Goal: Task Accomplishment & Management: Manage account settings

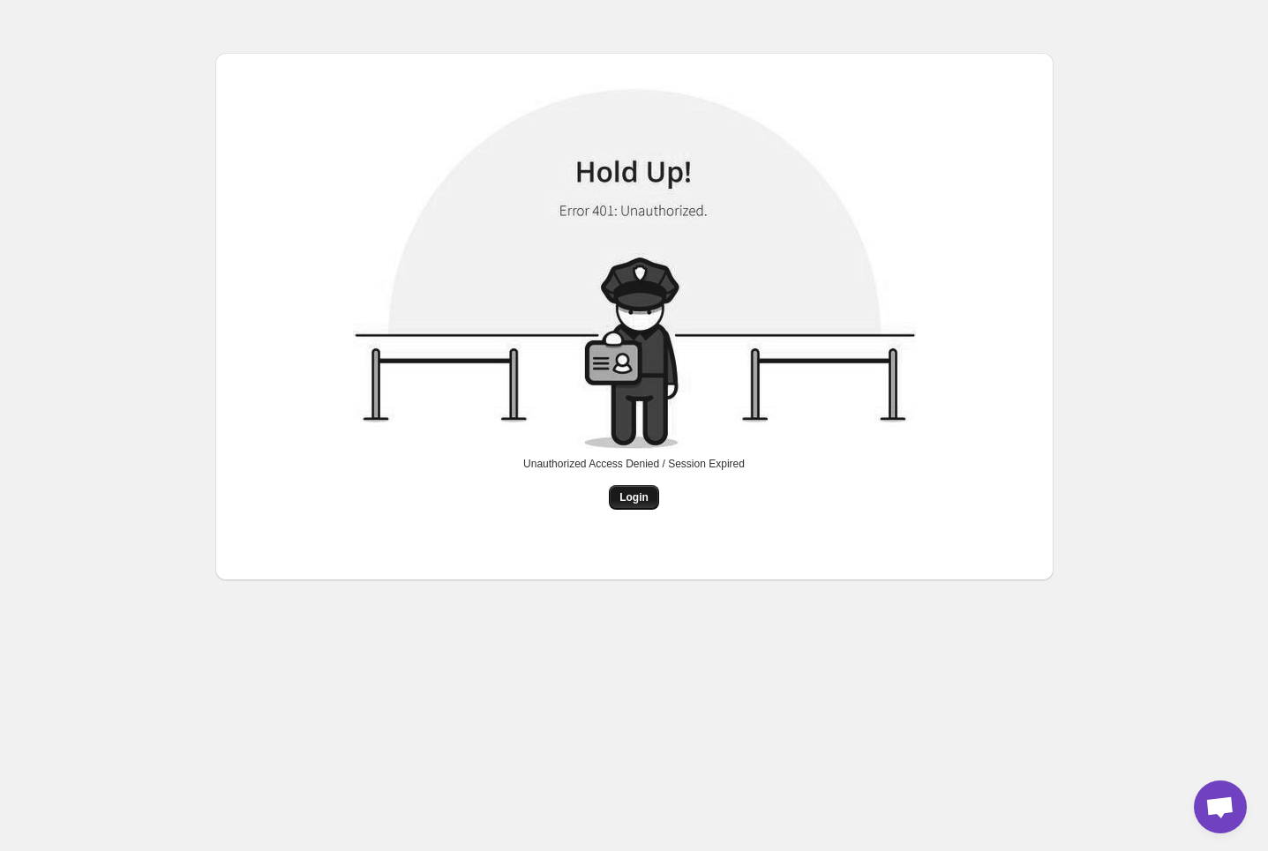
click at [623, 493] on span "Login" at bounding box center [633, 498] width 29 height 14
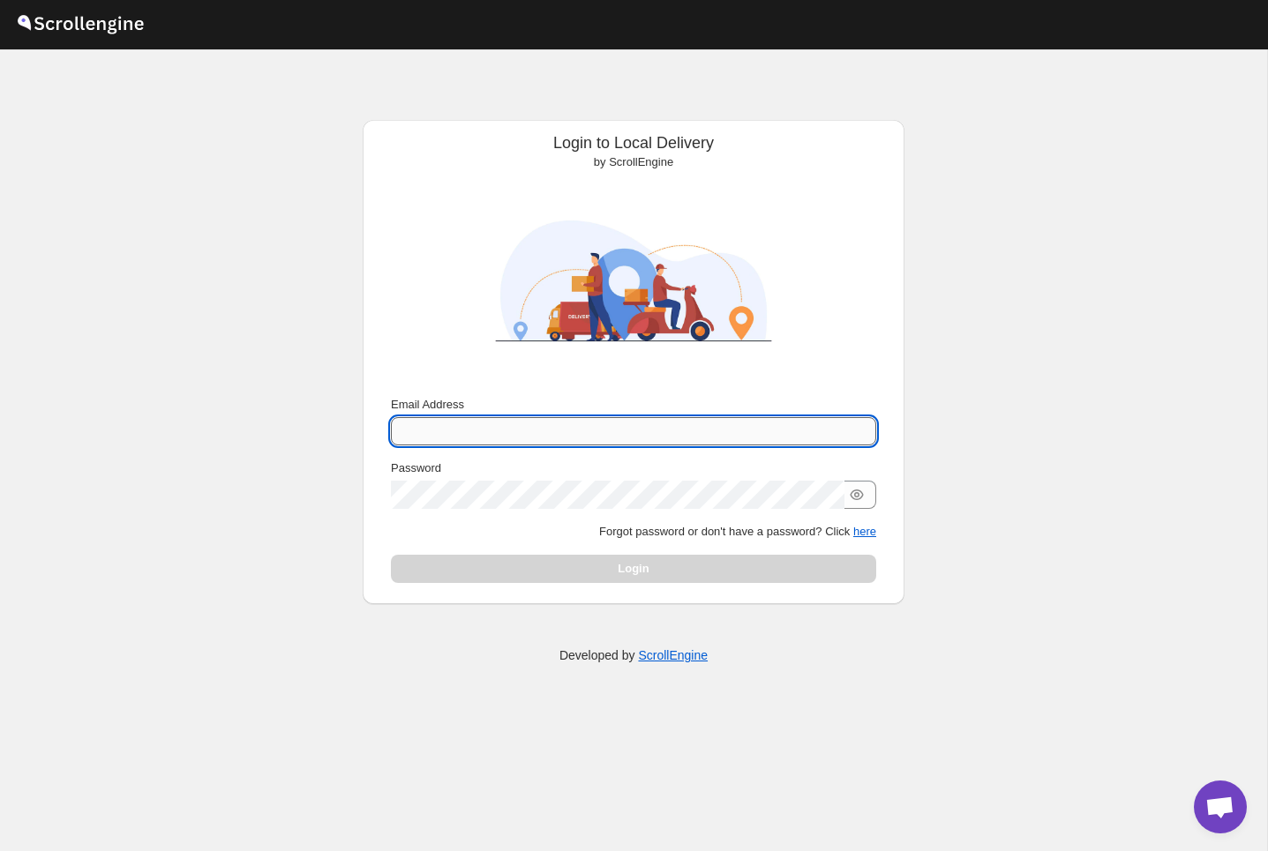
click at [530, 429] on input "Email Address" at bounding box center [633, 431] width 485 height 28
type input "nawneet.sharma@outlook.com"
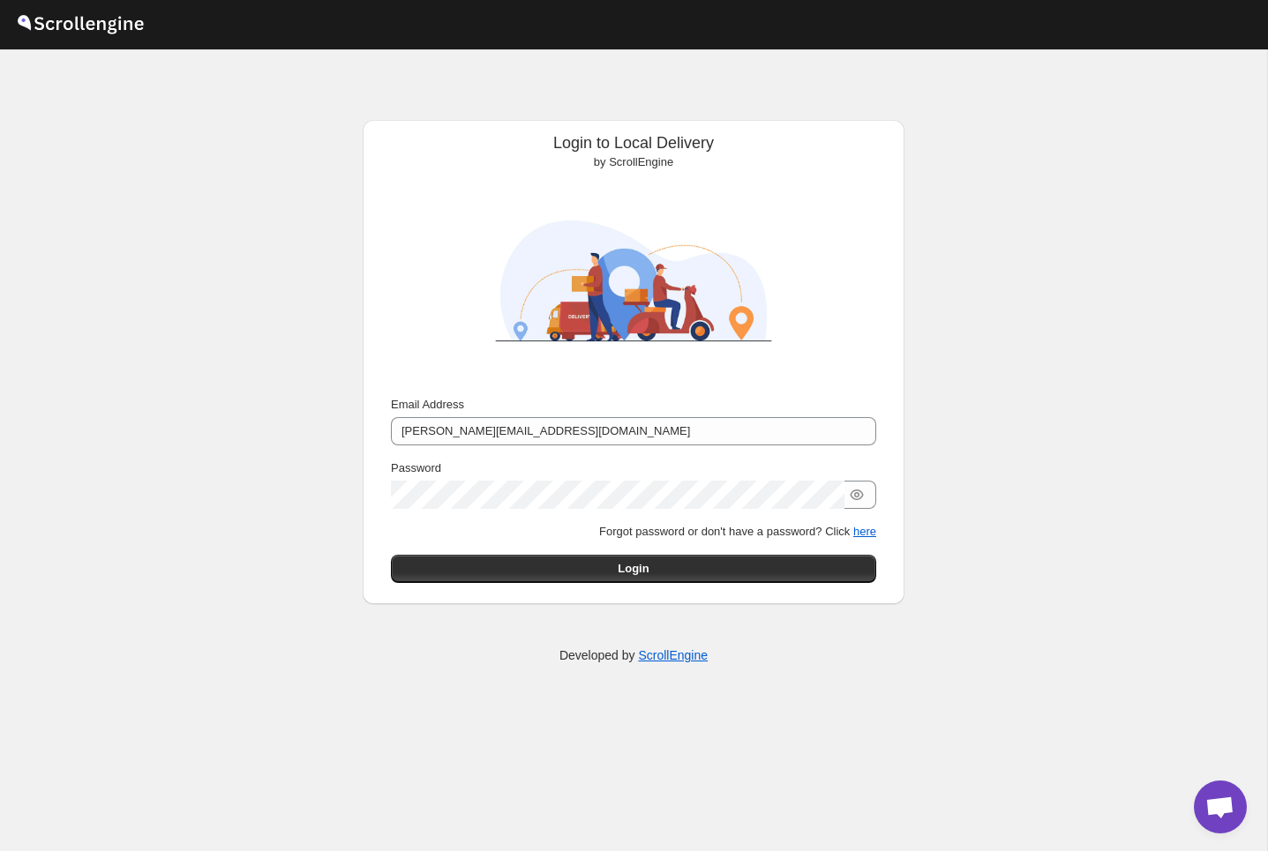
click at [576, 584] on div "Submit Email Address nawneet.sharma@outlook.com Password Forgot password or don…" at bounding box center [633, 489] width 513 height 201
click at [580, 567] on button "Login" at bounding box center [633, 569] width 485 height 28
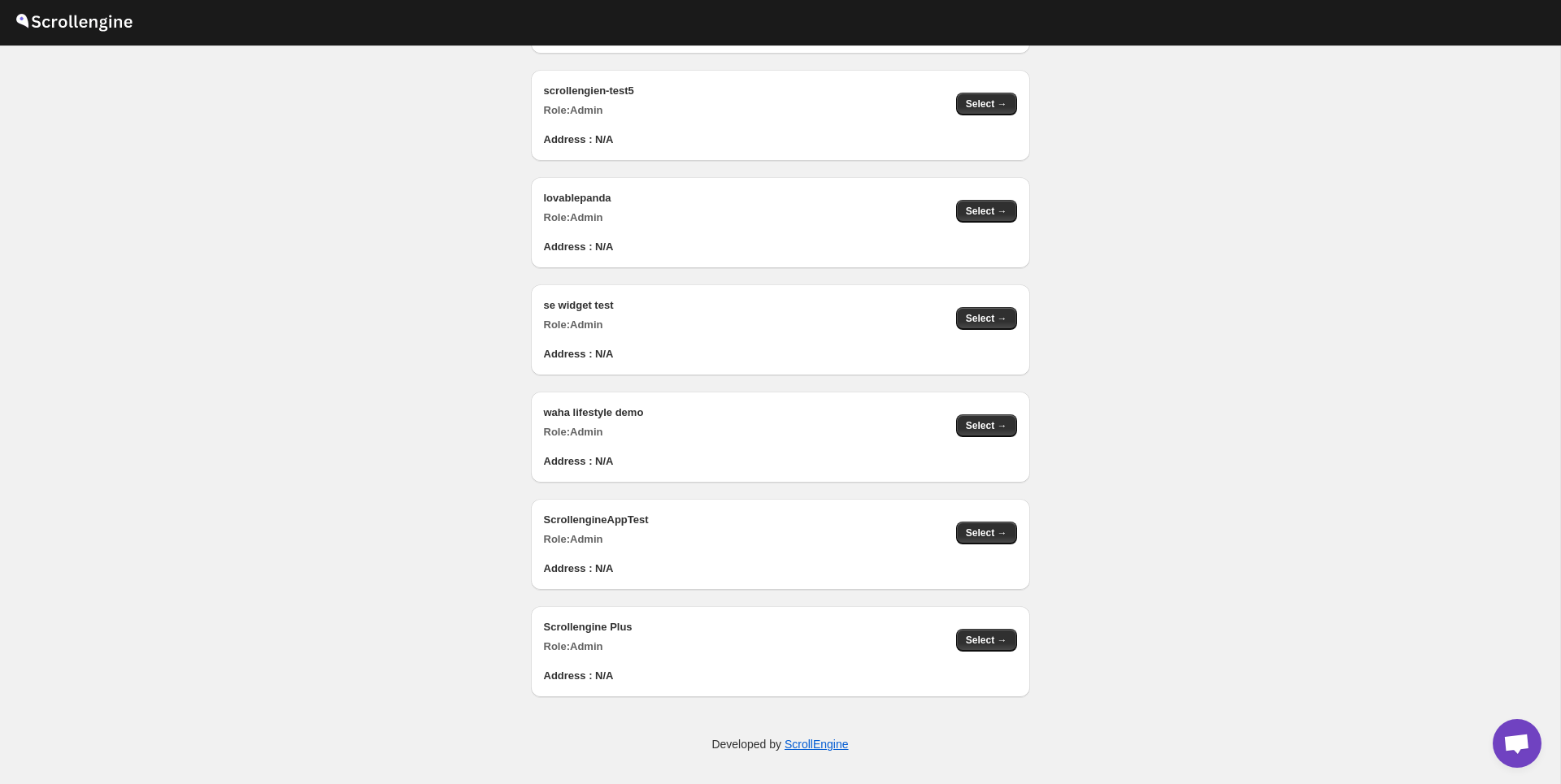
scroll to position [1631, 0]
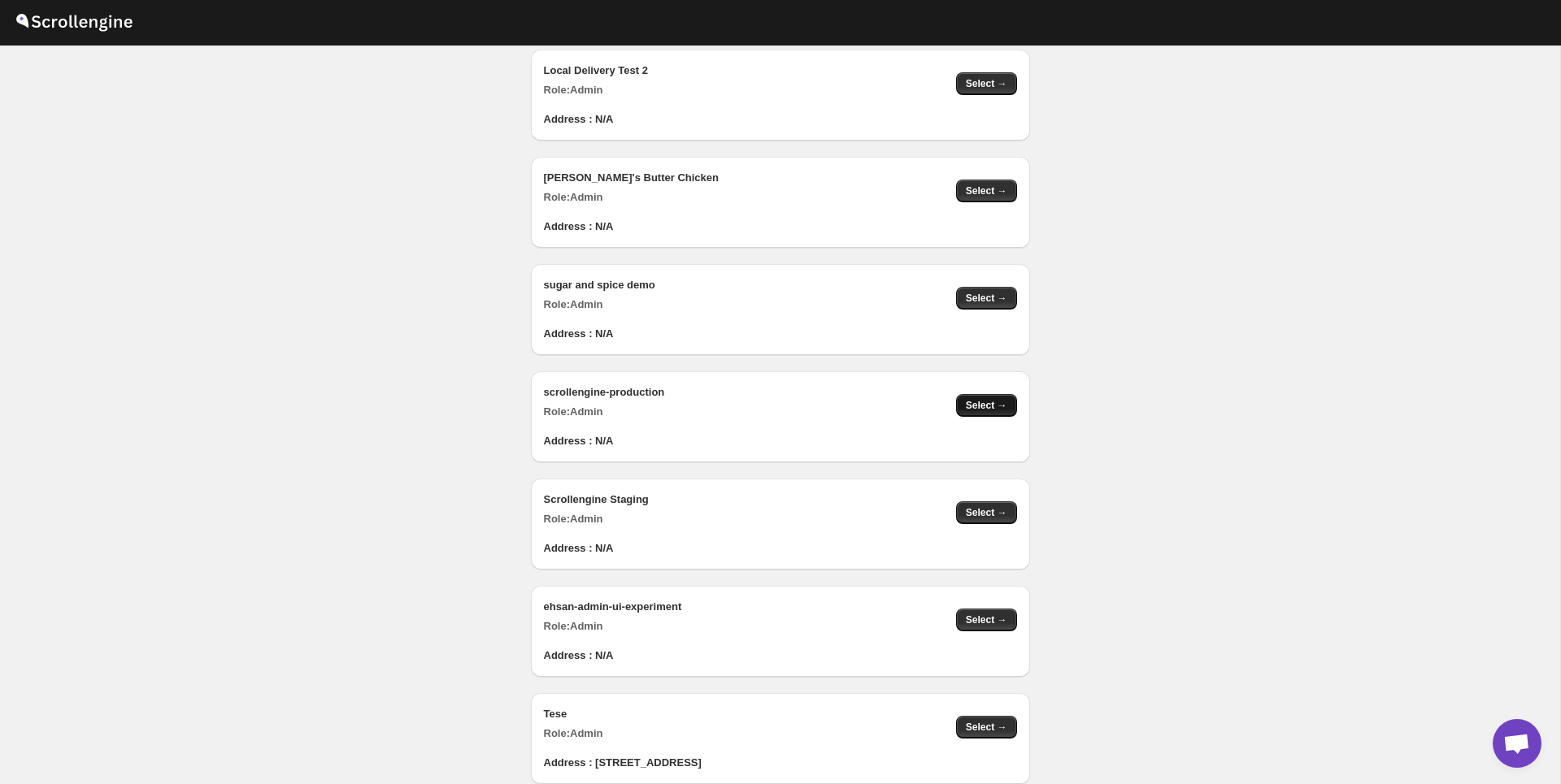
click at [978, 401] on span "Select →" at bounding box center [986, 405] width 41 height 13
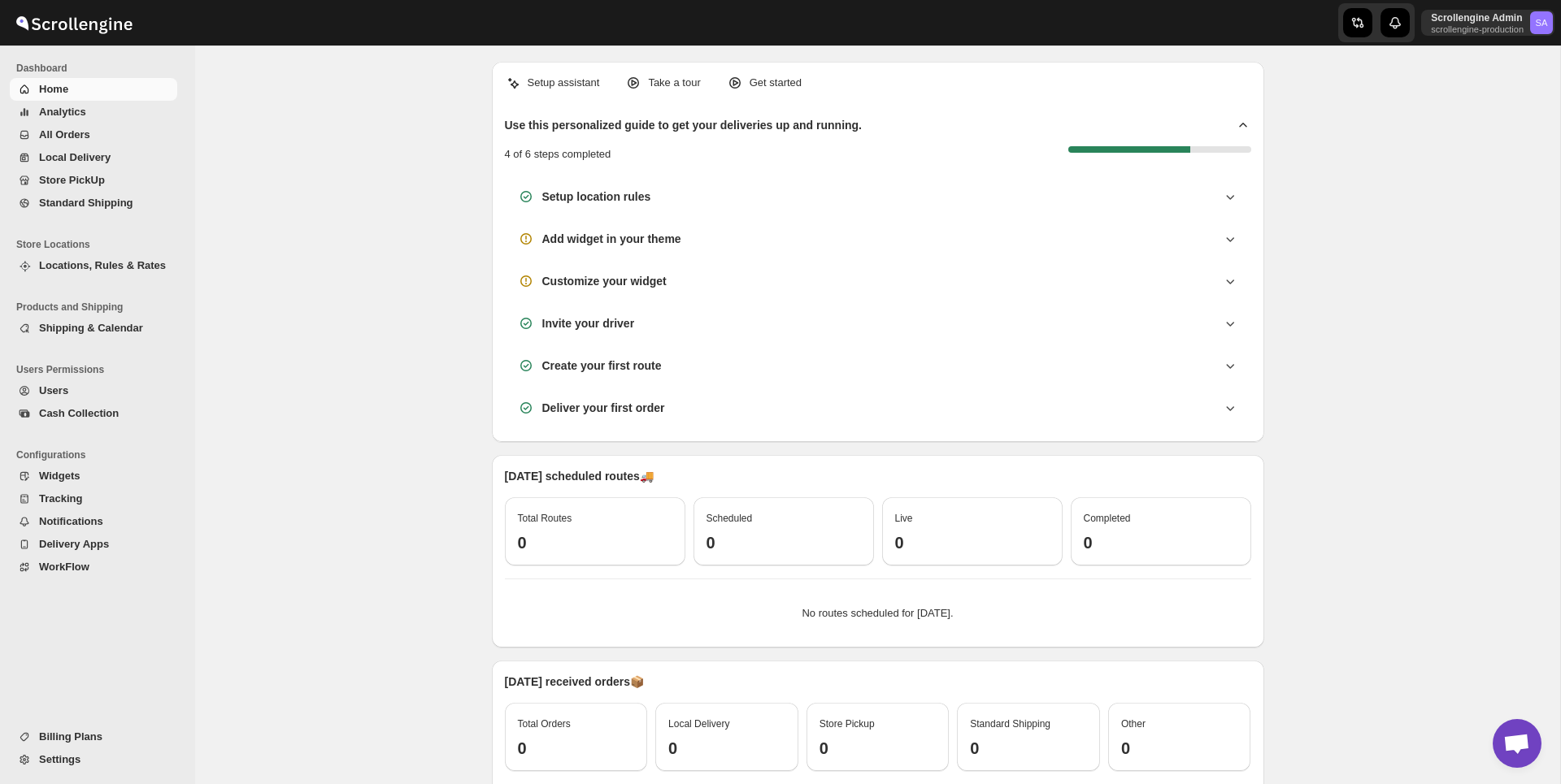
click at [75, 384] on span "Users" at bounding box center [106, 392] width 135 height 17
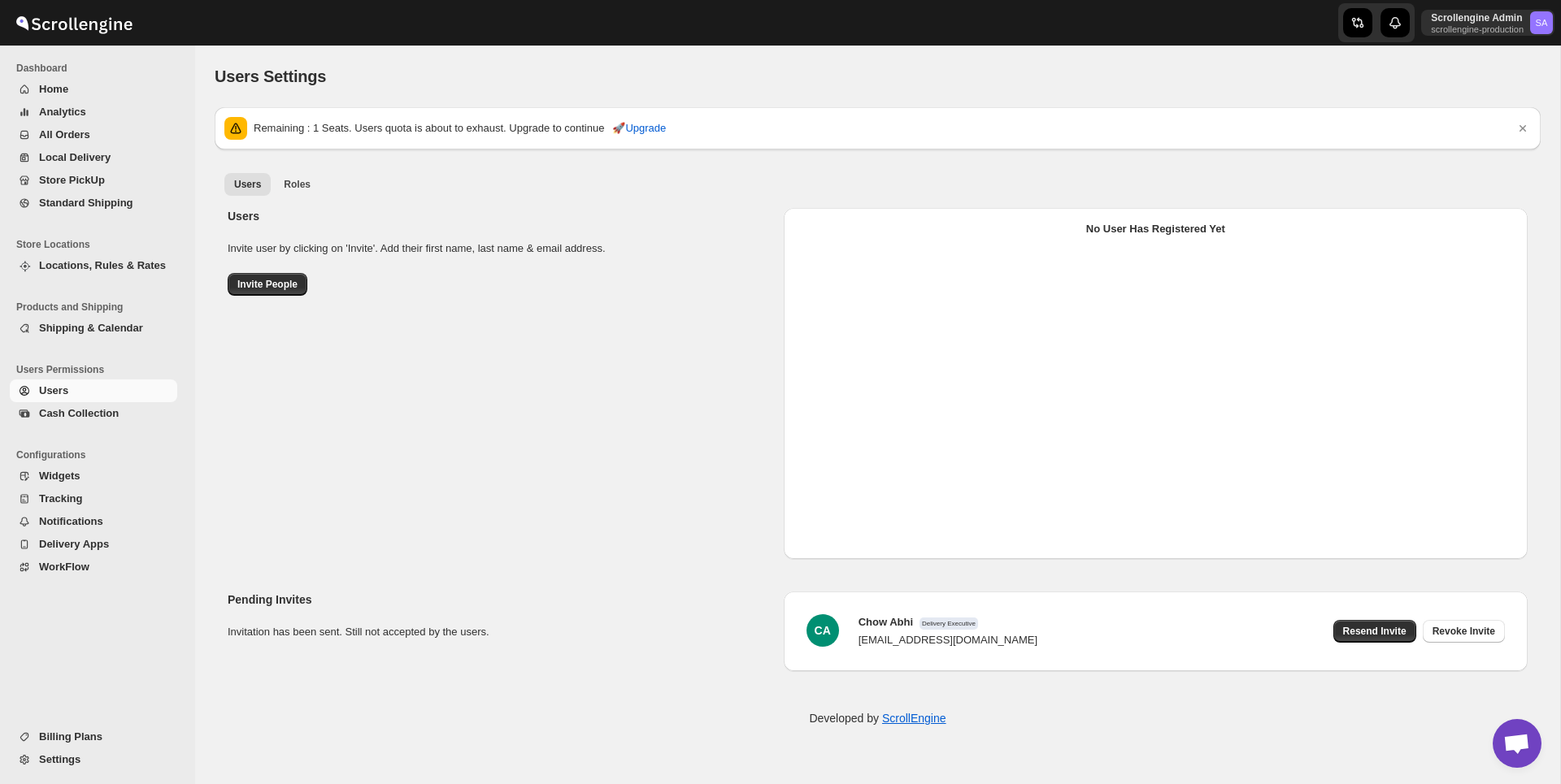
select select "637b767fbaab0276b10c91d5"
select select "637b767fbaab0276b10c91d7"
select select "637b767fbaab0276b10c91d5"
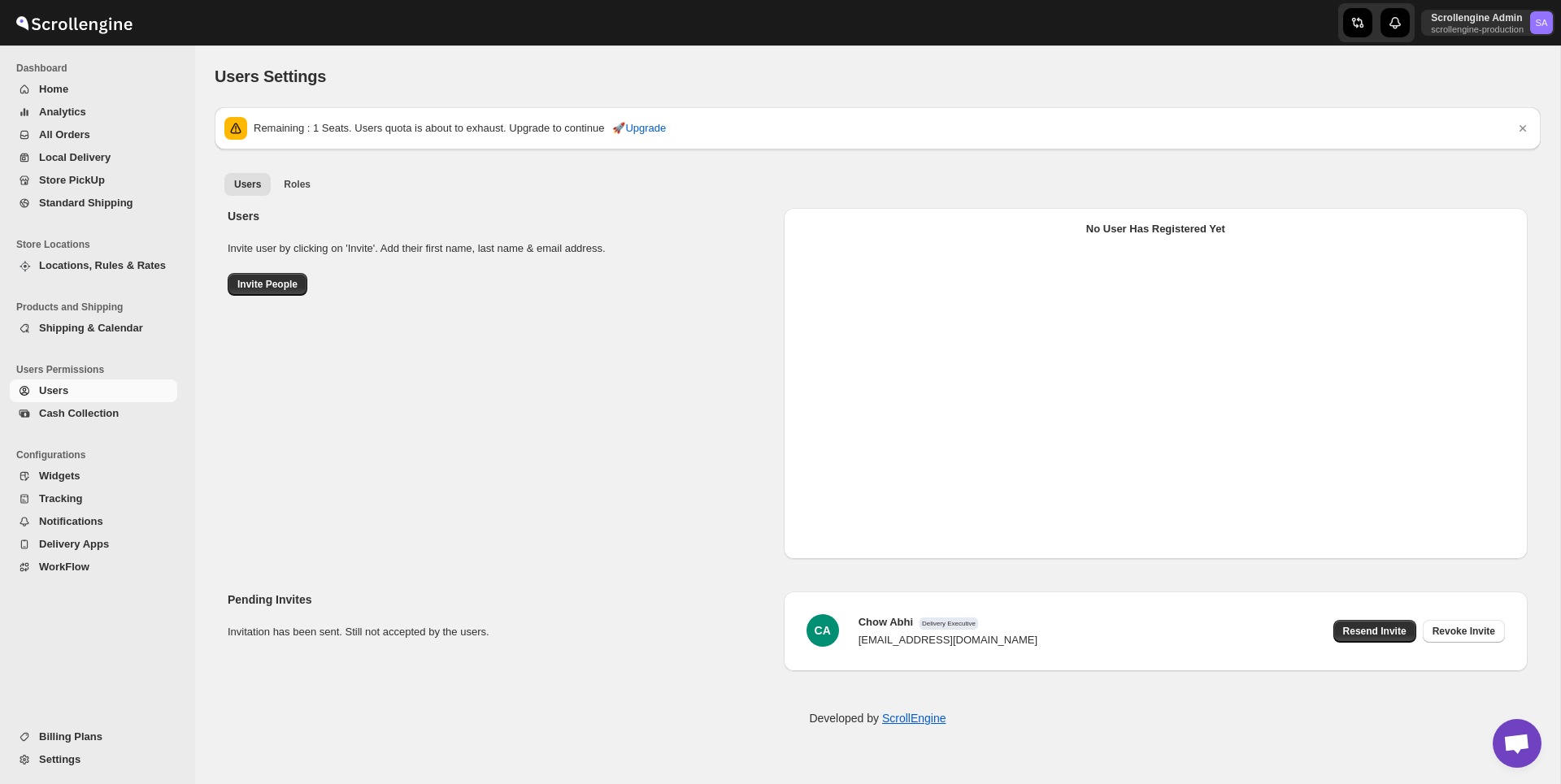
select select "637b767fbaab0276b10c91d5"
select select "637b767fbaab0276b10c91d7"
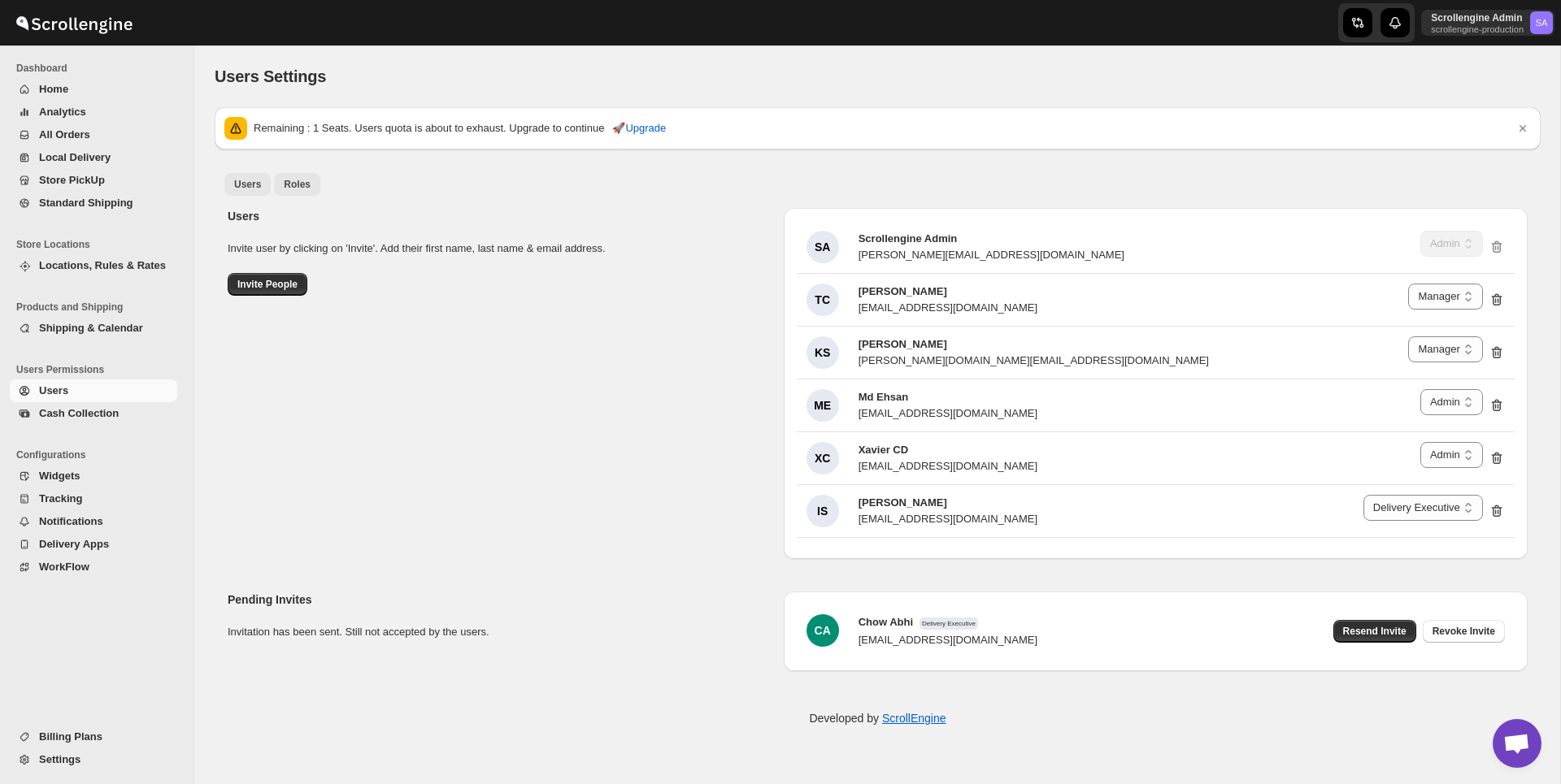
click at [296, 187] on span "Roles" at bounding box center [297, 184] width 27 height 13
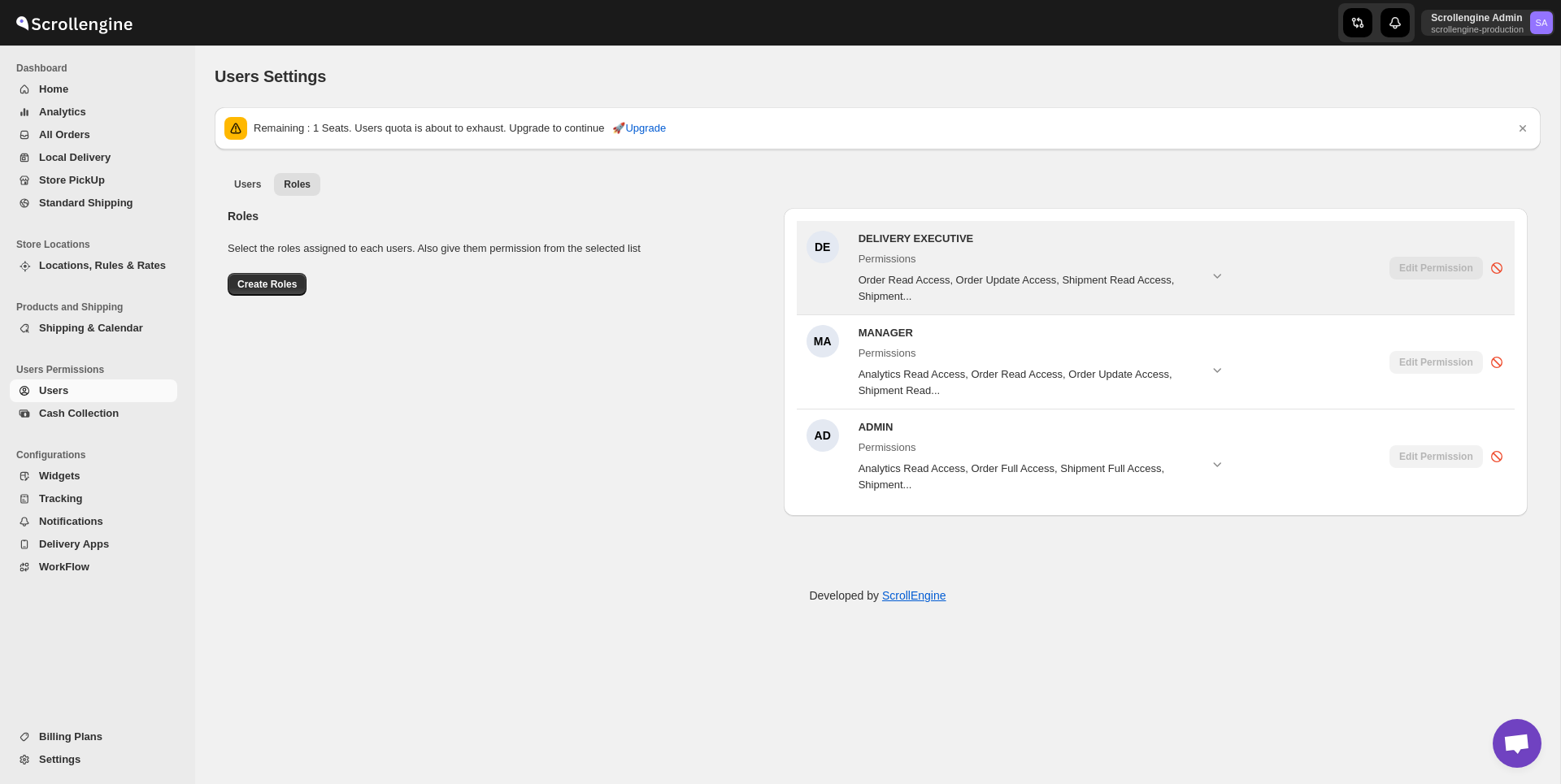
click at [1043, 284] on span "Order Read Access, Order Update Access, Shipment Read Access, Shipment..." at bounding box center [1034, 288] width 351 height 32
click at [1208, 275] on span "Order Read Access, Order Update Access, Shipment Read Access, Shipment..." at bounding box center [1034, 288] width 351 height 32
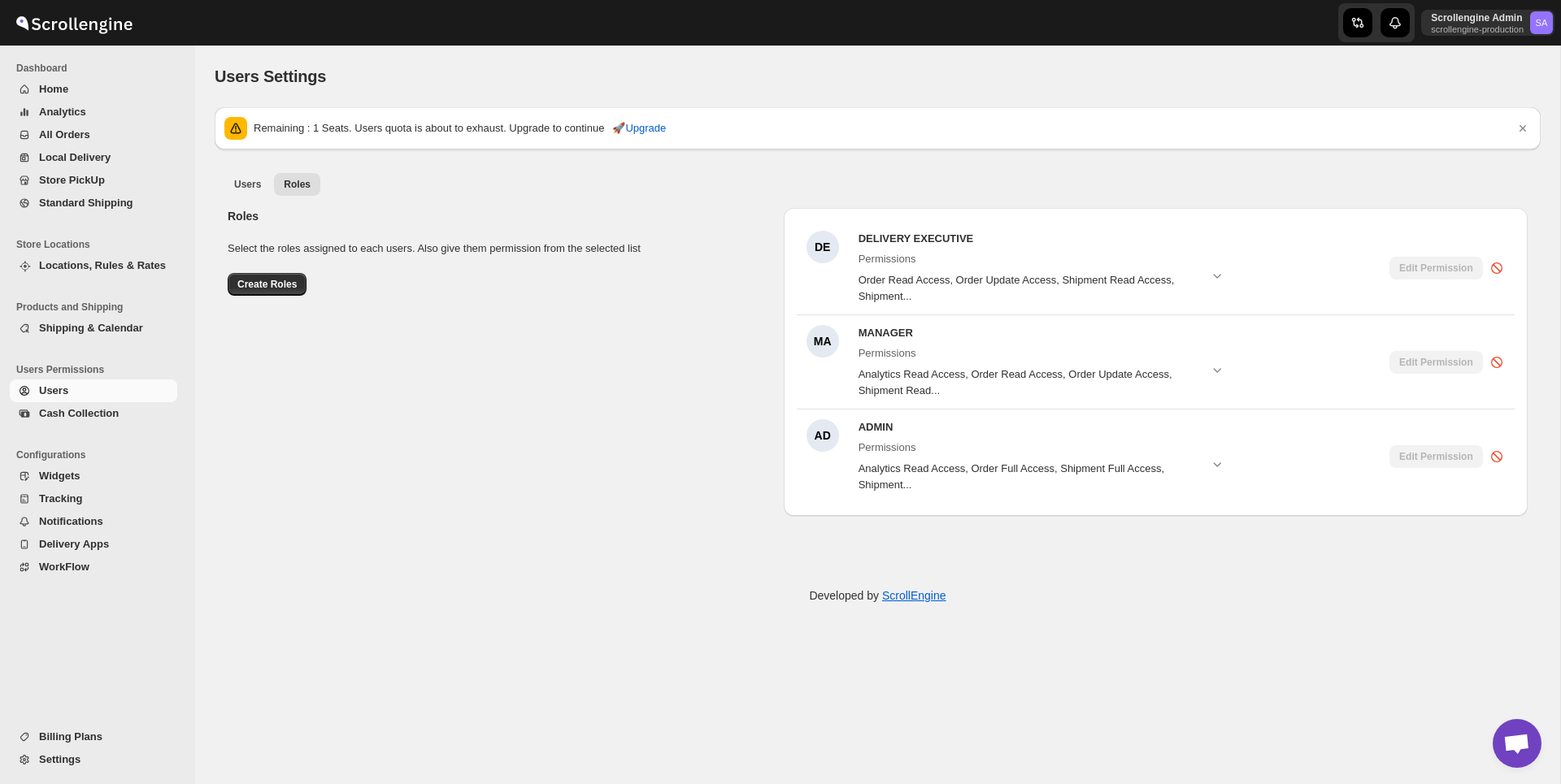
click at [252, 170] on div "Users Roles More views Users Roles More views" at bounding box center [877, 183] width 1326 height 36
click at [252, 181] on span "Users" at bounding box center [247, 184] width 27 height 13
select select "637b767fbaab0276b10c91d5"
select select "637b767fbaab0276b10c91d7"
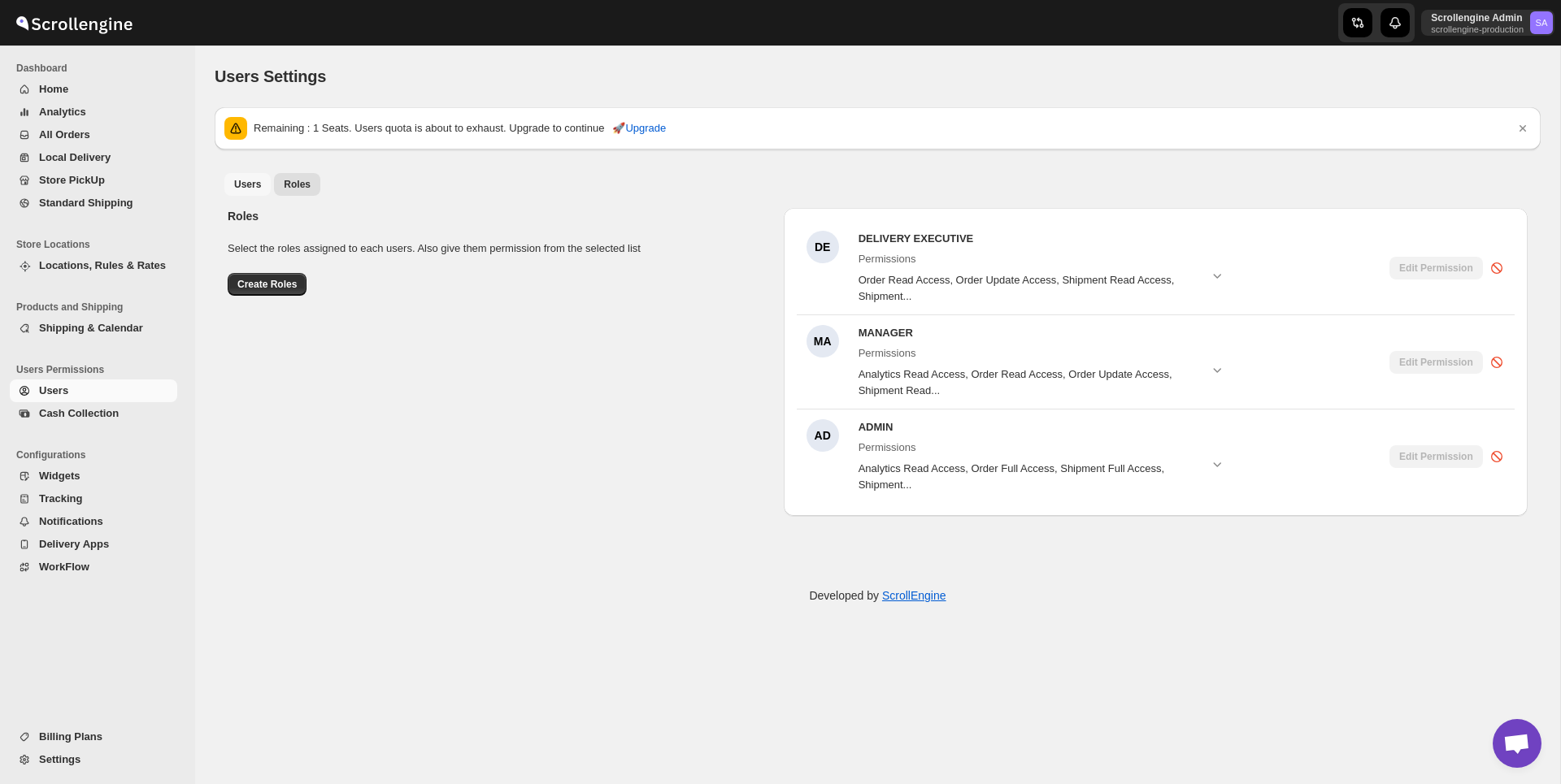
select select "637b767fbaab0276b10c91d5"
select select "637b767fbaab0276b10c91d7"
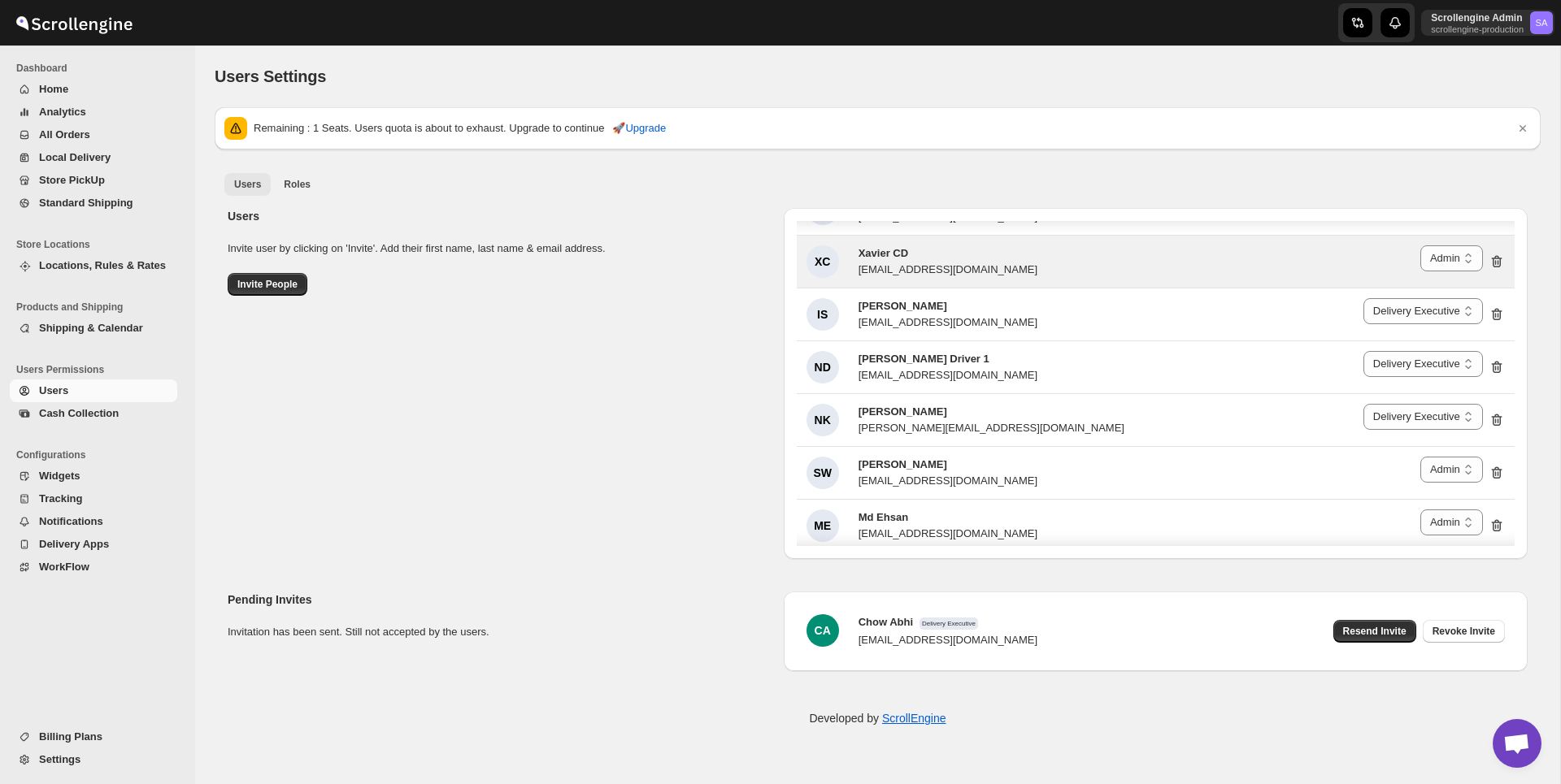
scroll to position [216, 0]
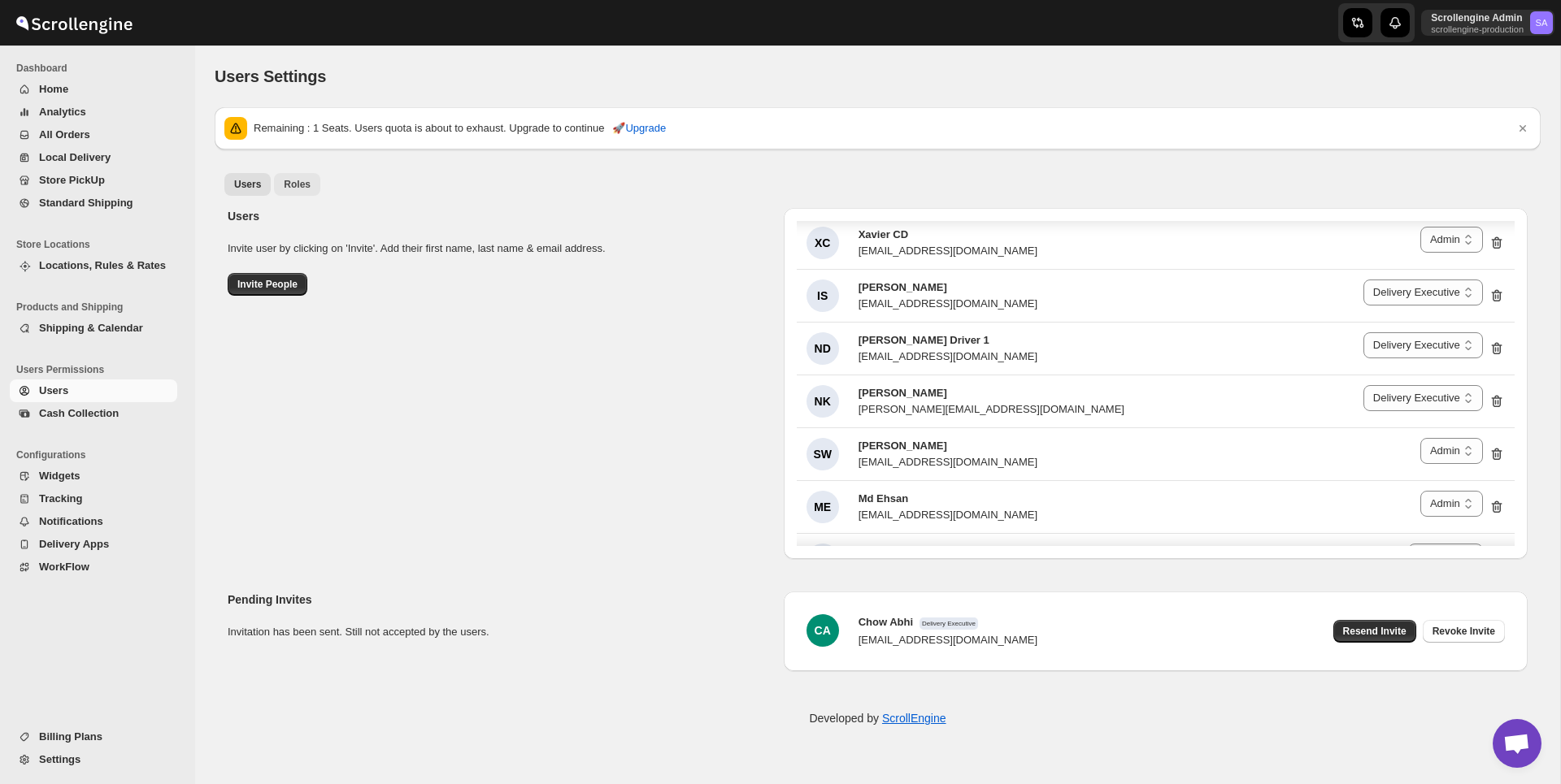
click at [303, 181] on span "Roles" at bounding box center [297, 184] width 27 height 13
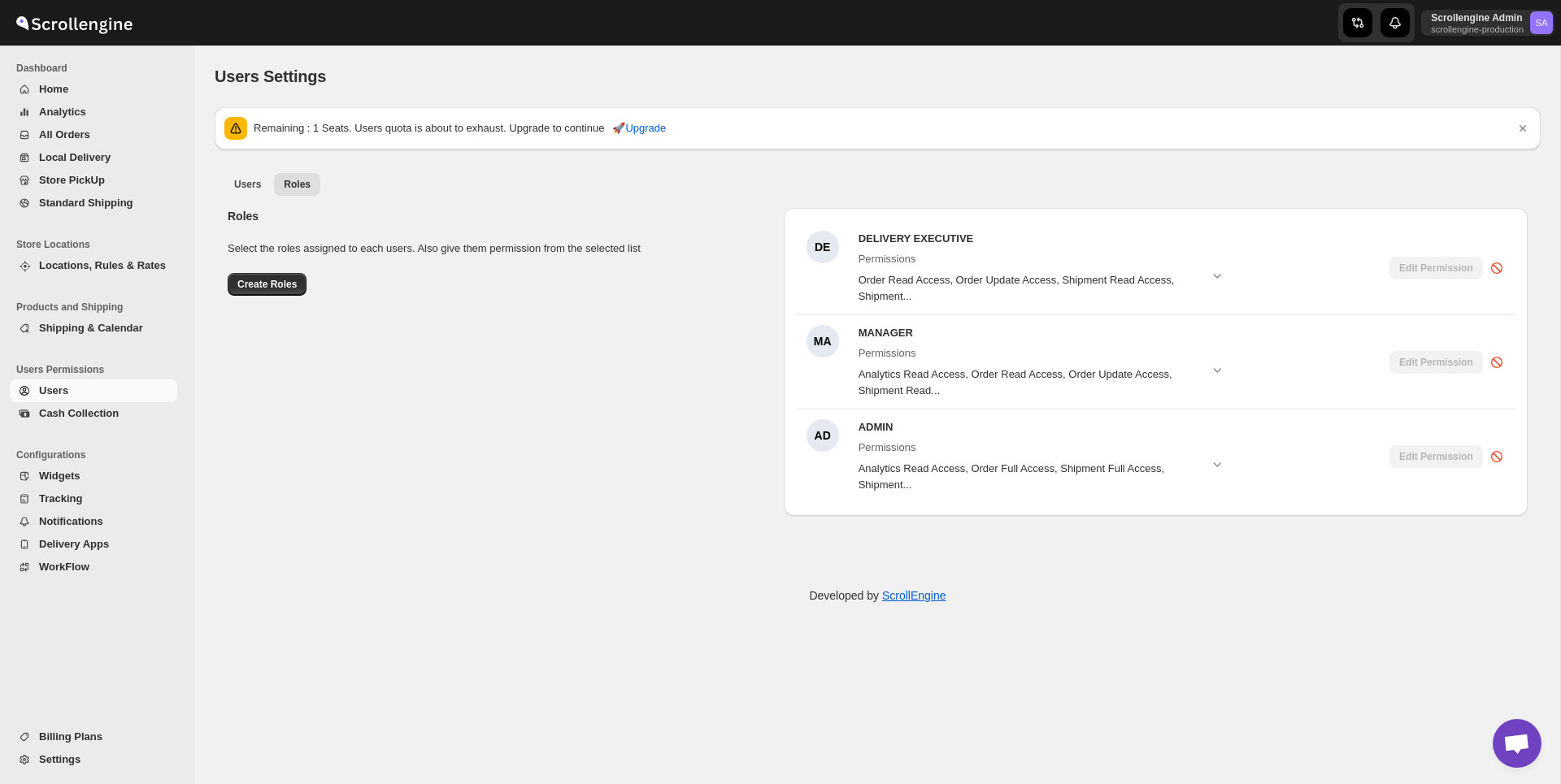
click at [252, 172] on li "Users" at bounding box center [248, 183] width 46 height 23
click at [252, 174] on button "Users" at bounding box center [248, 184] width 46 height 23
select select "637b767fbaab0276b10c91d5"
select select "637b767fbaab0276b10c91d7"
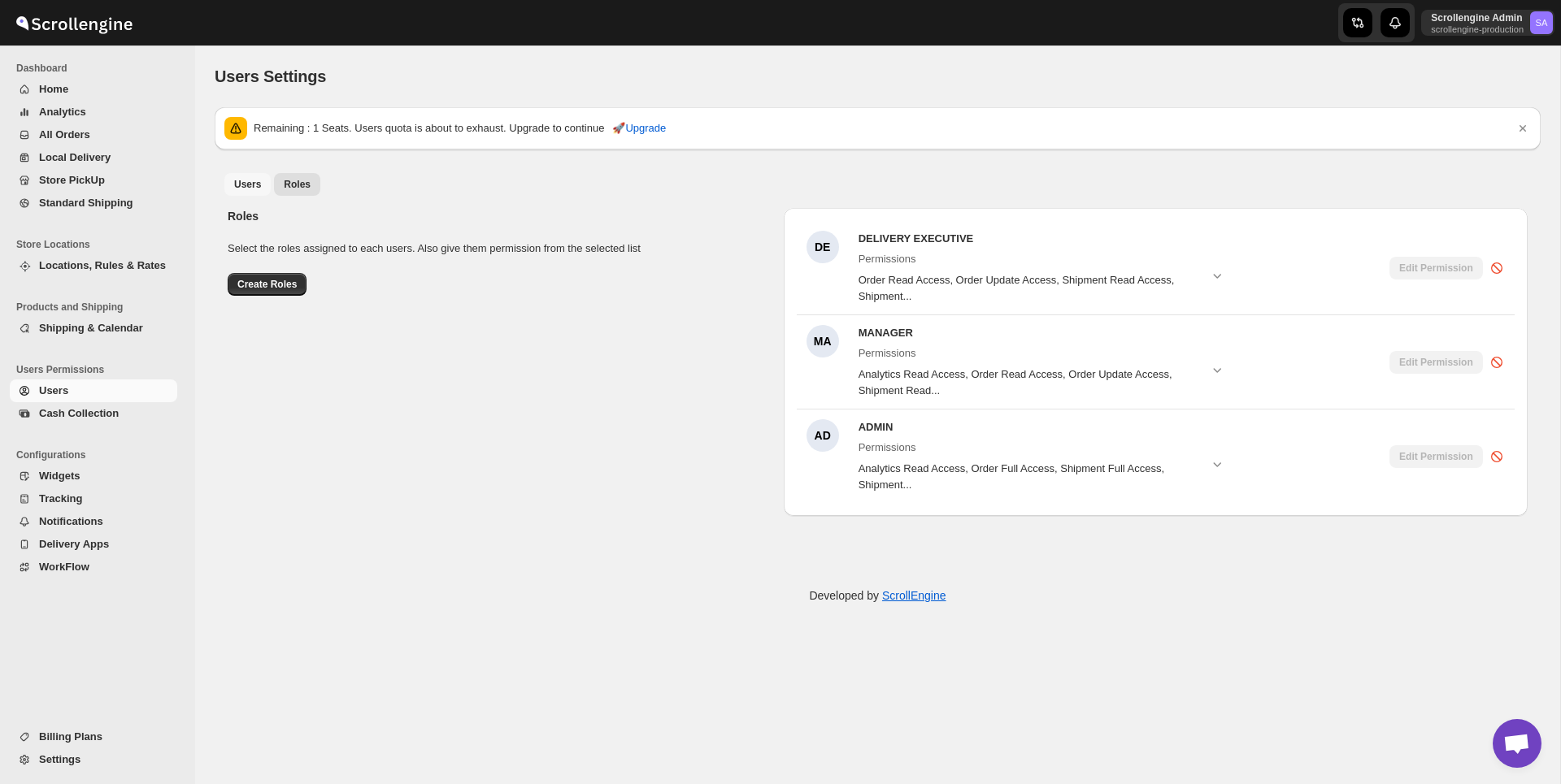
select select "637b767fbaab0276b10c91d5"
select select "637b767fbaab0276b10c91d7"
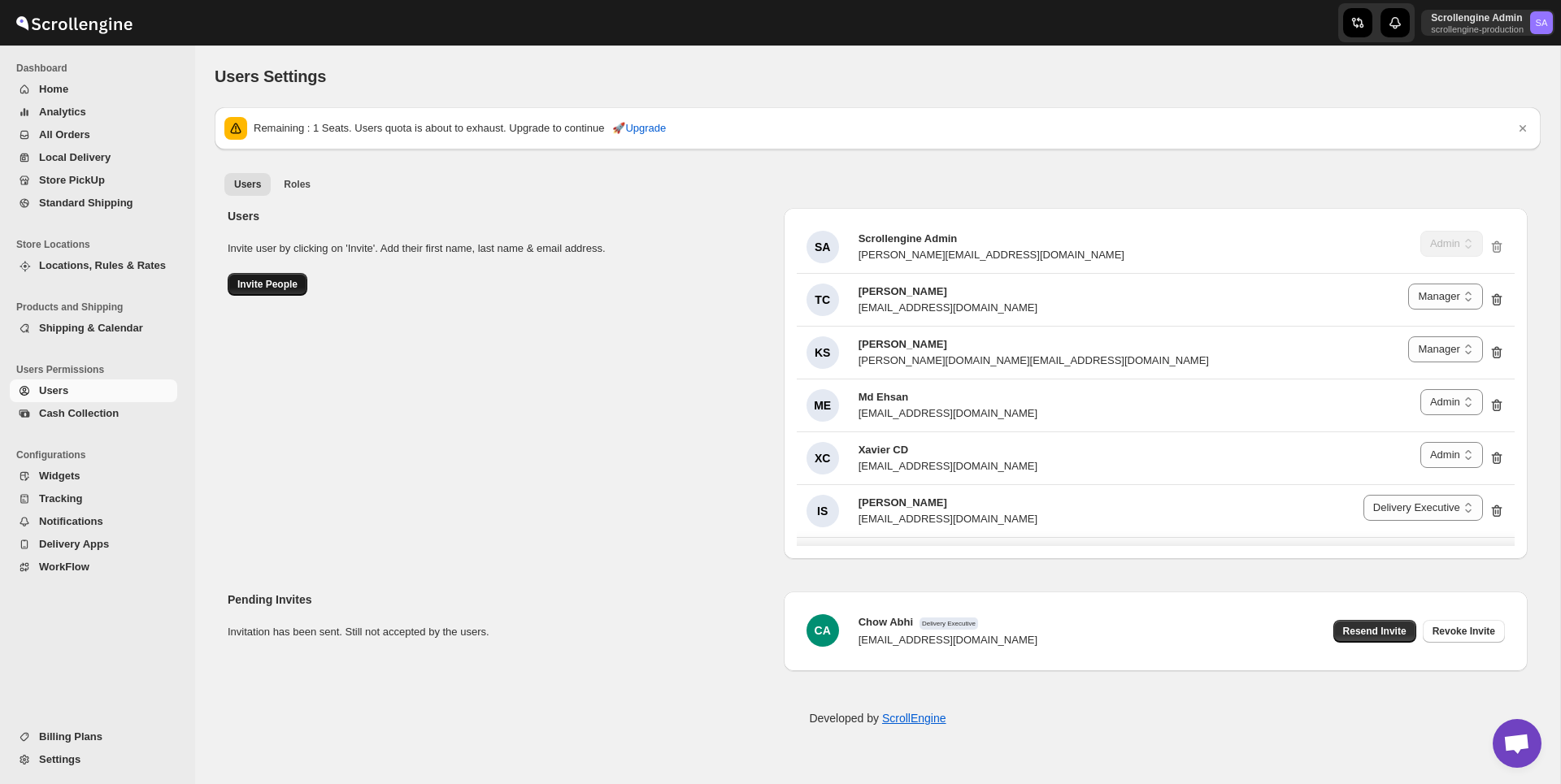
click at [278, 289] on span "Invite People" at bounding box center [267, 285] width 60 height 13
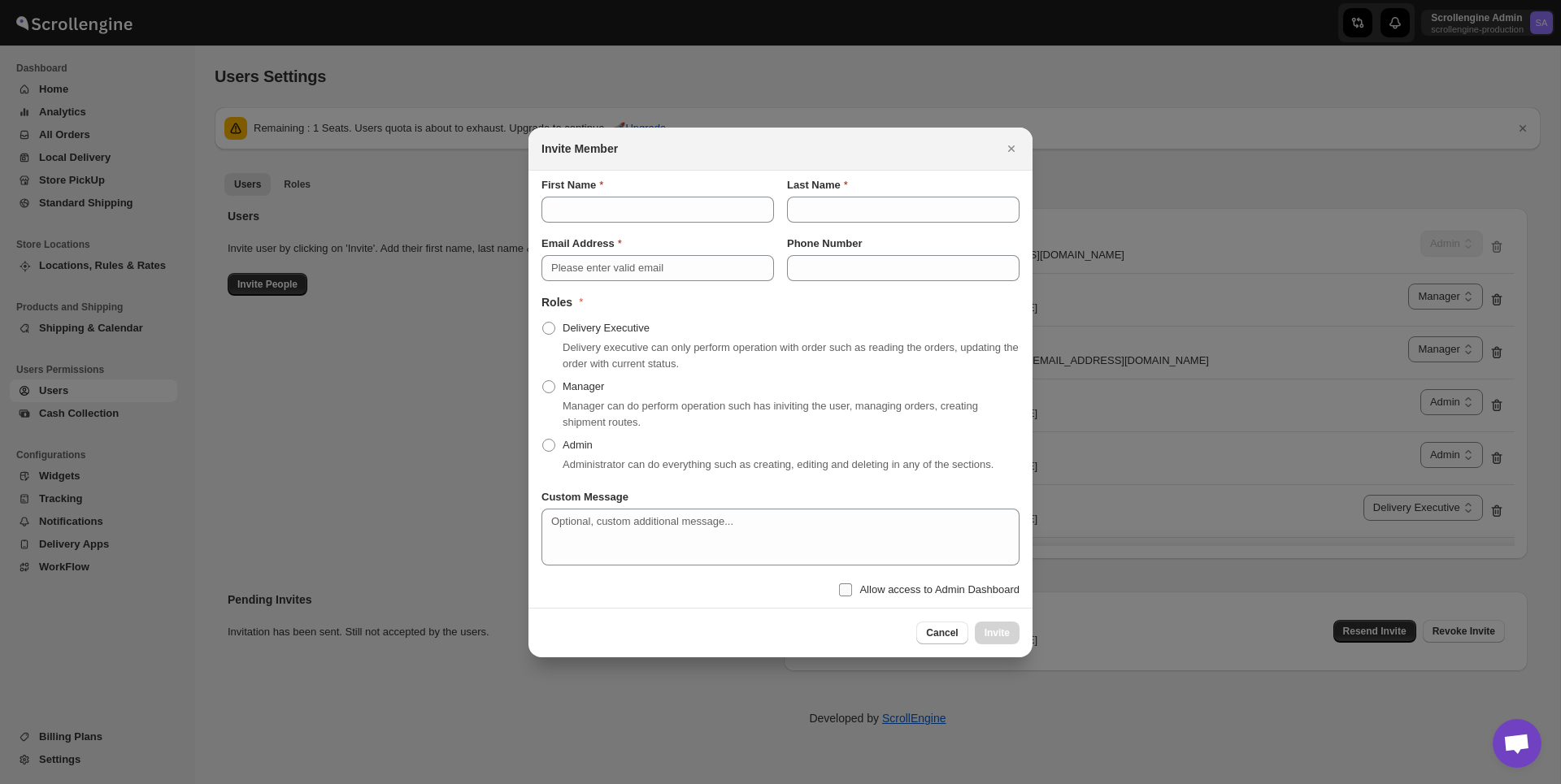
click at [872, 596] on span "Allow access to Admin Dashboard" at bounding box center [940, 589] width 160 height 12
click at [852, 597] on input "Allow access to Admin Dashboard" at bounding box center [845, 590] width 13 height 13
click at [907, 596] on span "Allow access to Admin Dashboard" at bounding box center [940, 589] width 160 height 12
click at [852, 597] on input "Allow access to Admin Dashboard" at bounding box center [845, 590] width 13 height 13
click at [907, 596] on span "Allow access to Admin Dashboard" at bounding box center [940, 589] width 160 height 12
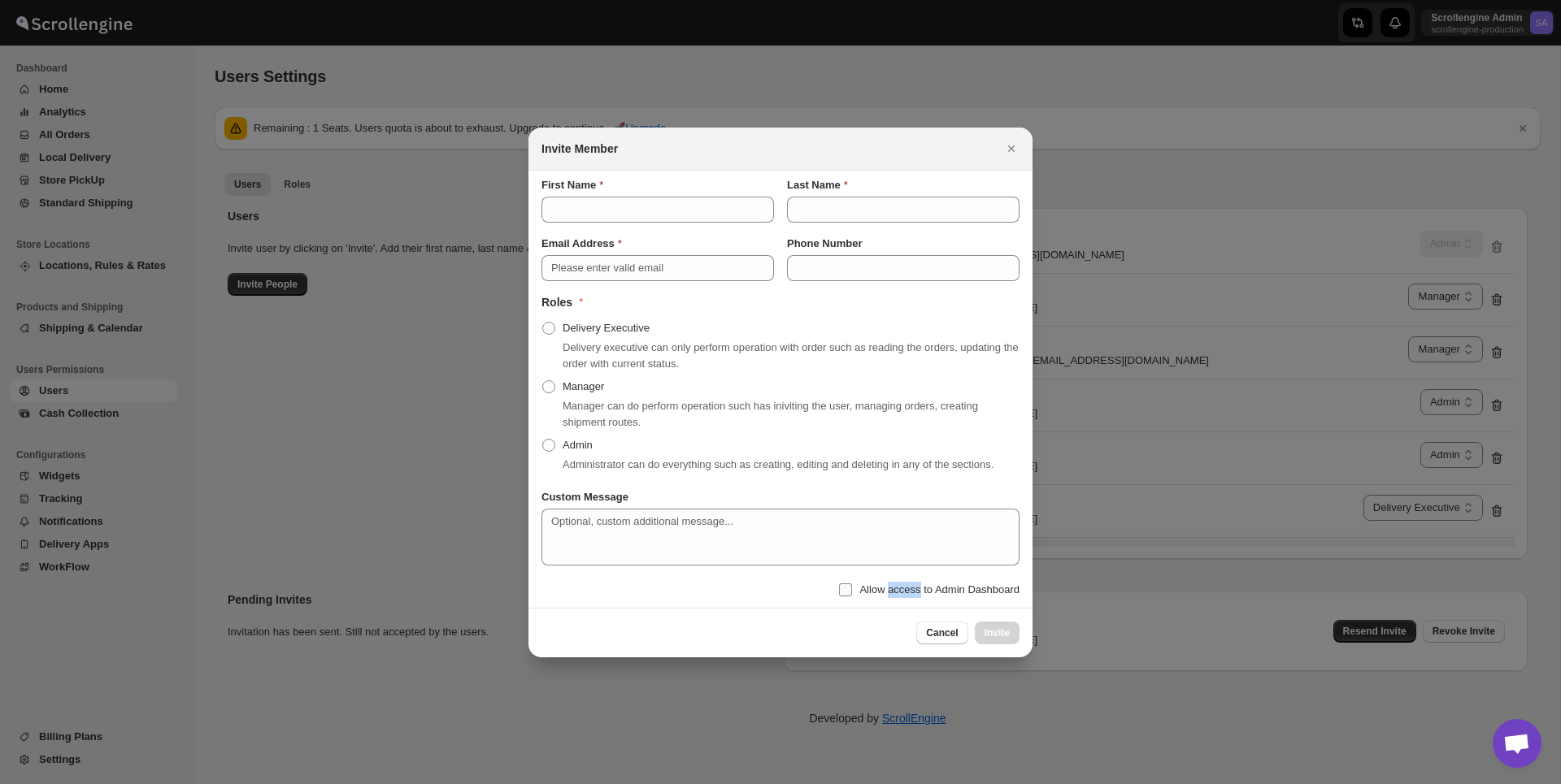
click at [852, 597] on input "Allow access to Admin Dashboard" at bounding box center [845, 590] width 13 height 13
checkbox input "true"
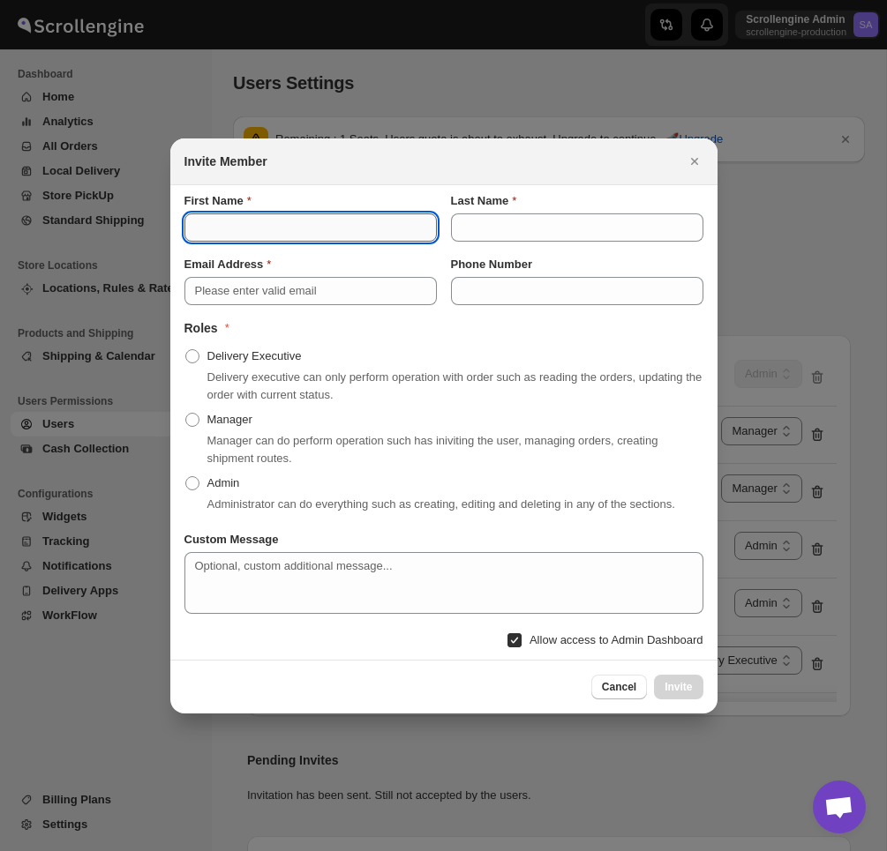
click at [359, 219] on input "First Name" at bounding box center [310, 228] width 252 height 28
type input "test"
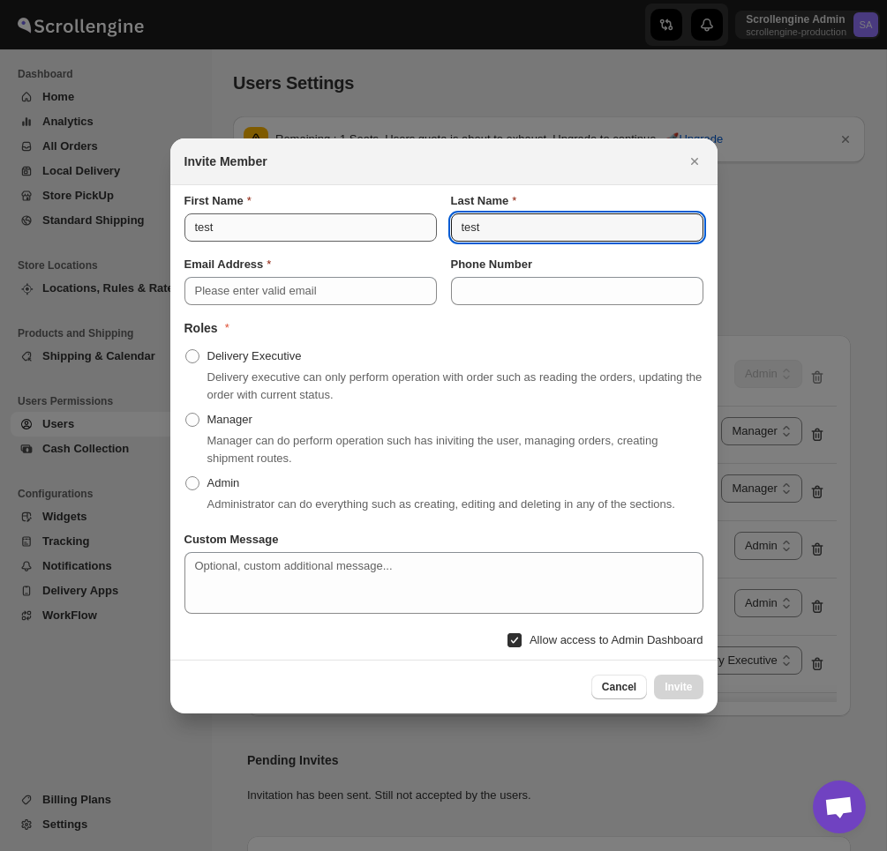
type input "test"
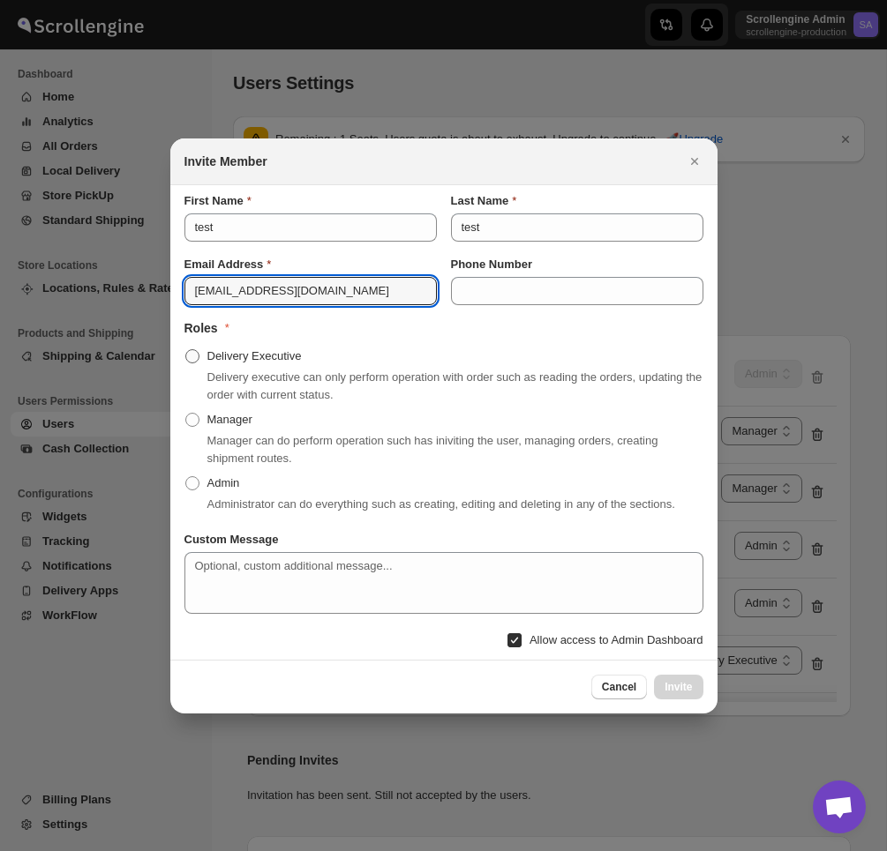
type input "test@gmail.com"
click at [255, 349] on span "Delivery Executive" at bounding box center [254, 355] width 94 height 13
click at [186, 349] on input "Delivery Executive" at bounding box center [185, 349] width 1 height 1
radio input "true"
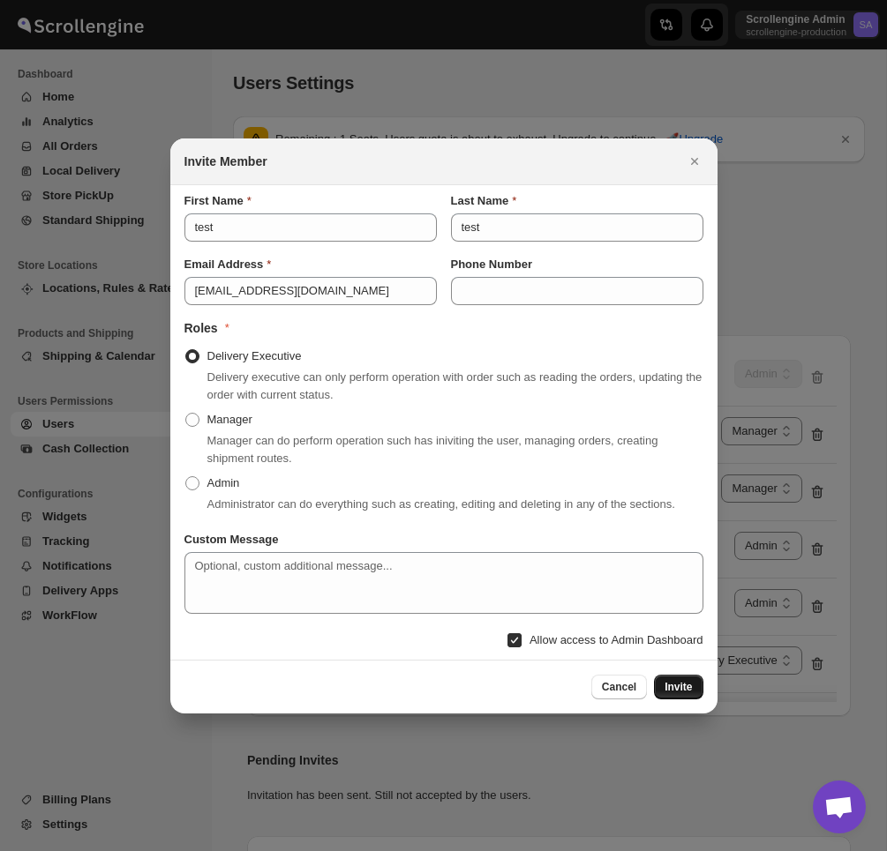
click at [675, 694] on span "Invite" at bounding box center [677, 687] width 27 height 14
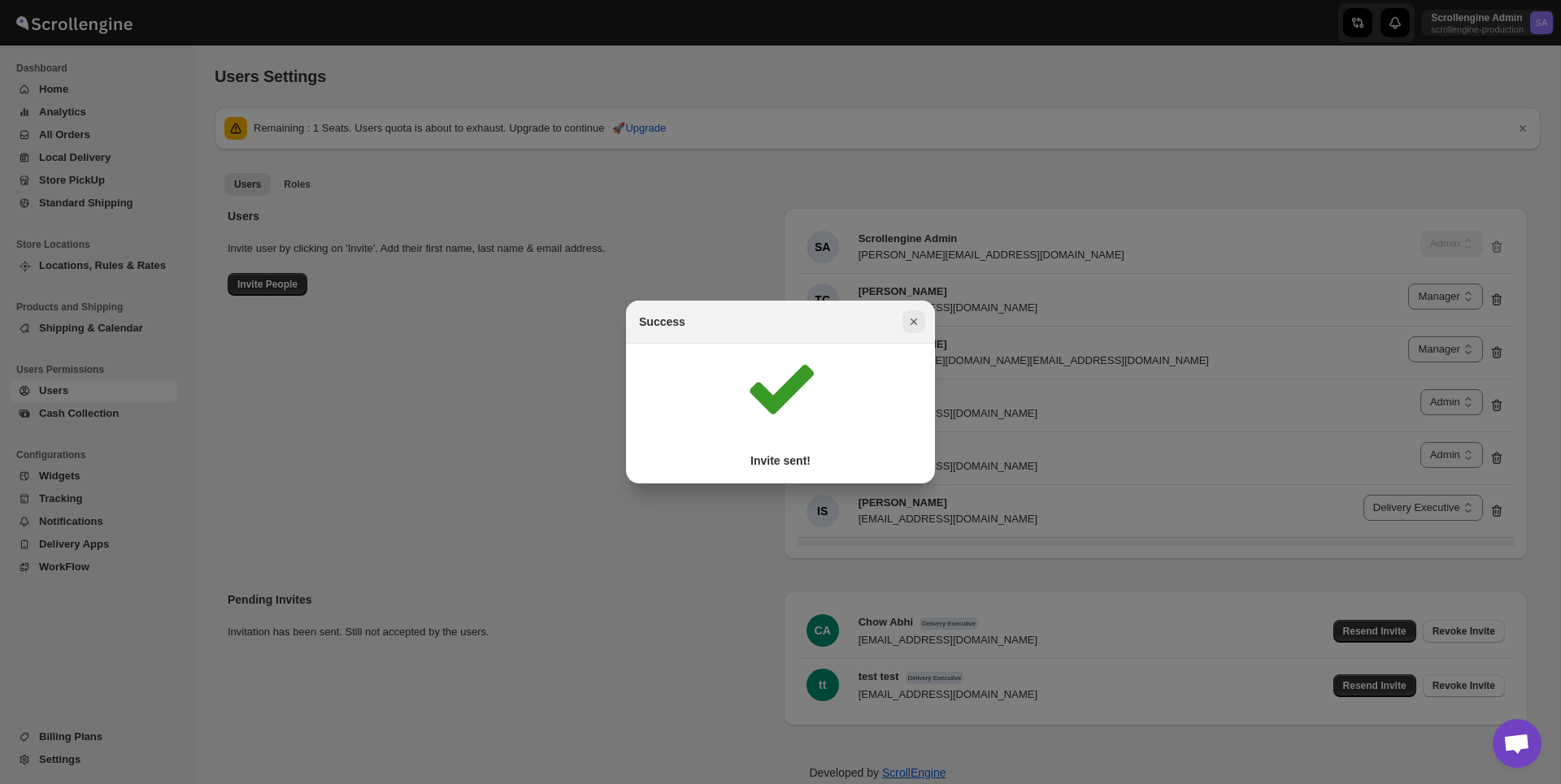
click at [914, 321] on icon "Close" at bounding box center [913, 322] width 6 height 6
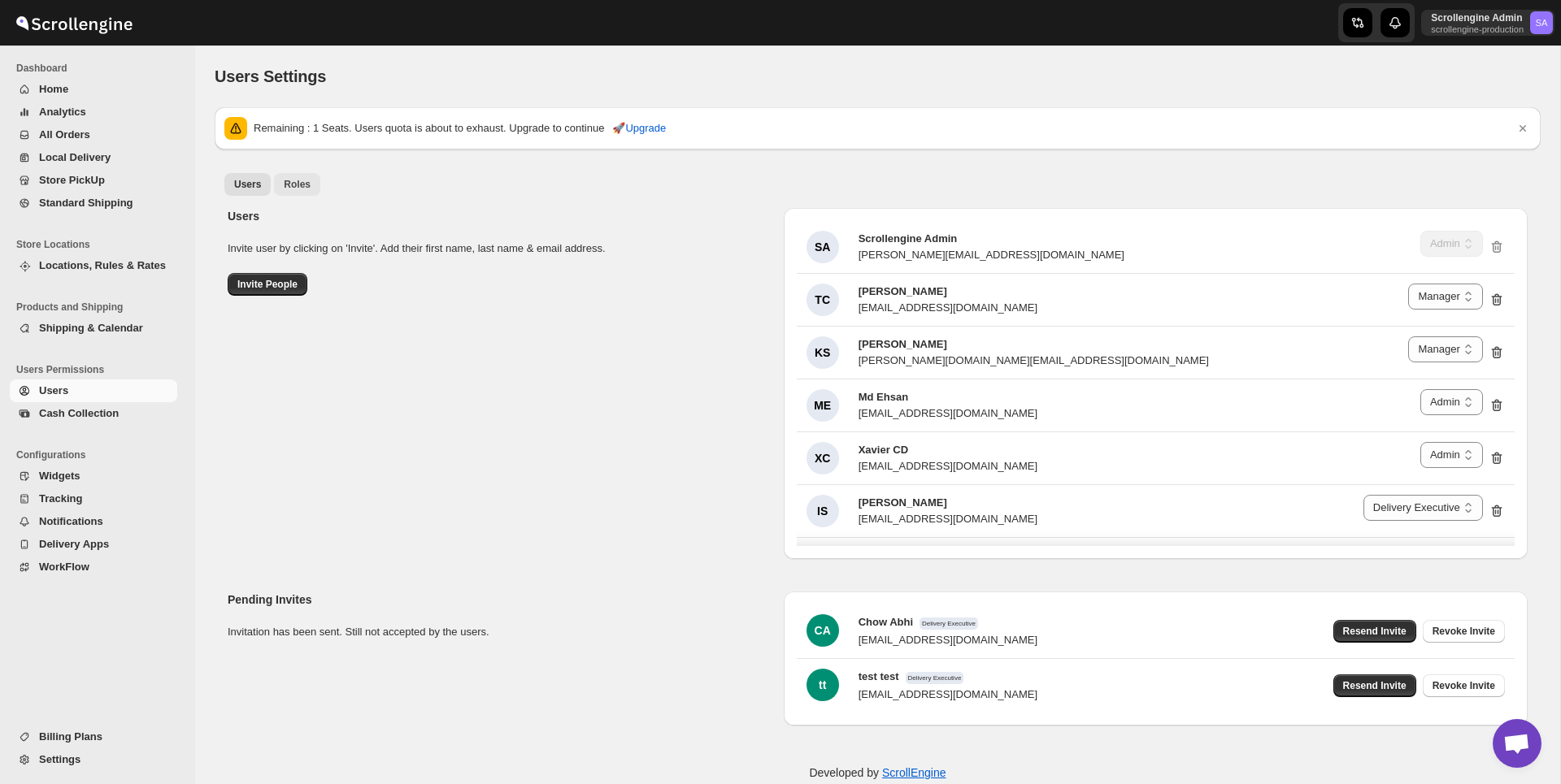
click at [288, 183] on span "Roles" at bounding box center [297, 184] width 27 height 13
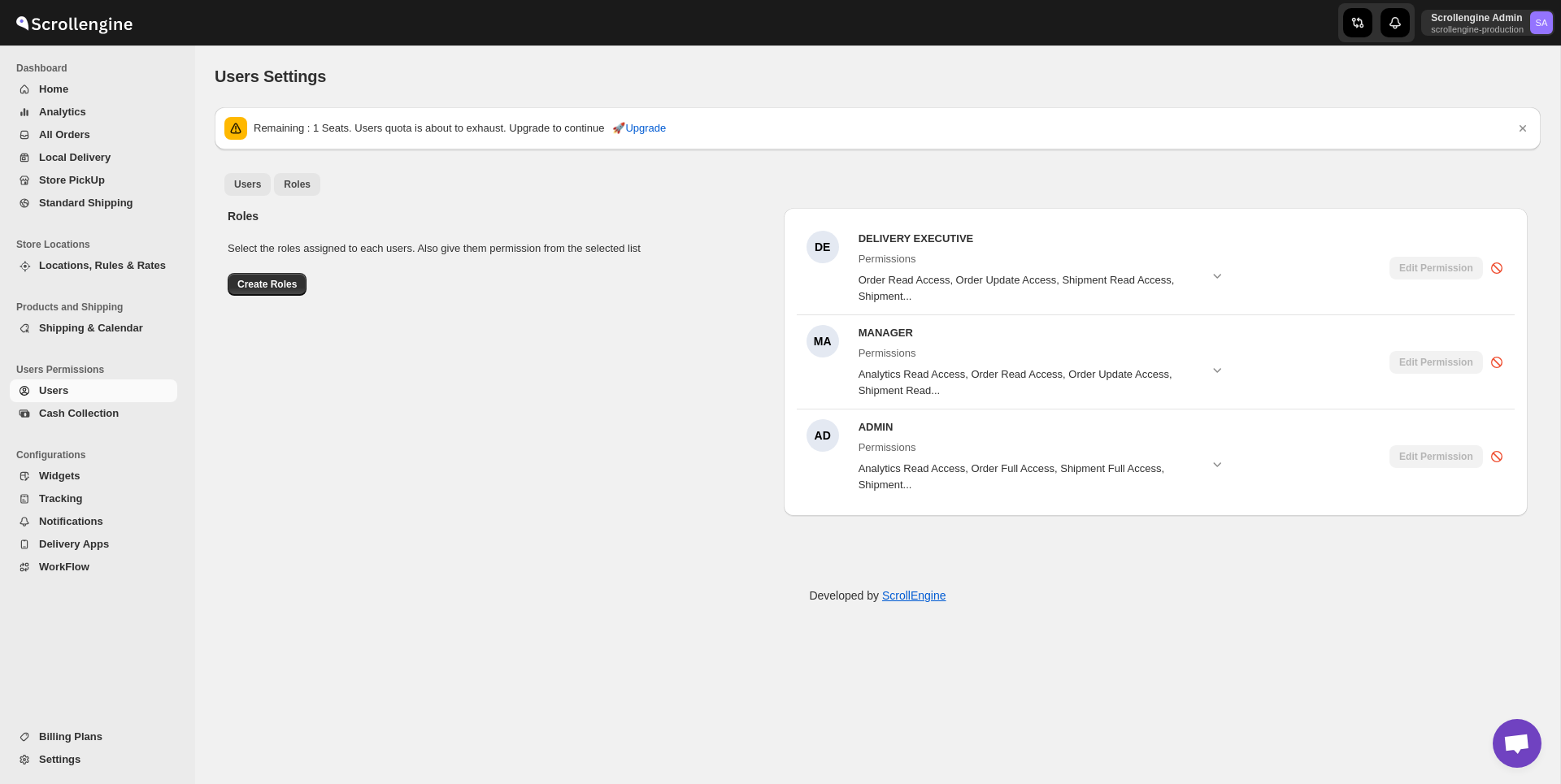
click at [256, 184] on span "Users" at bounding box center [247, 184] width 27 height 13
select select "637b767fbaab0276b10c91d5"
select select "637b767fbaab0276b10c91d7"
select select "637b767fbaab0276b10c91d5"
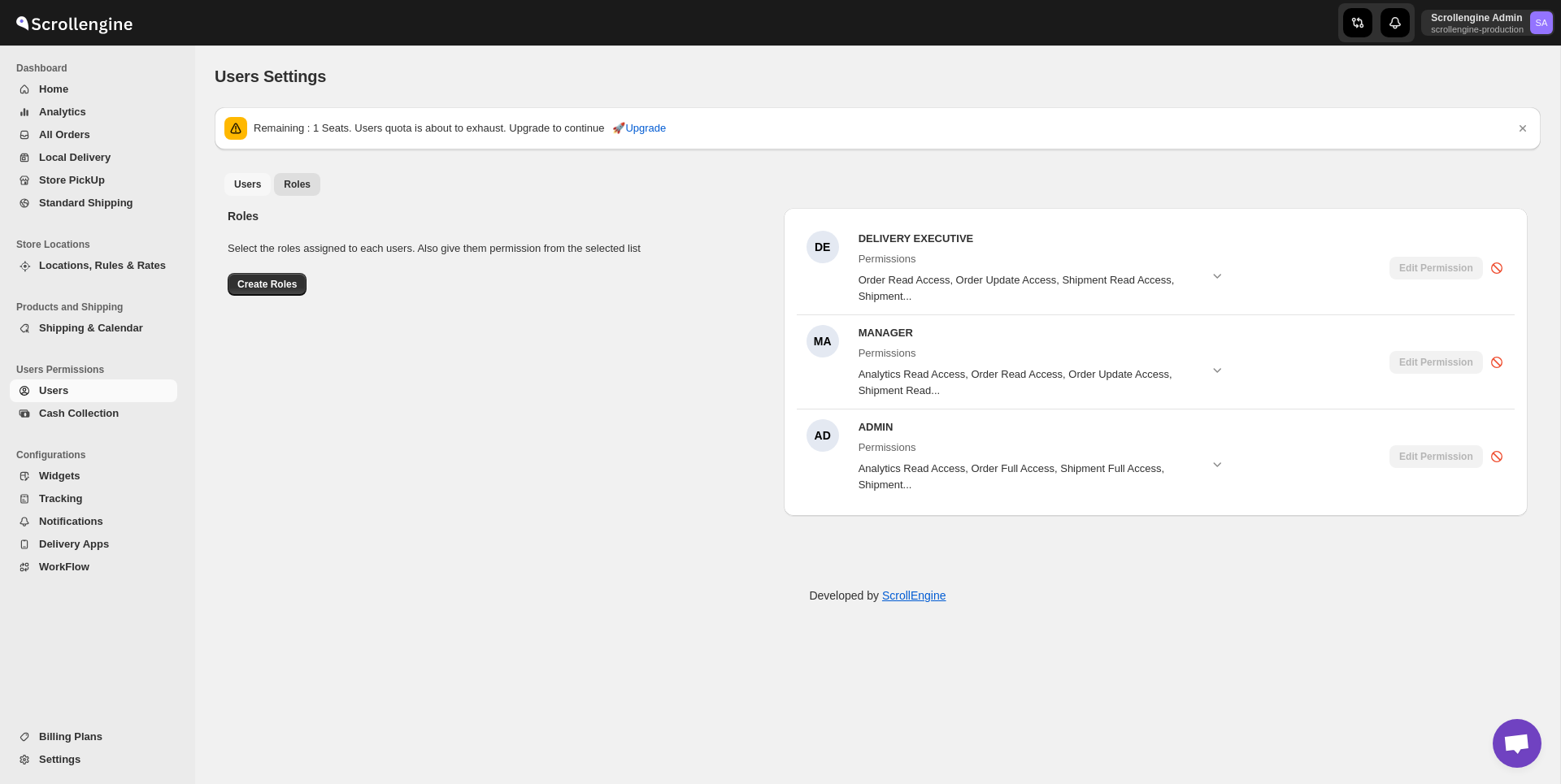
select select "637b767fbaab0276b10c91d5"
select select "637b767fbaab0276b10c91d7"
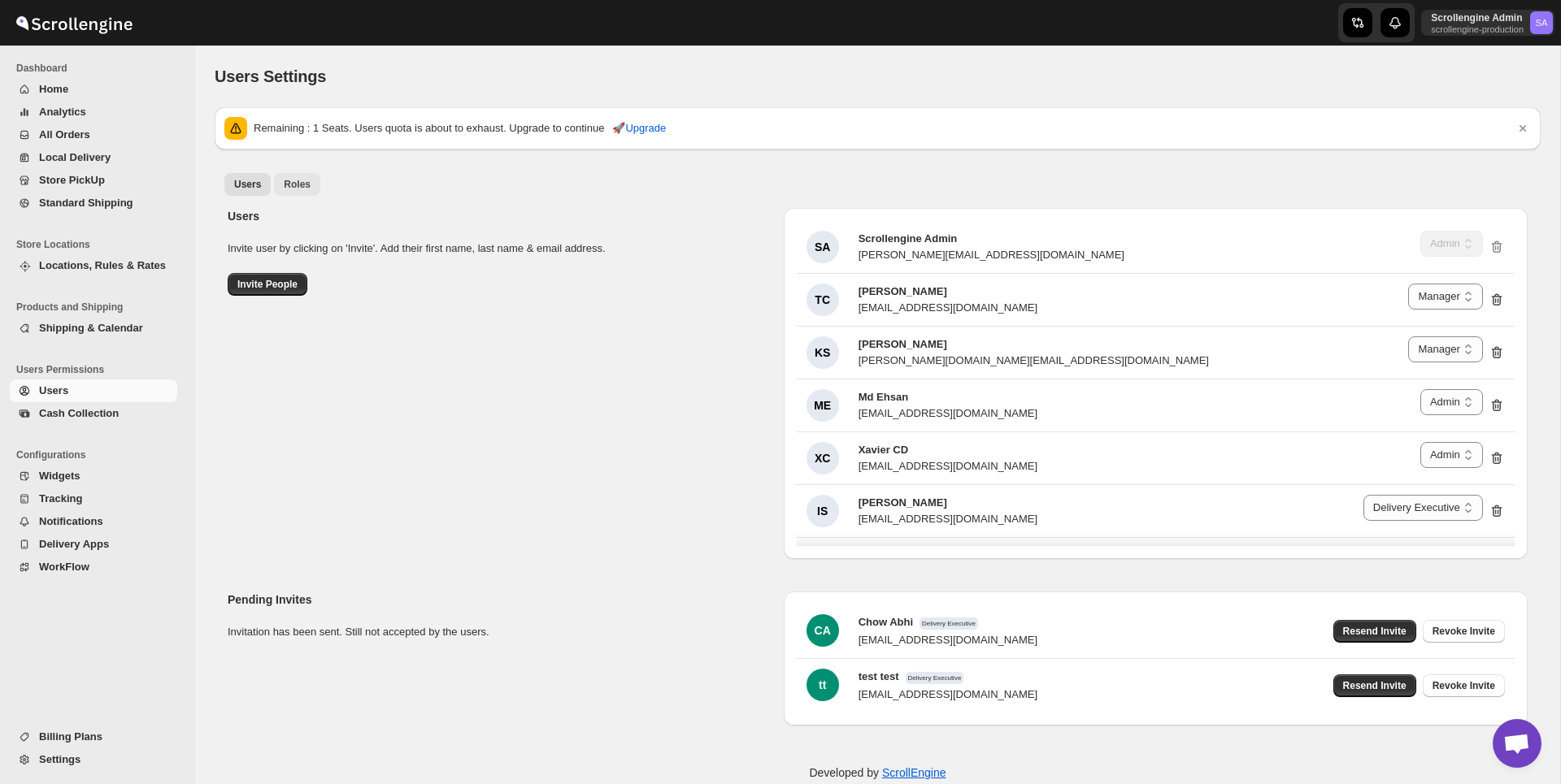
click at [304, 180] on span "Roles" at bounding box center [297, 184] width 27 height 13
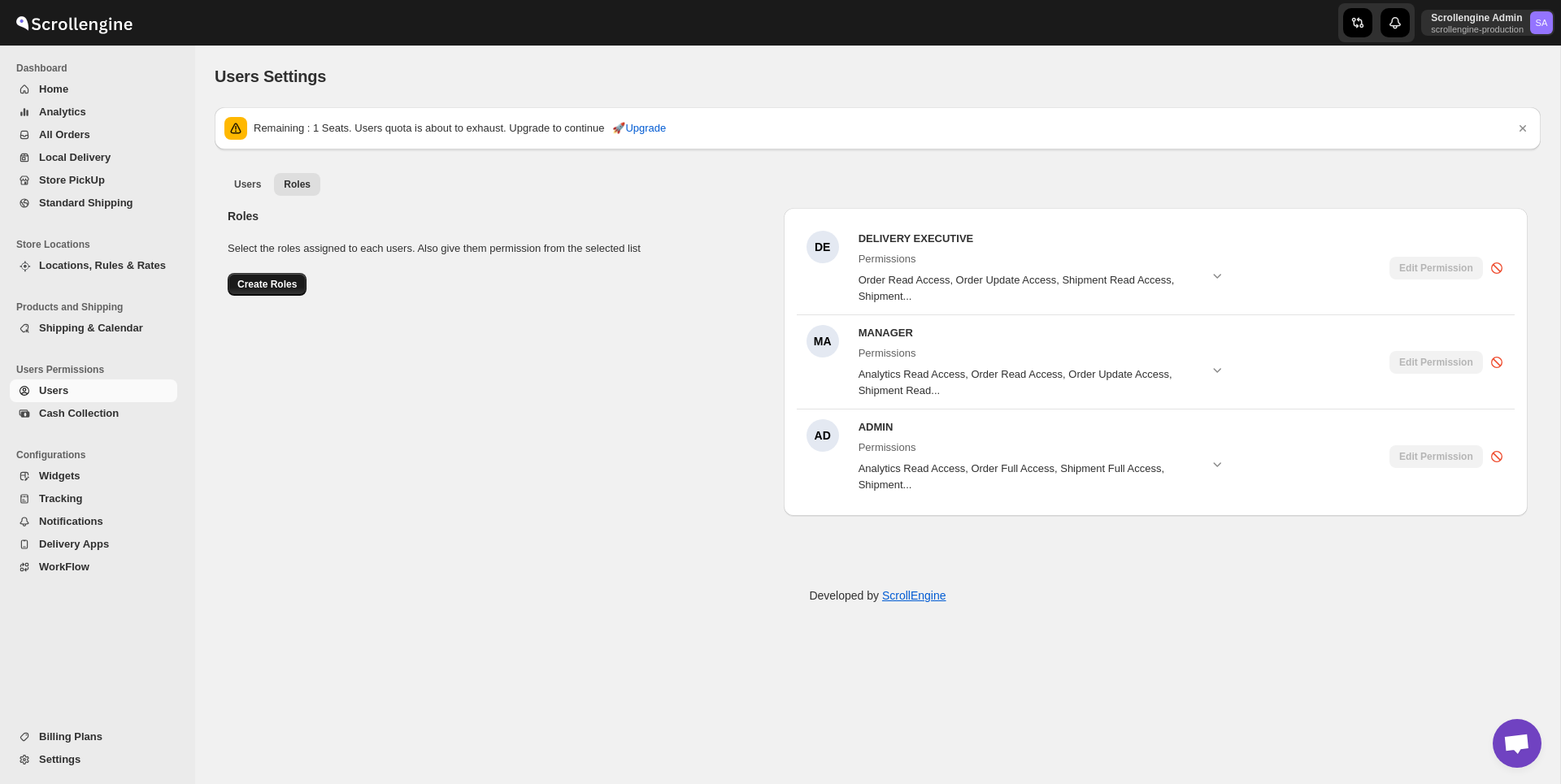
click at [274, 281] on span "Create Roles" at bounding box center [267, 285] width 59 height 13
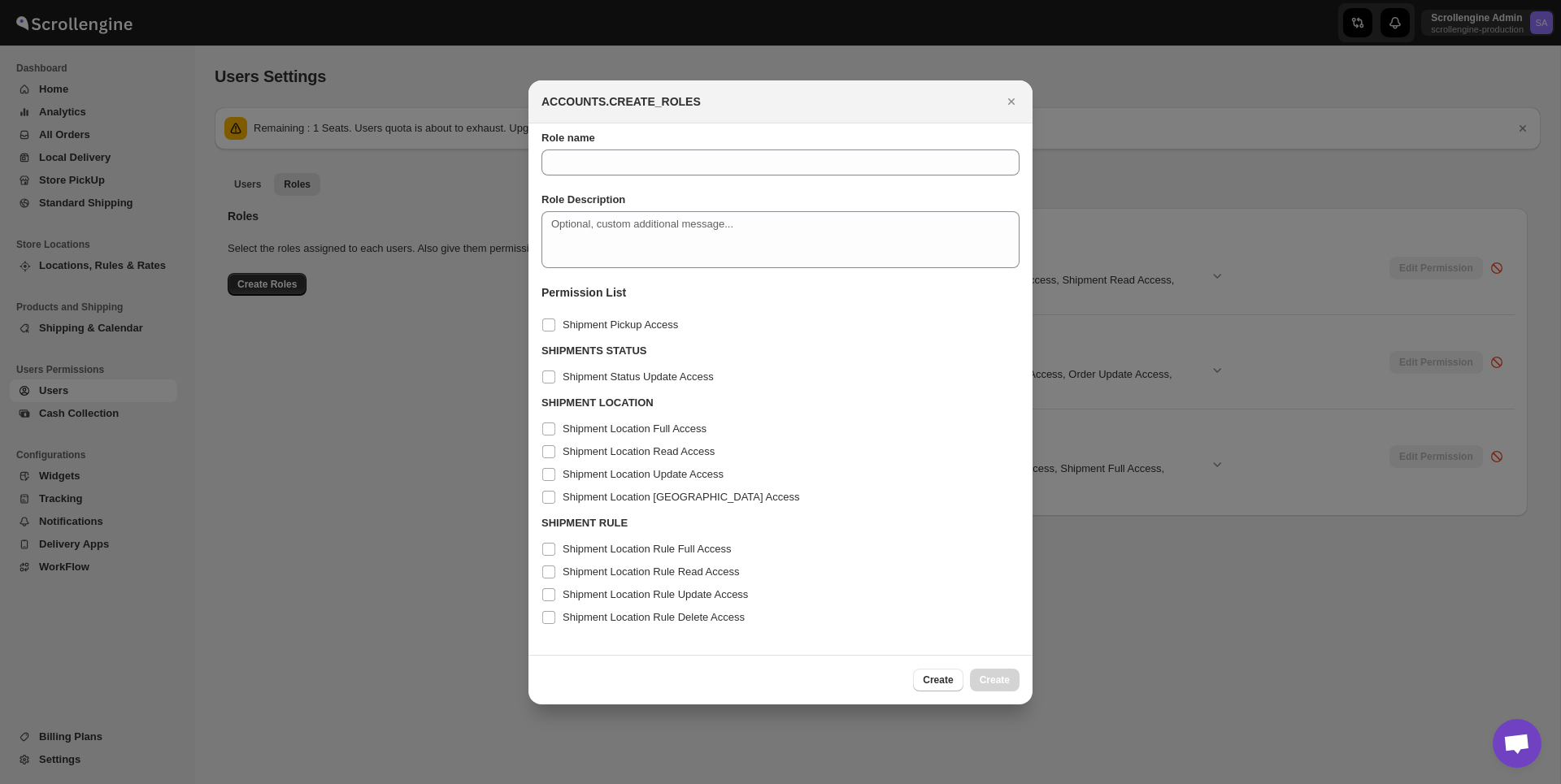
scroll to position [0, 0]
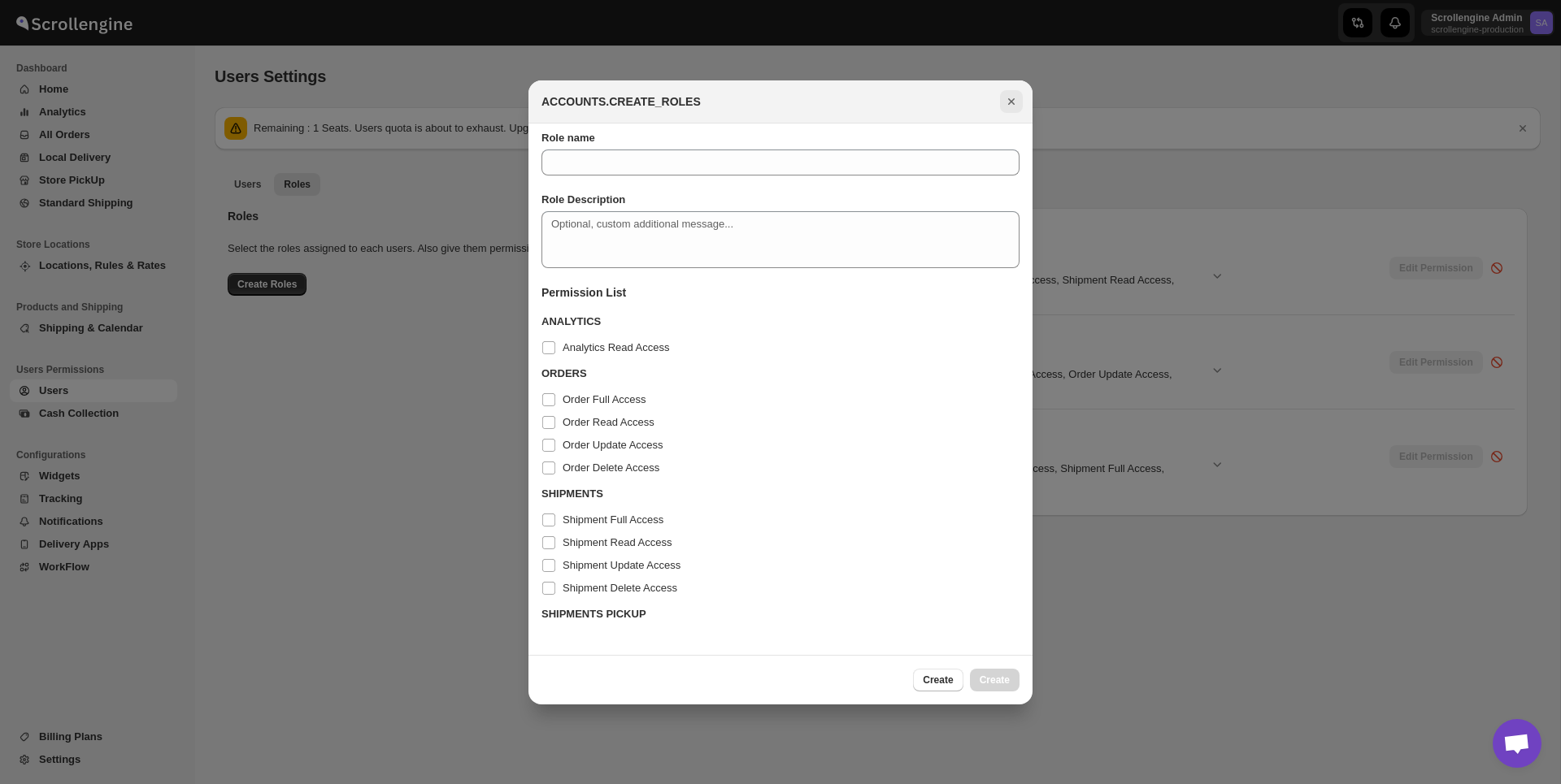
click at [1012, 93] on icon "Close" at bounding box center [1012, 101] width 17 height 17
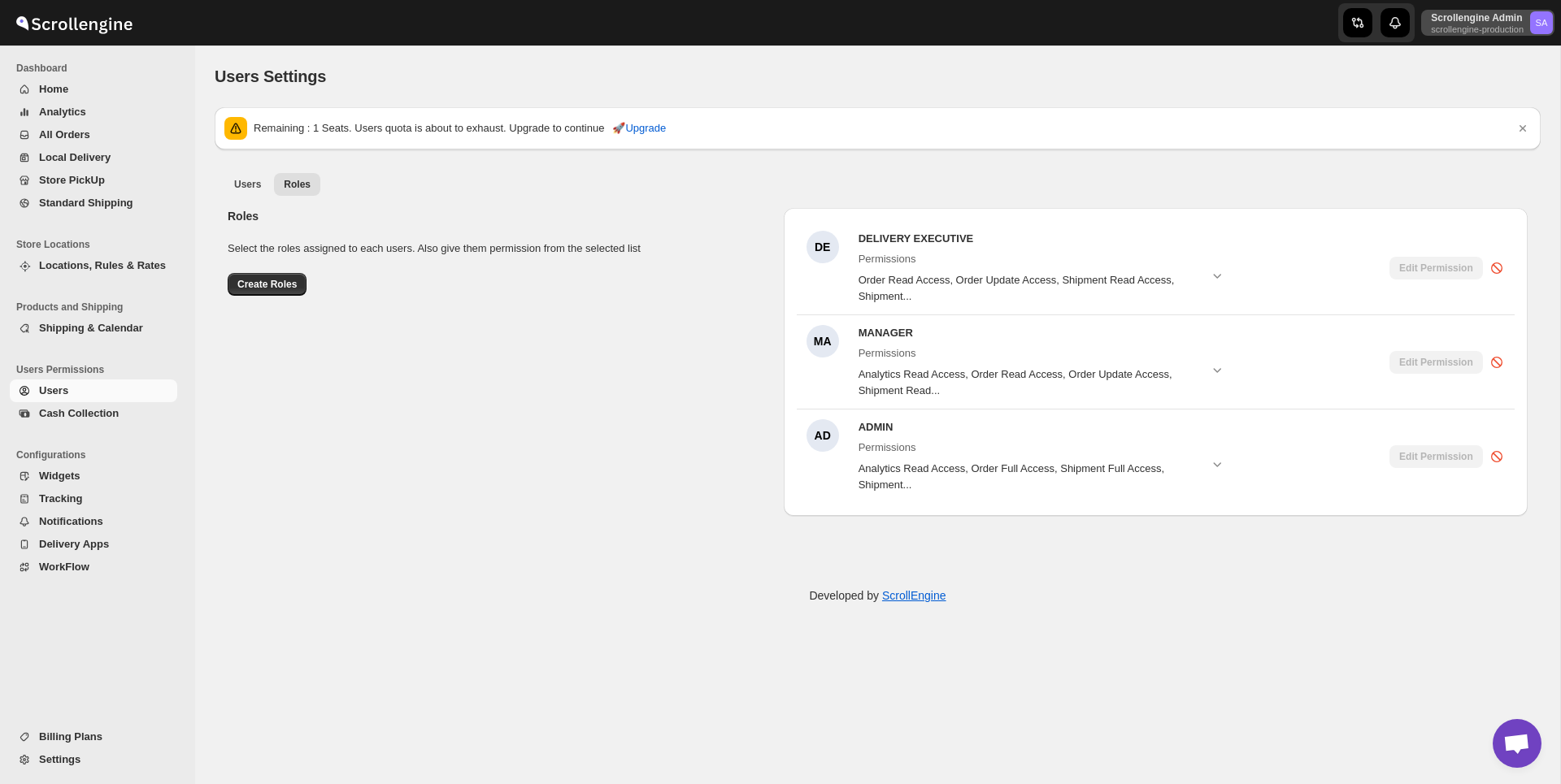
click at [1486, 23] on p "Scrollengine Admin" at bounding box center [1477, 18] width 93 height 13
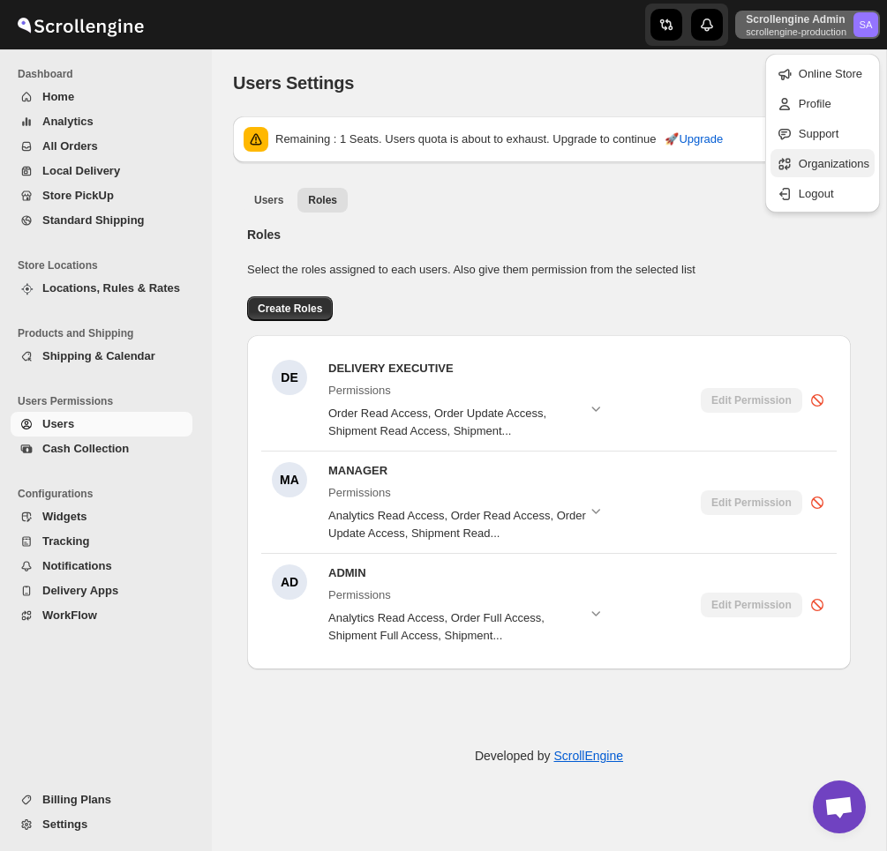
click at [814, 163] on span "Organizations" at bounding box center [833, 163] width 71 height 13
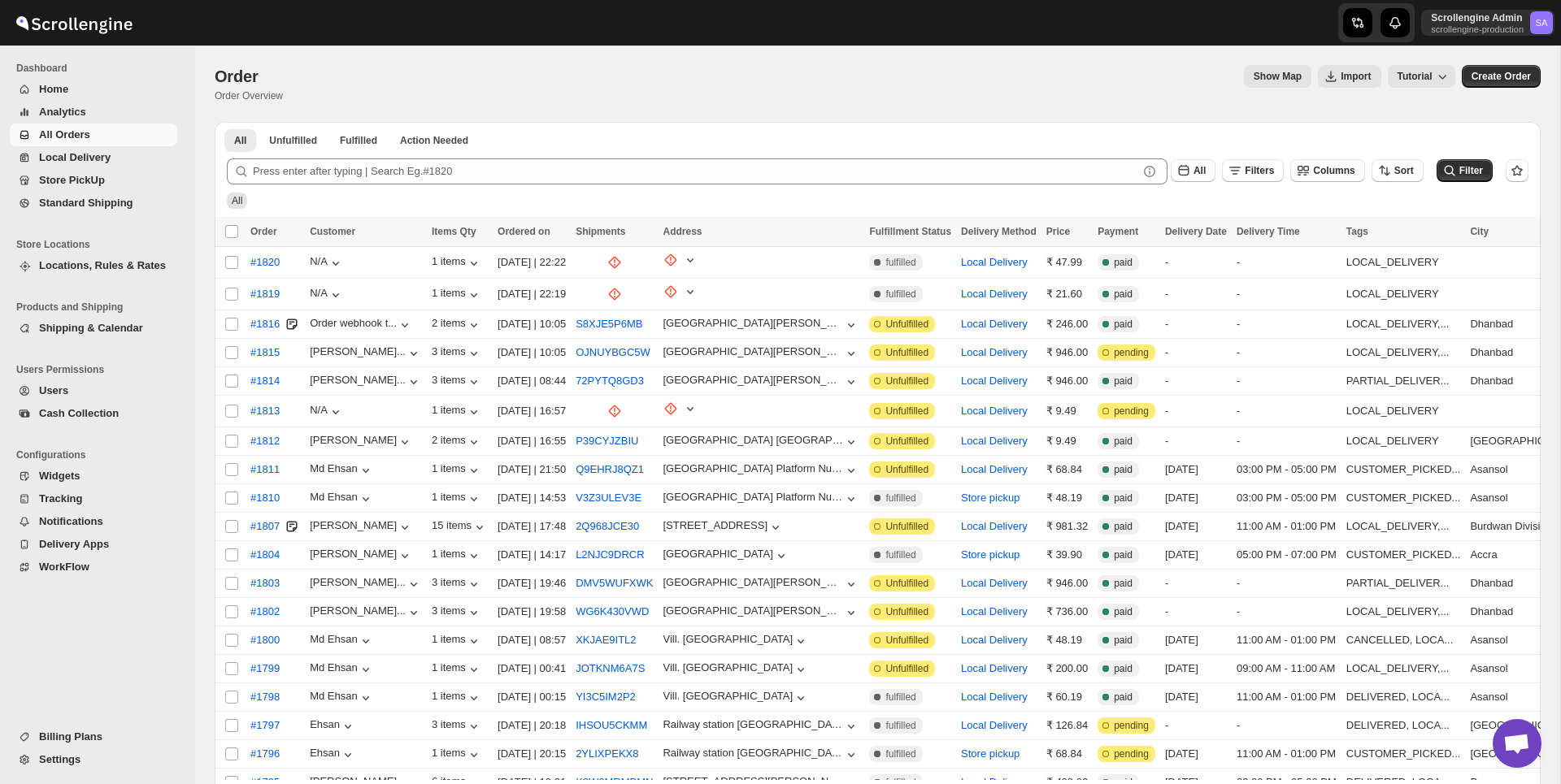
click at [92, 333] on span "Shipping & Calendar" at bounding box center [90, 327] width 104 height 12
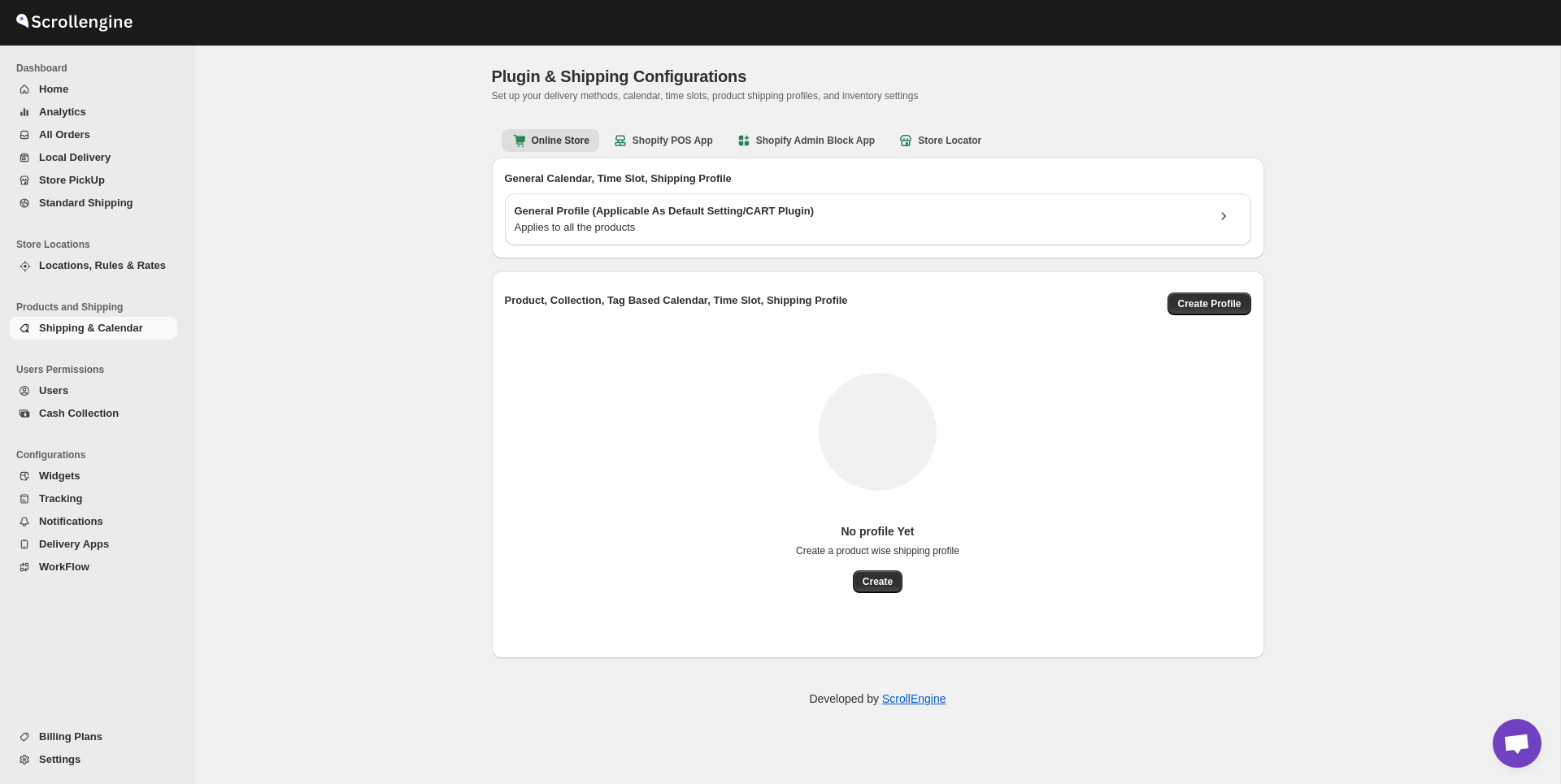
click at [107, 273] on span "Locations, Rules & Rates" at bounding box center [106, 266] width 135 height 17
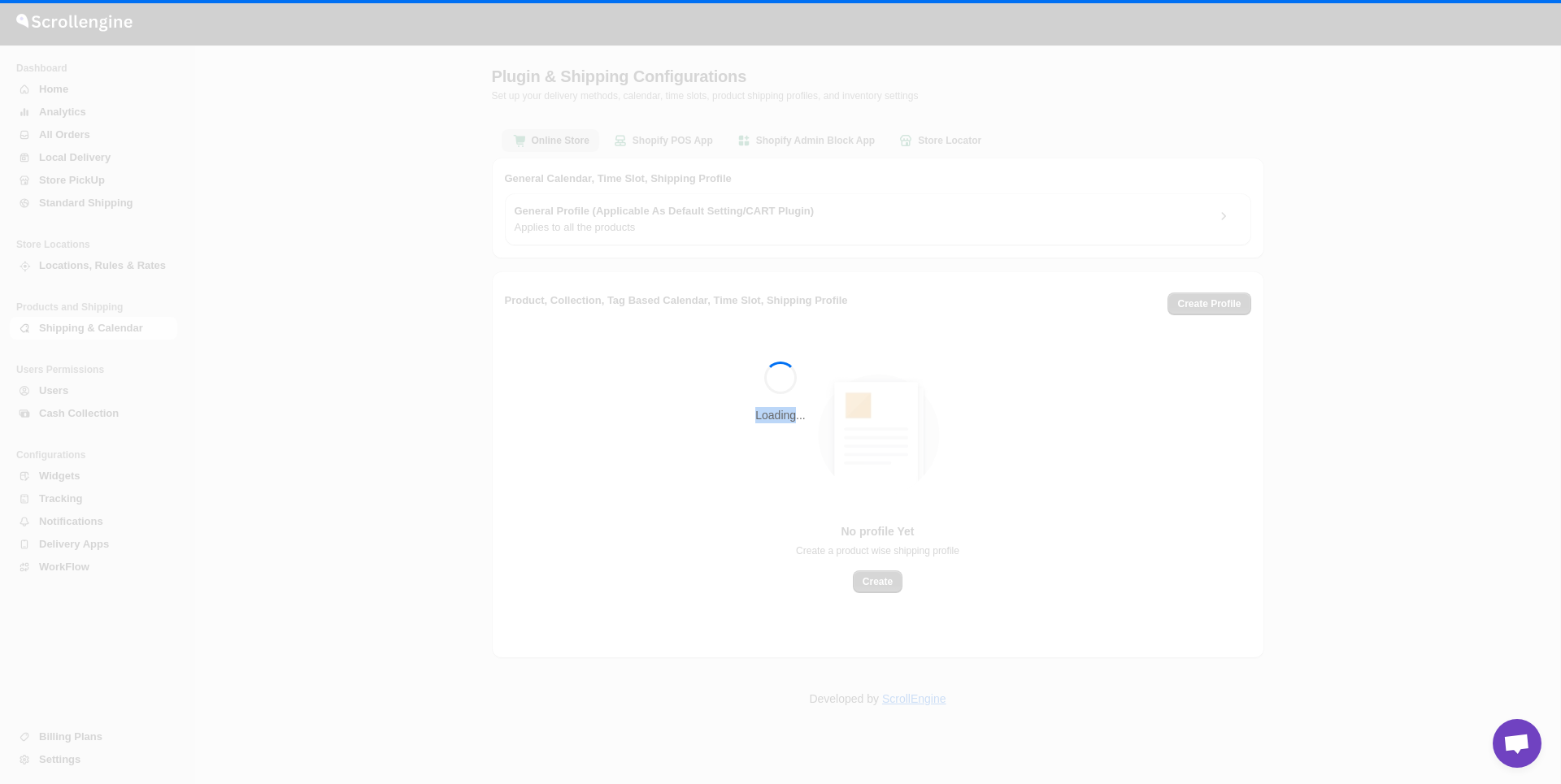
click at [107, 273] on div "Loading..." at bounding box center [780, 392] width 1561 height 784
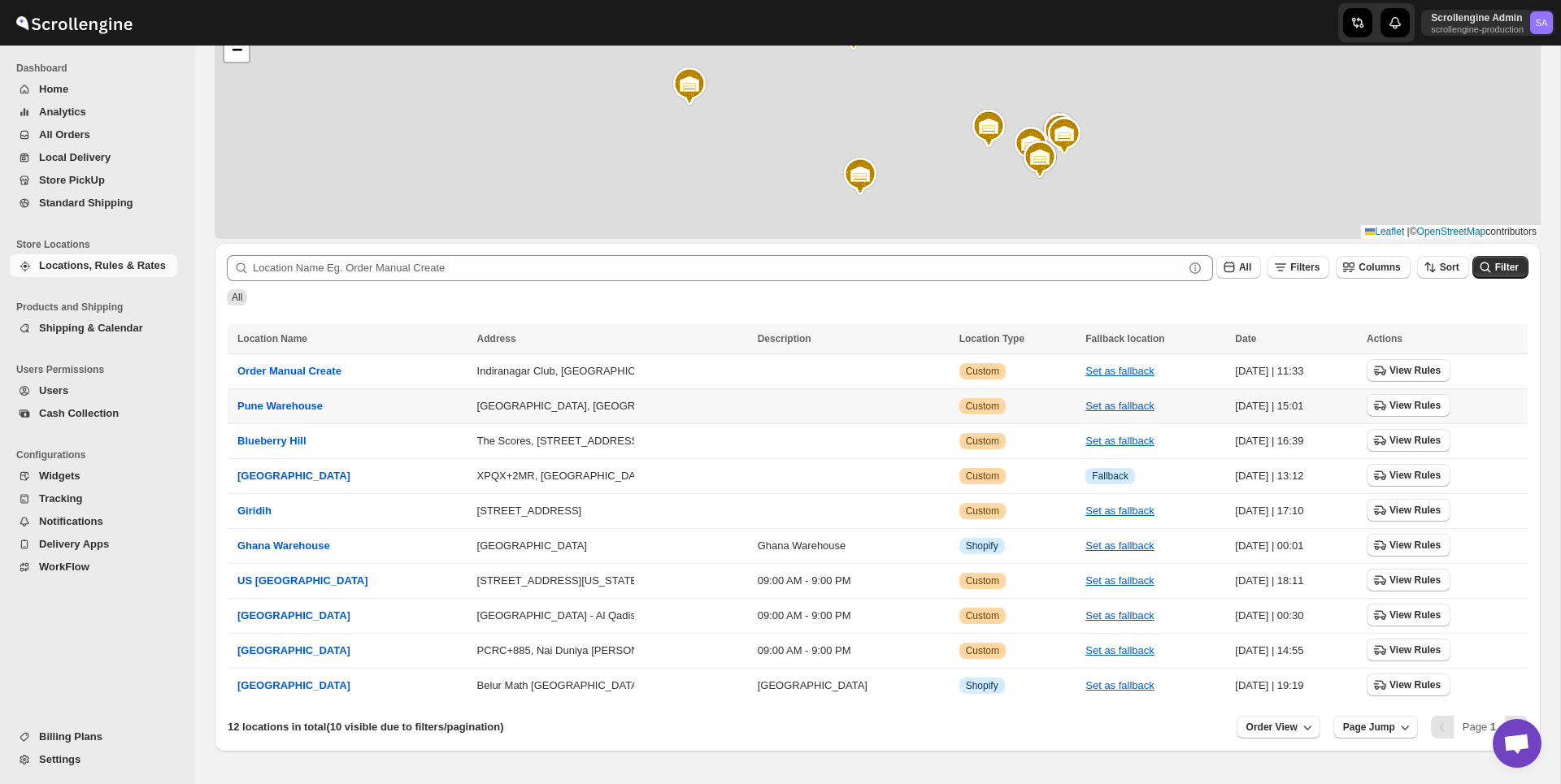
scroll to position [159, 0]
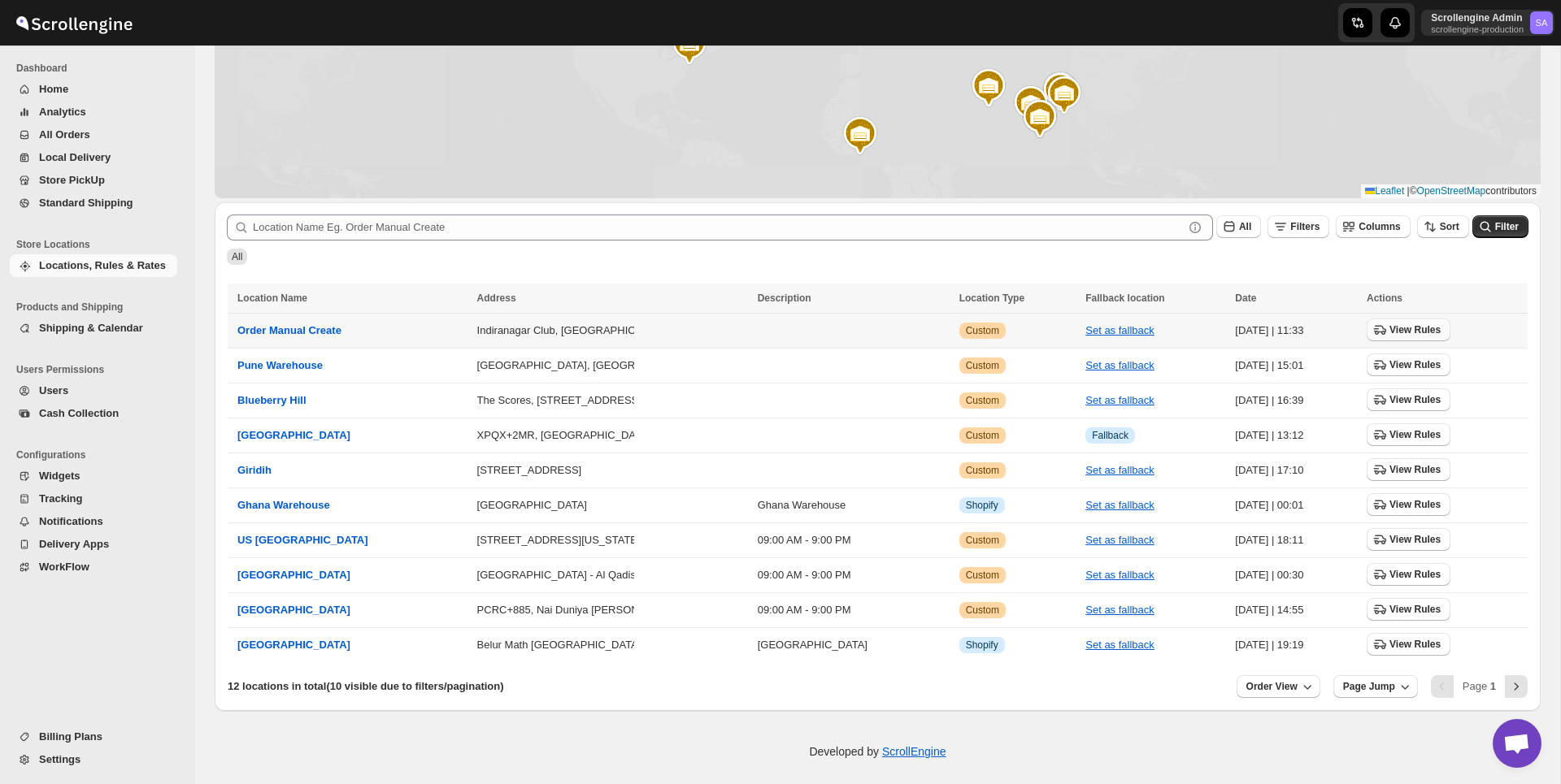
click at [1412, 336] on button "View Rules" at bounding box center [1408, 330] width 84 height 23
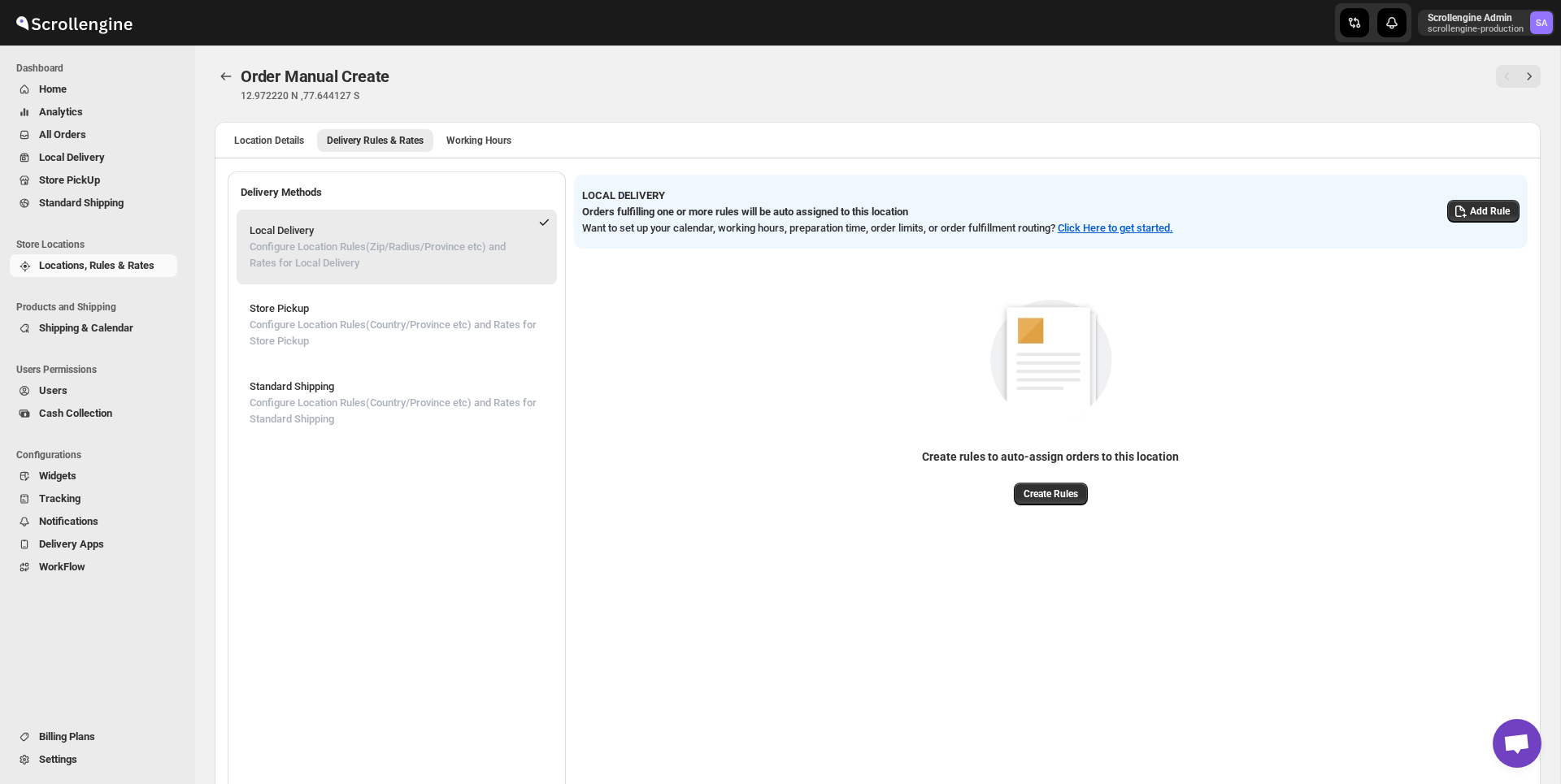
click at [439, 238] on p "Local Delivery" at bounding box center [385, 231] width 272 height 17
click at [1053, 485] on button "Create Rules" at bounding box center [1050, 494] width 74 height 23
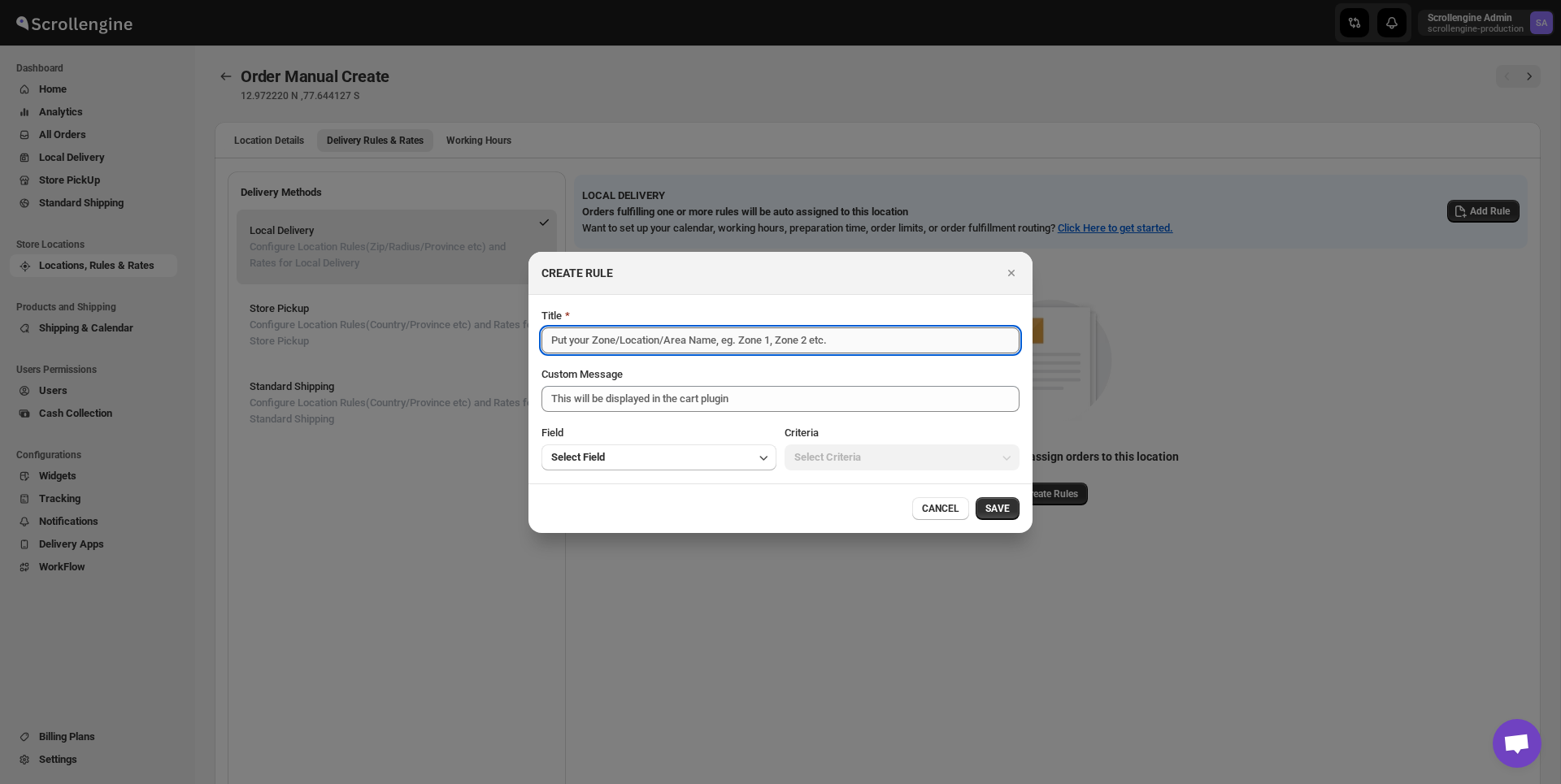
click at [642, 341] on input "Title" at bounding box center [780, 341] width 478 height 26
type input "Zone 1"
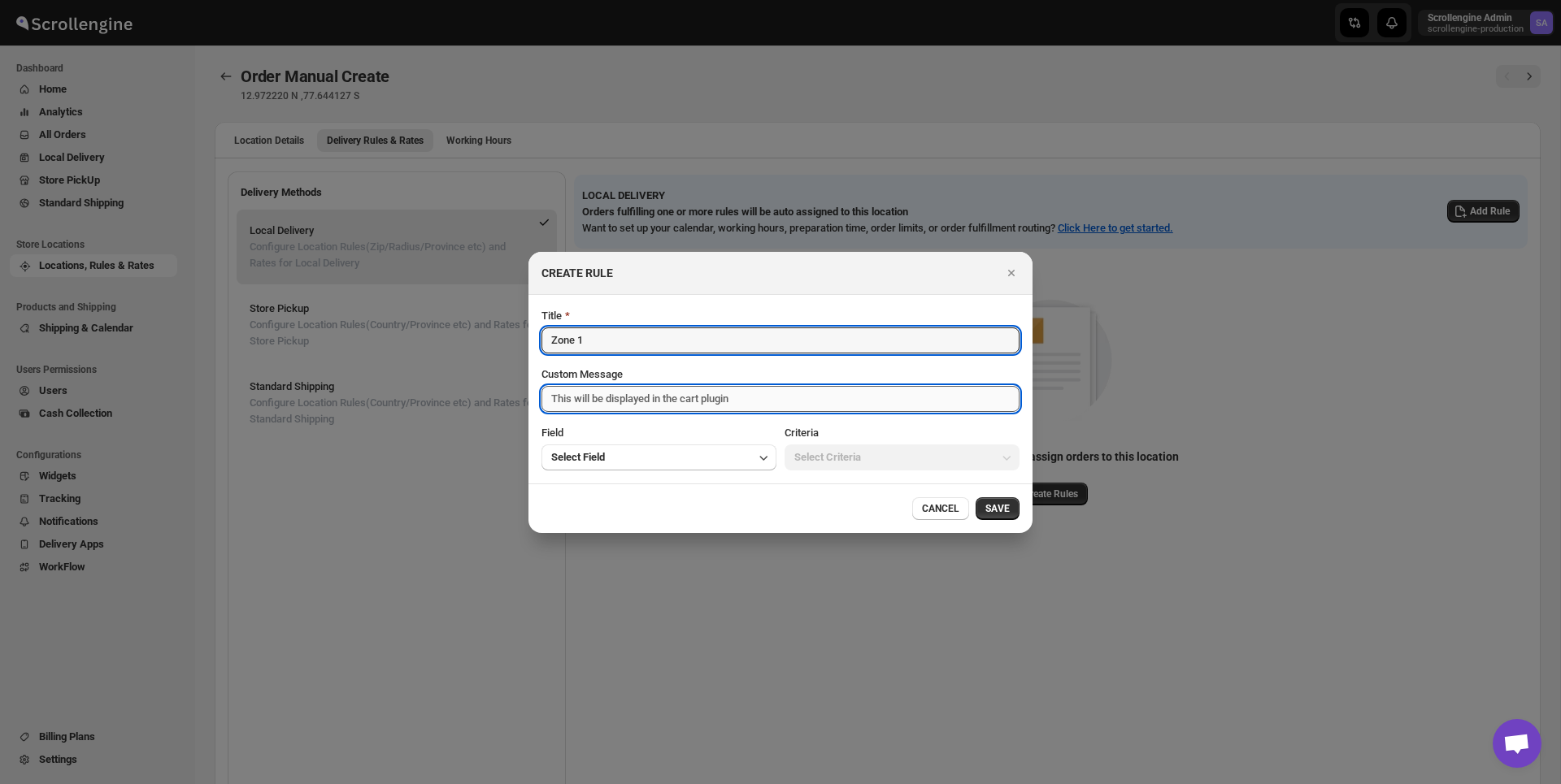
click at [626, 395] on textarea "Custom Message" at bounding box center [780, 399] width 478 height 26
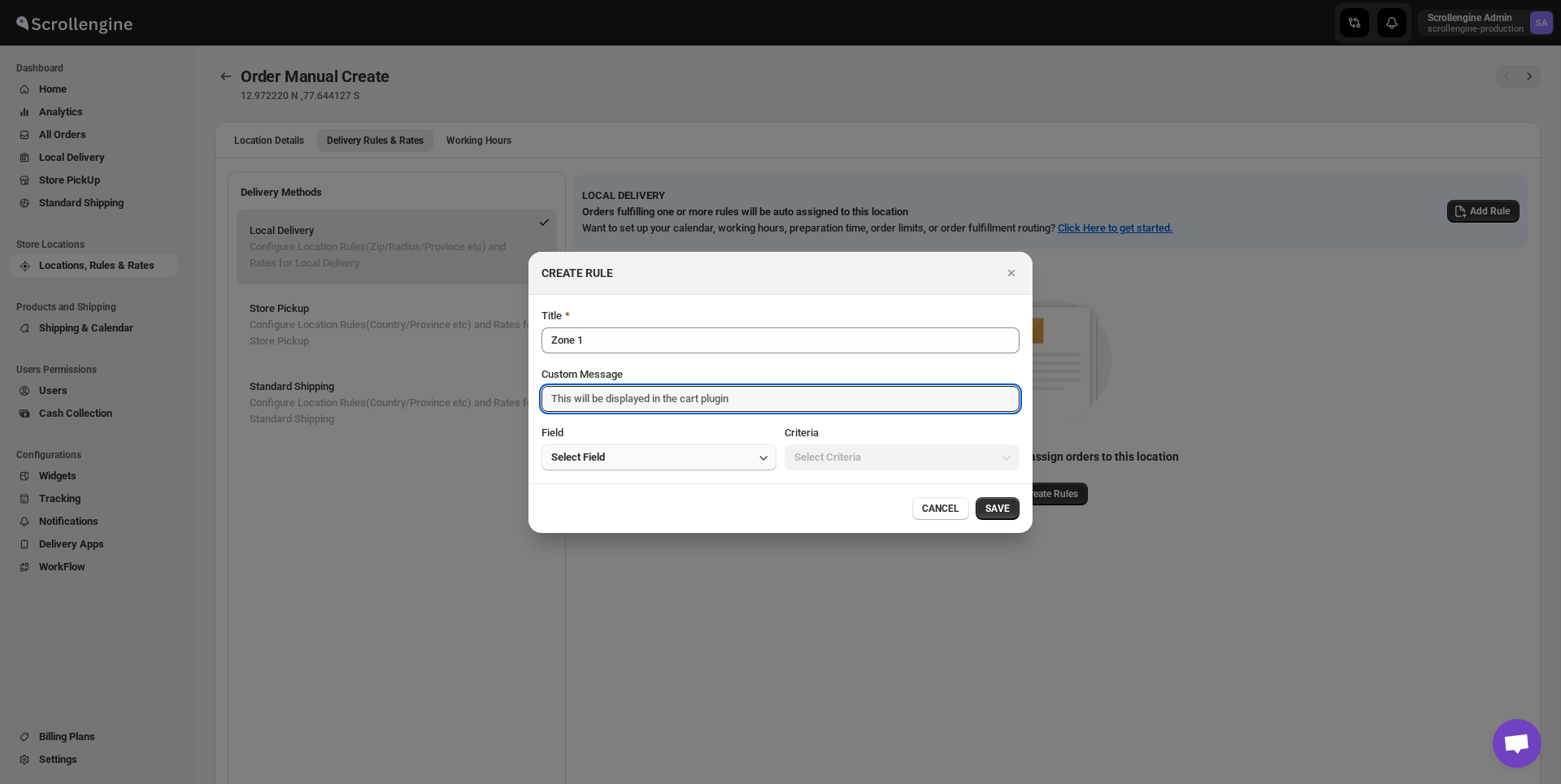
click at [625, 462] on button "Select Field" at bounding box center [659, 458] width 235 height 26
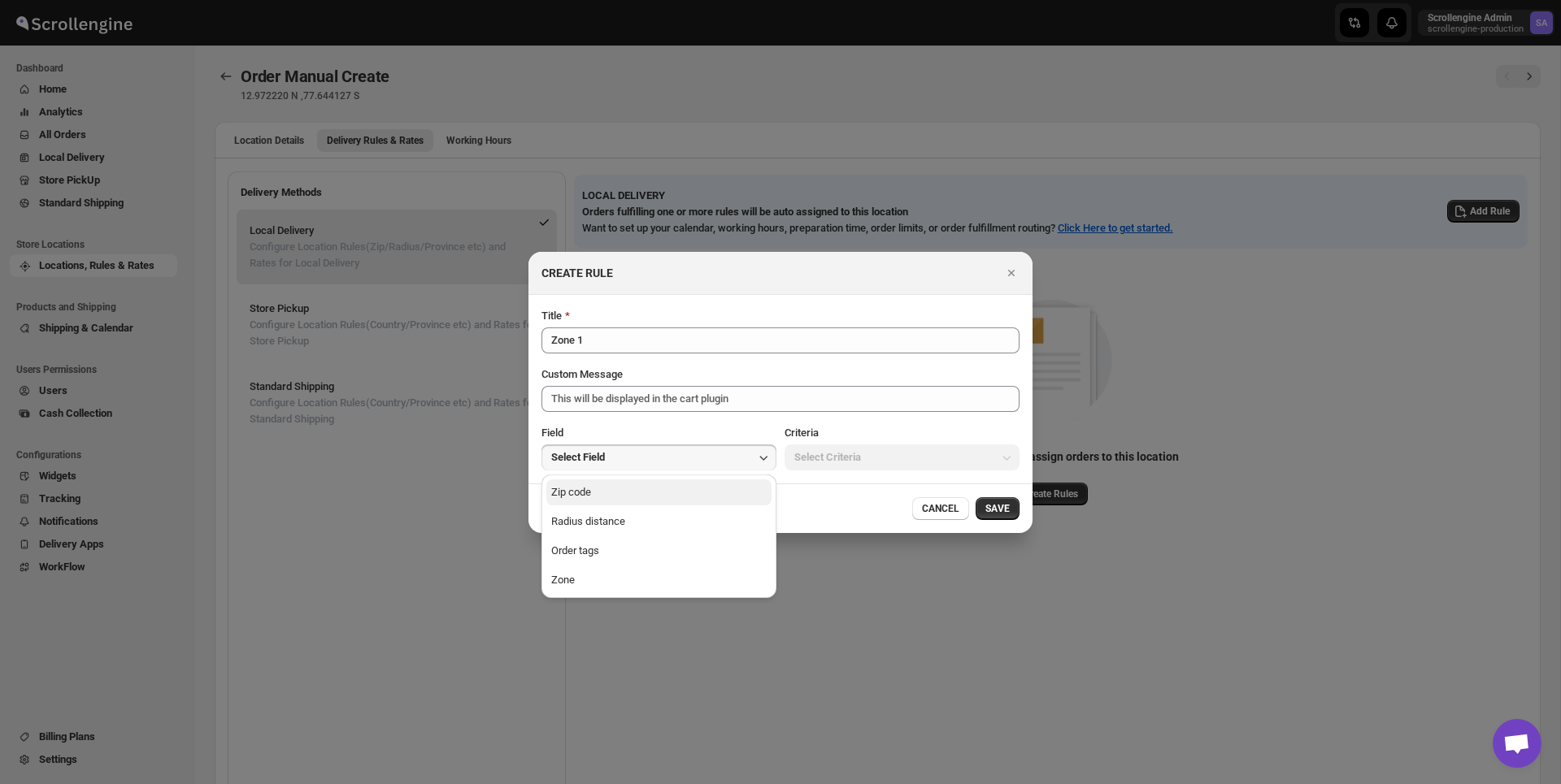
click at [607, 500] on button "Zip code" at bounding box center [659, 493] width 225 height 26
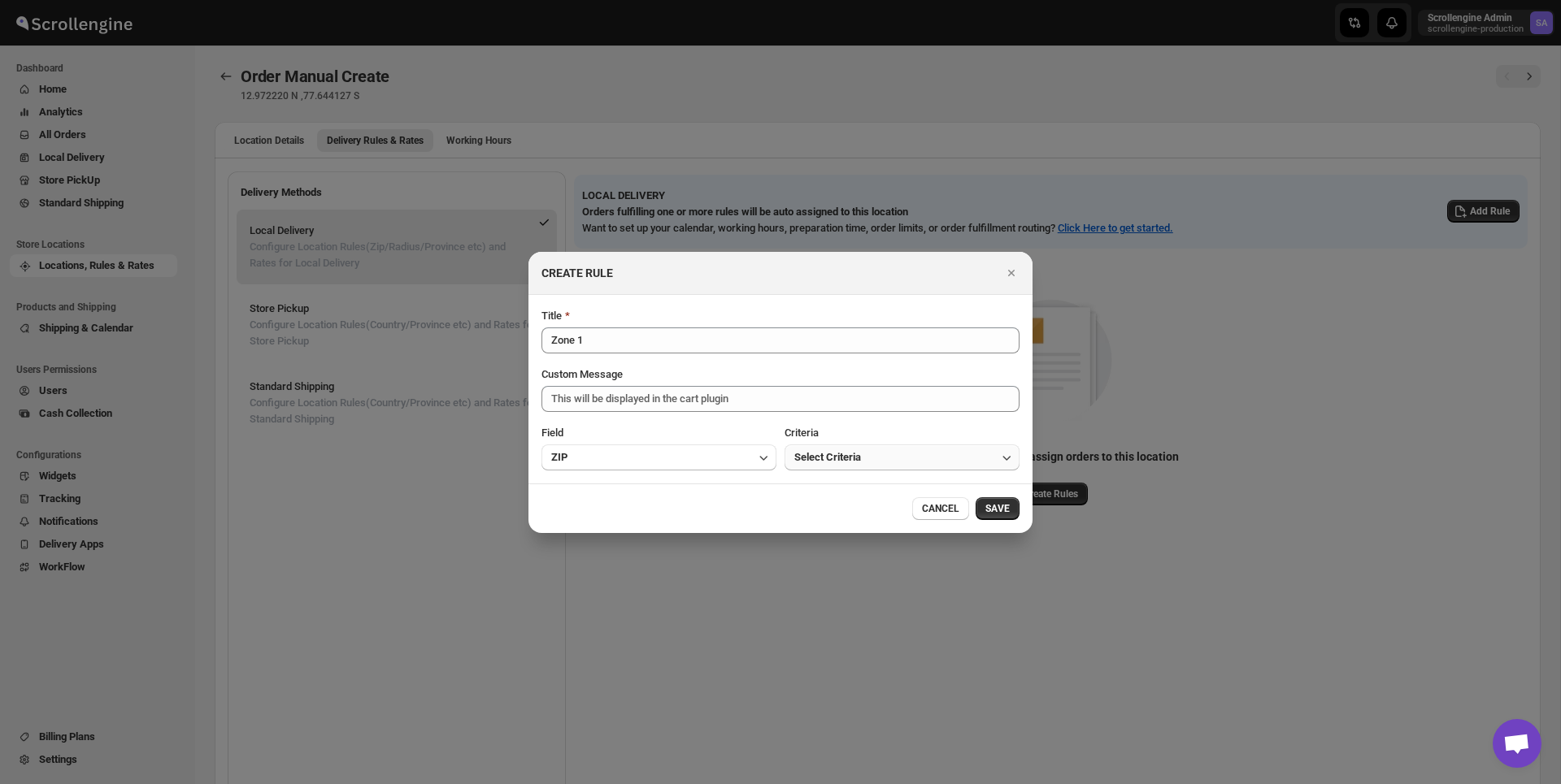
click at [857, 459] on span "Select Criteria" at bounding box center [827, 458] width 66 height 17
click at [839, 488] on button "Is one of" at bounding box center [902, 493] width 225 height 26
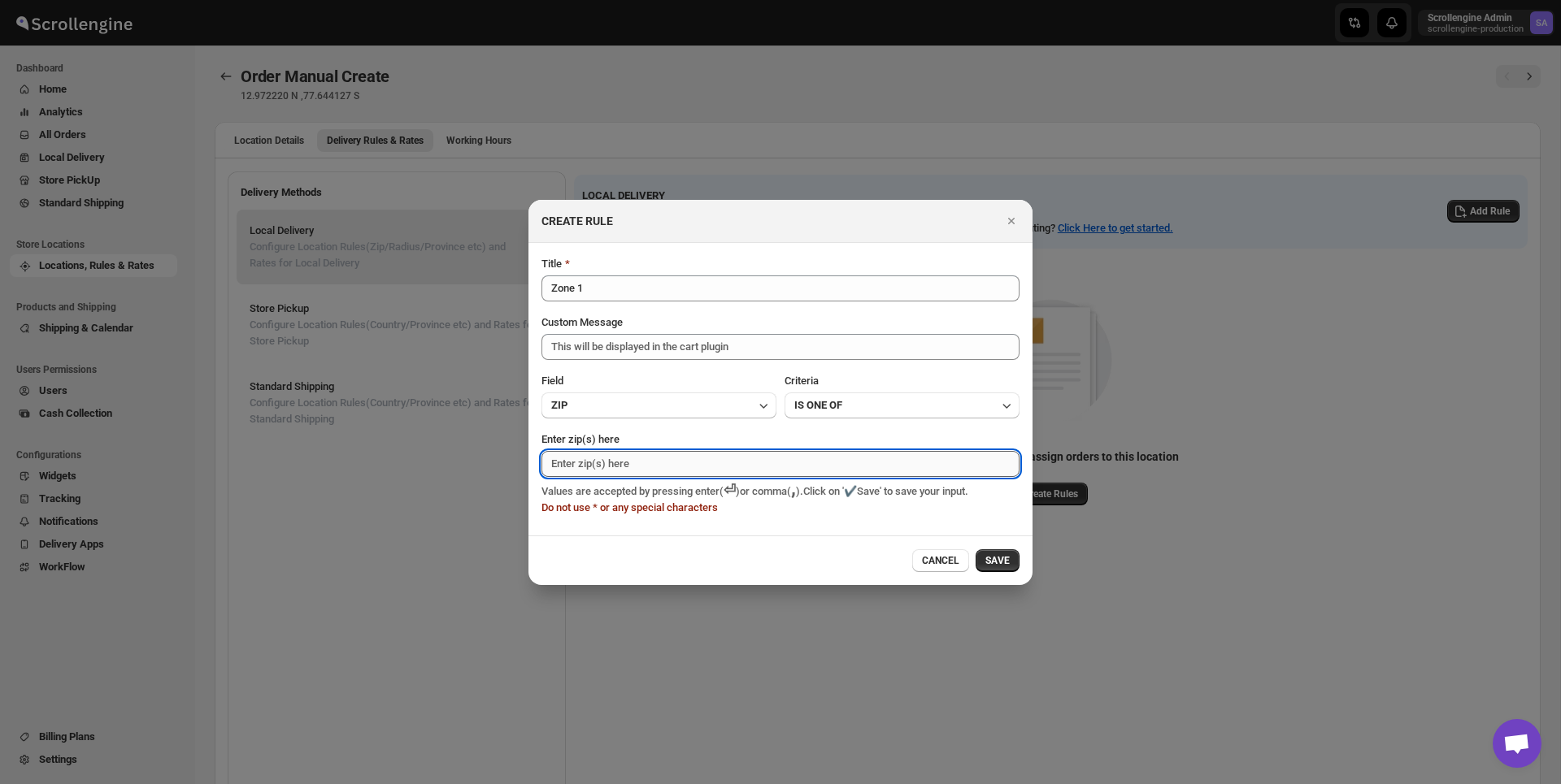
click at [628, 462] on input "Enter zip(s) here" at bounding box center [780, 464] width 478 height 26
type input "560066"
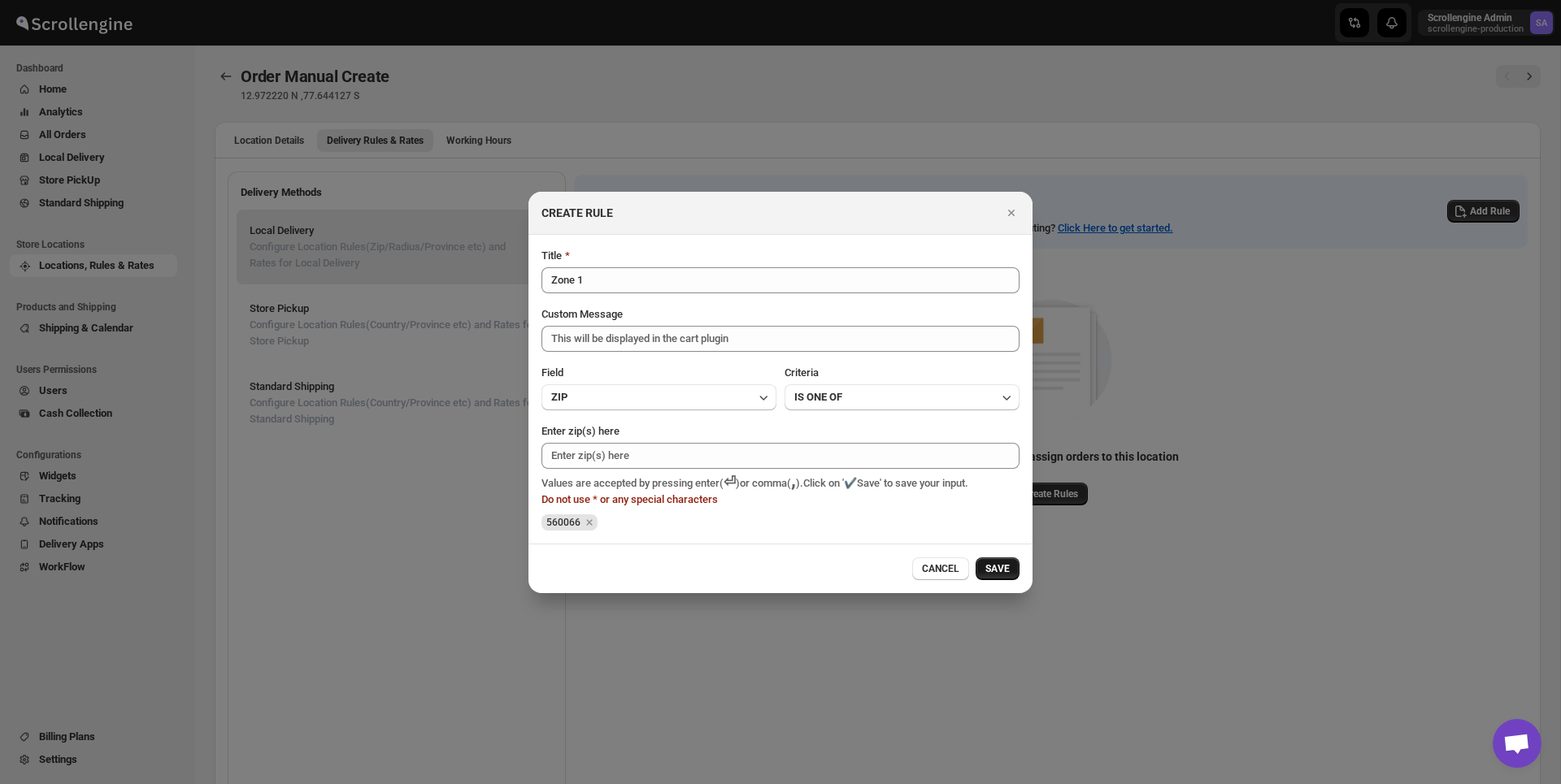
click at [1005, 560] on button "SAVE" at bounding box center [998, 568] width 44 height 23
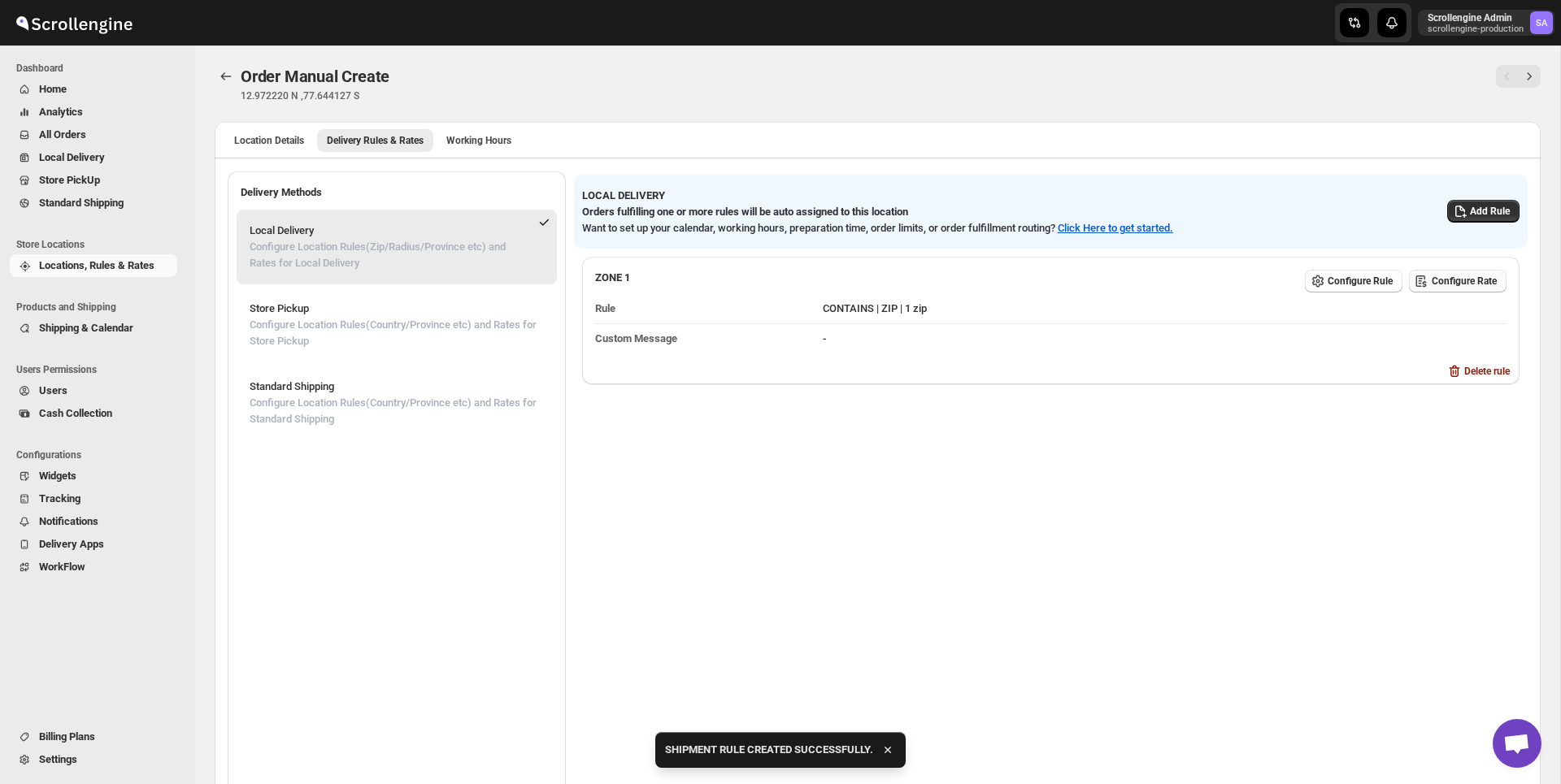
click at [1446, 288] on button "Configure Rate" at bounding box center [1458, 281] width 98 height 23
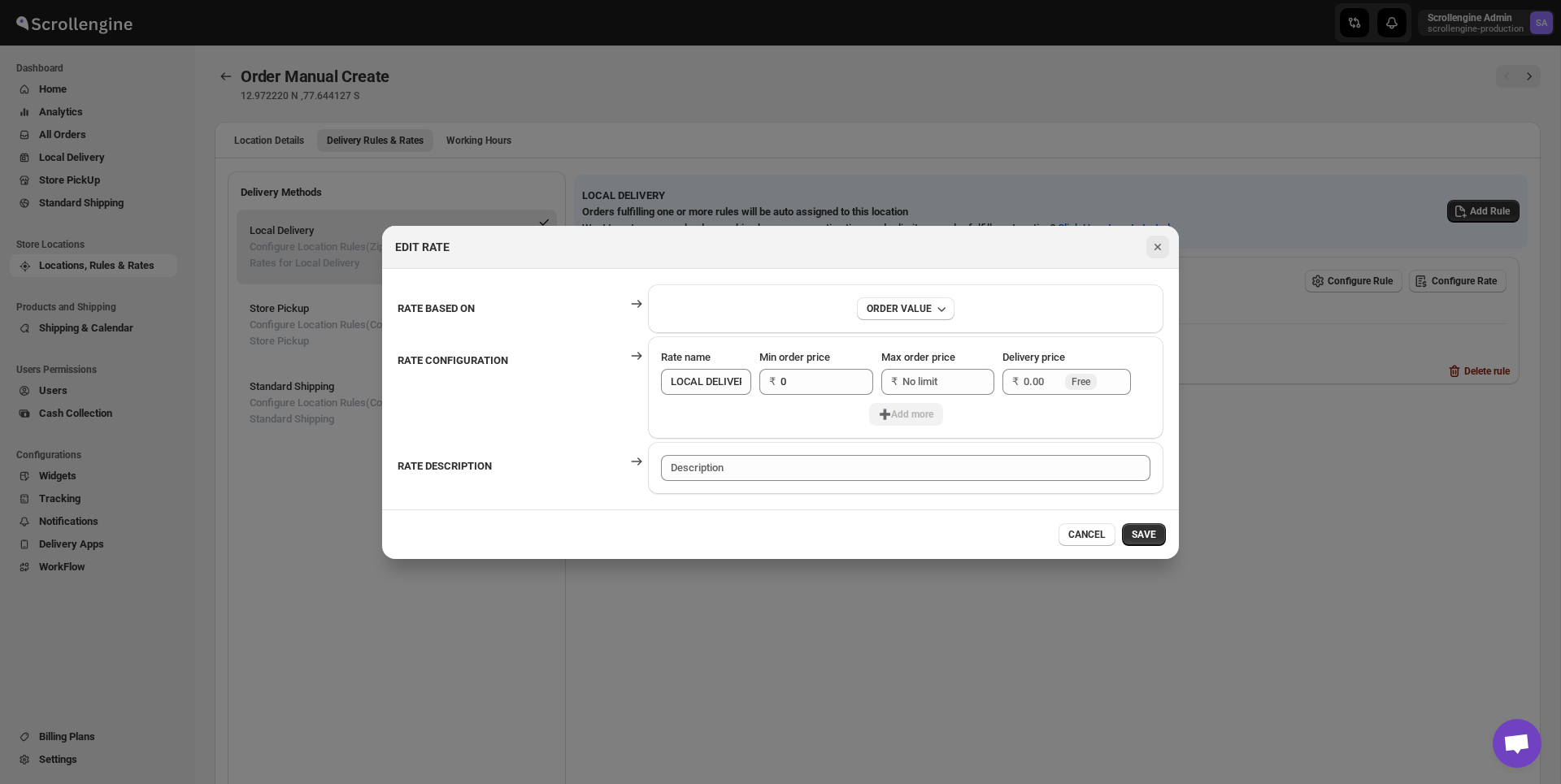
click at [1163, 242] on icon "Close" at bounding box center [1158, 247] width 17 height 17
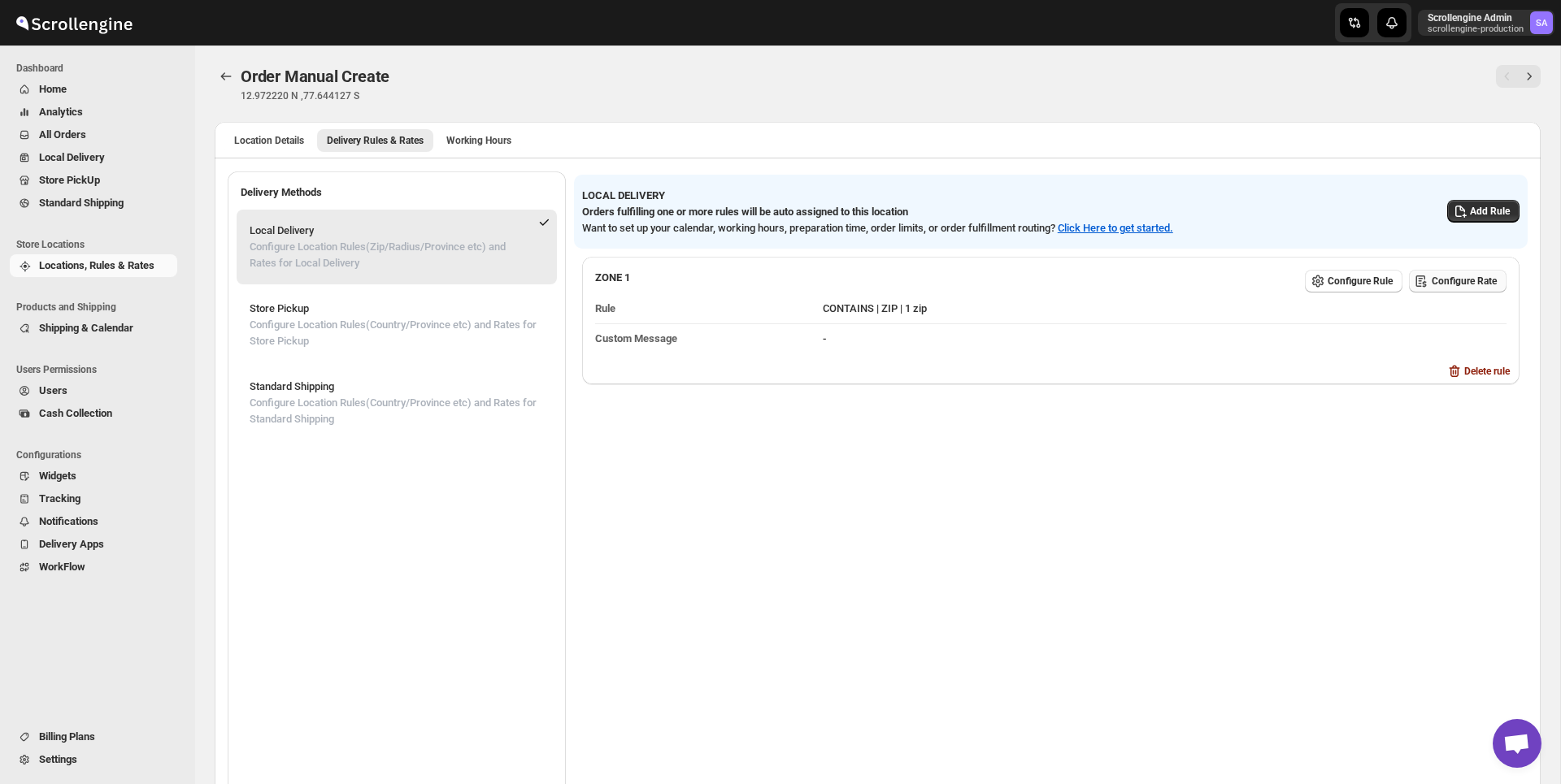
click at [1463, 285] on span "Configure Rate" at bounding box center [1464, 281] width 65 height 13
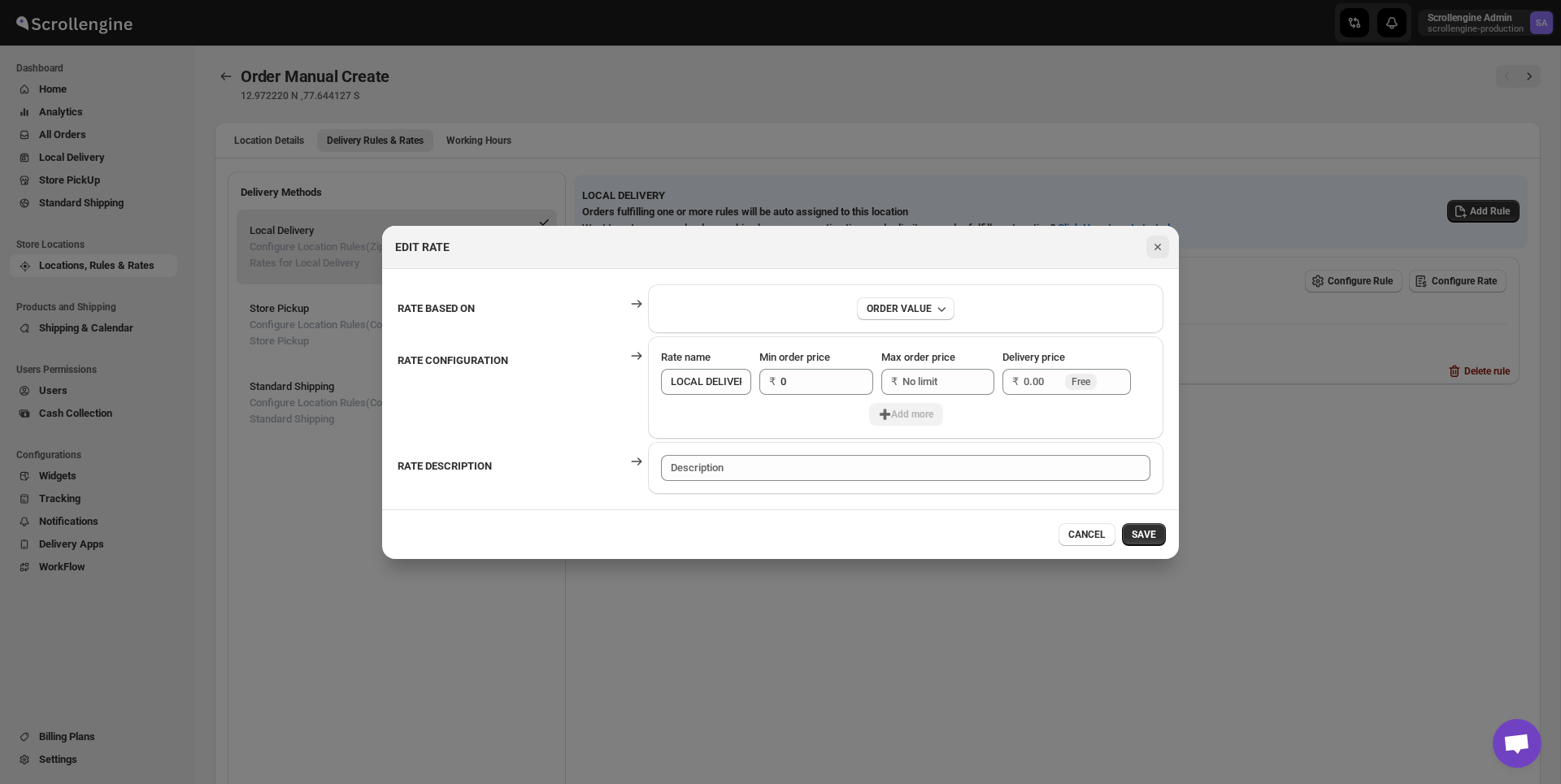
click at [1147, 246] on button "Close" at bounding box center [1157, 247] width 23 height 23
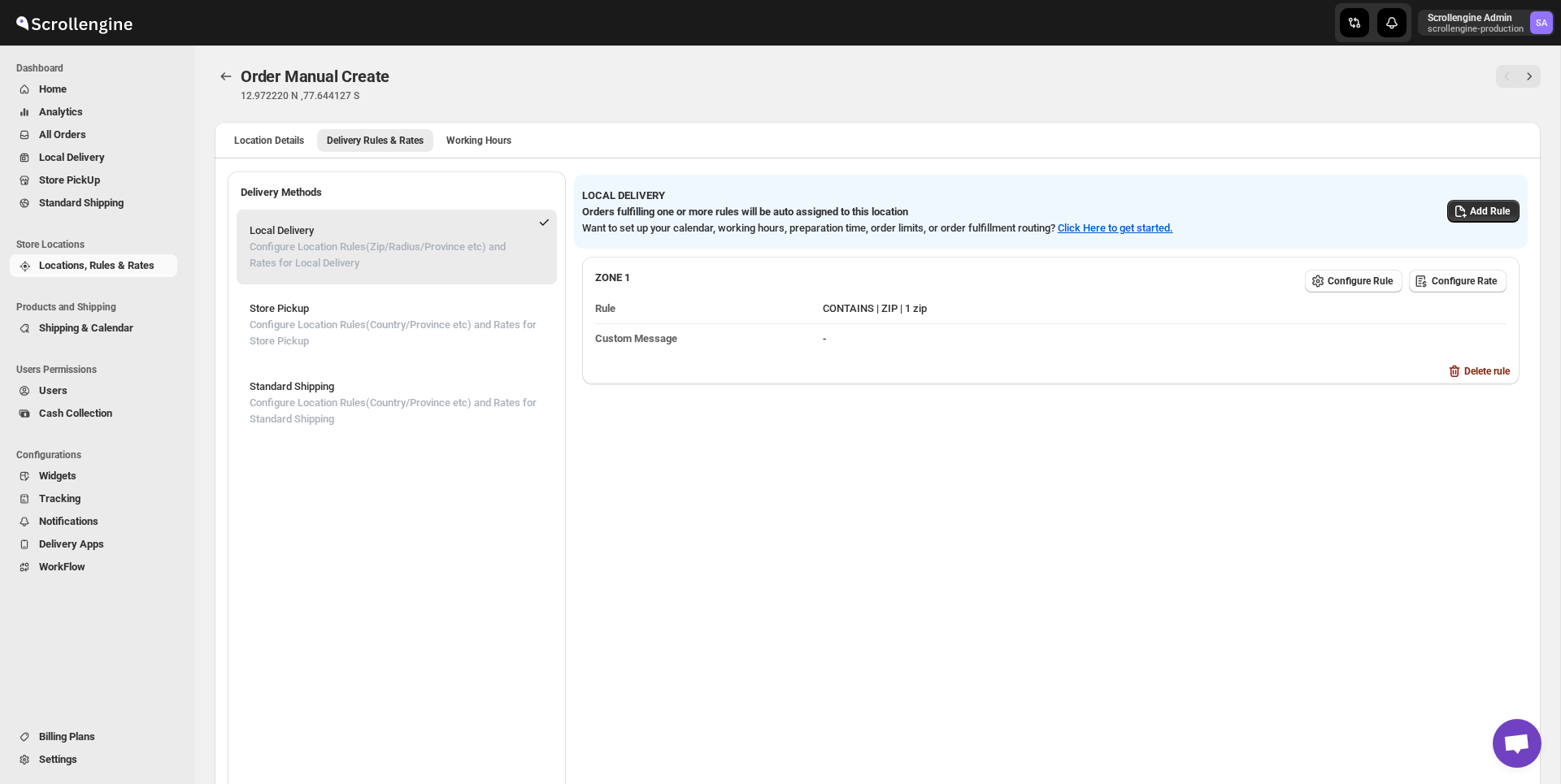
click at [45, 755] on span "Settings" at bounding box center [57, 759] width 38 height 12
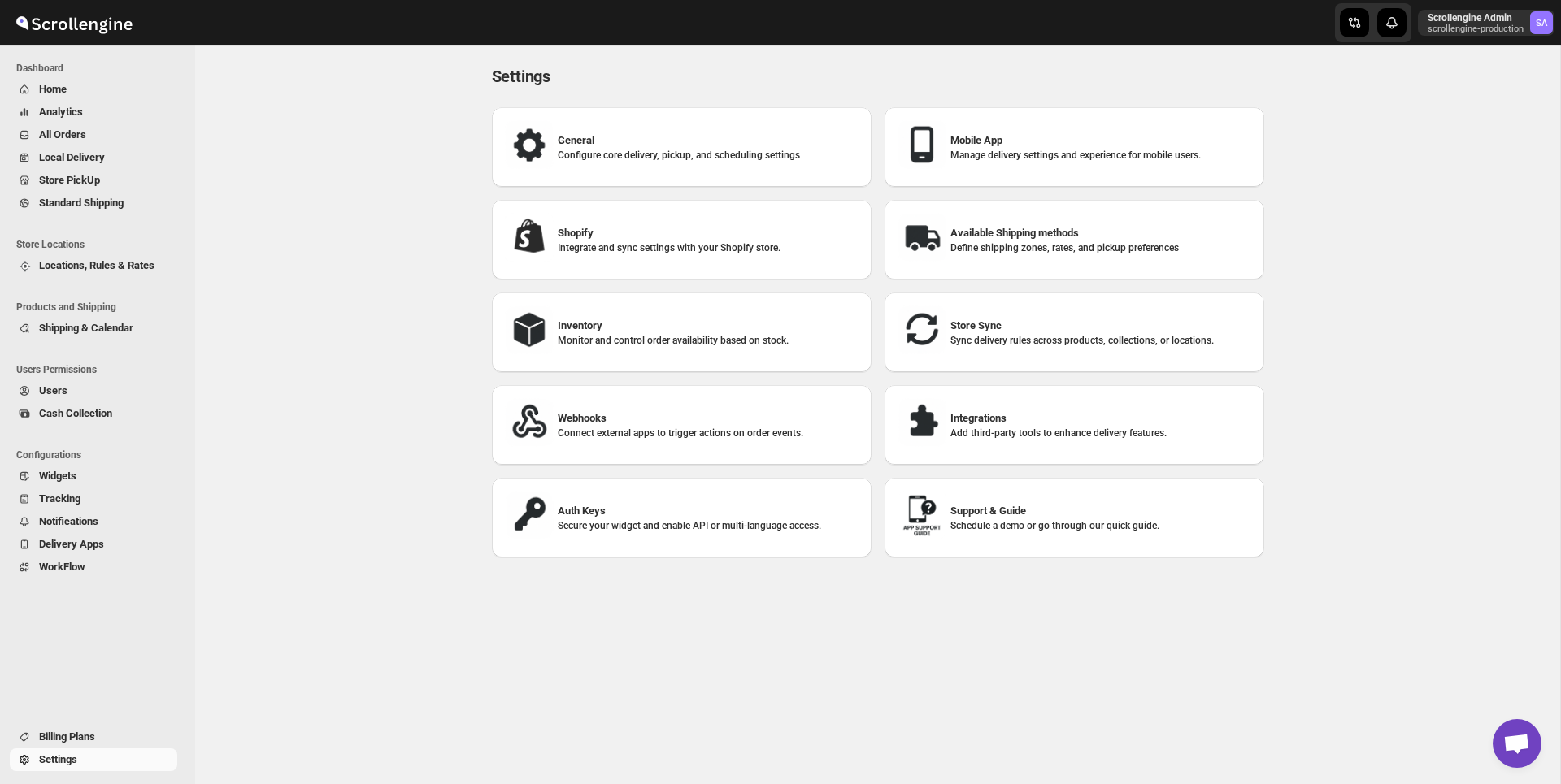
click at [657, 245] on p "Integrate and sync settings with your Shopify store." at bounding box center [708, 248] width 300 height 13
select select "SHIPMENT_DELIVERED"
select select "ONLY_DELIVERED_QUANTITY"
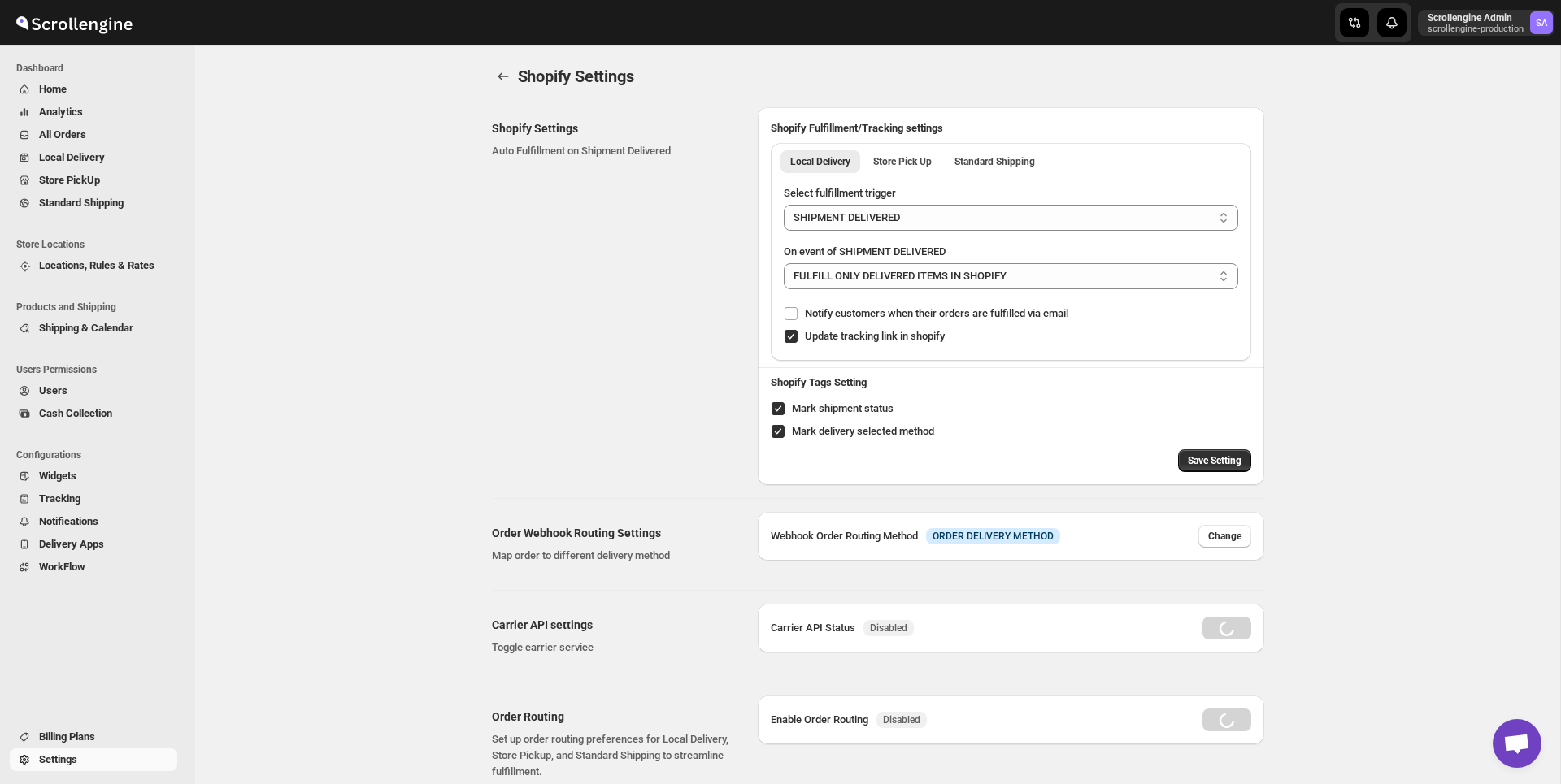
radio input "true"
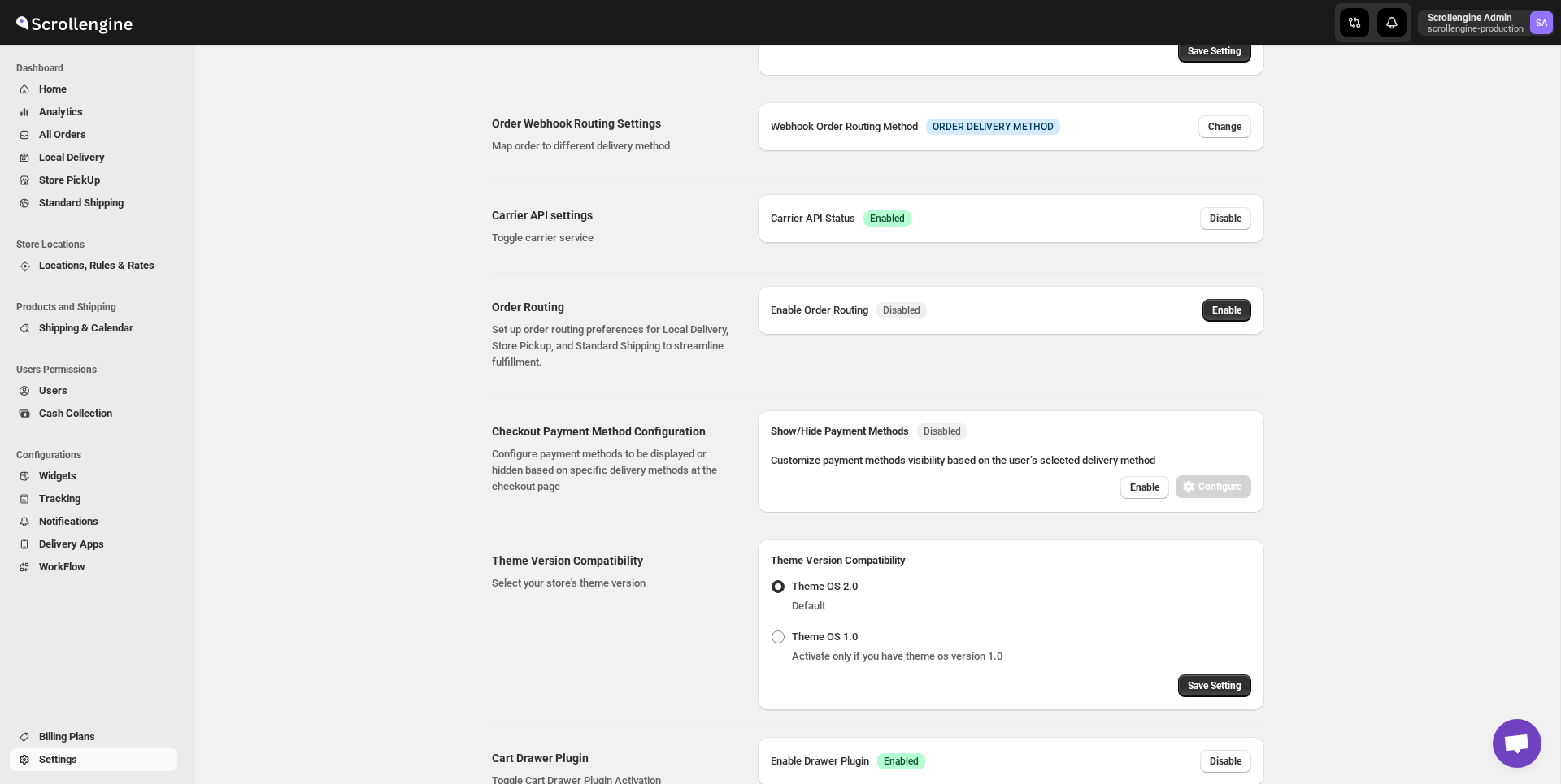
scroll to position [373, 0]
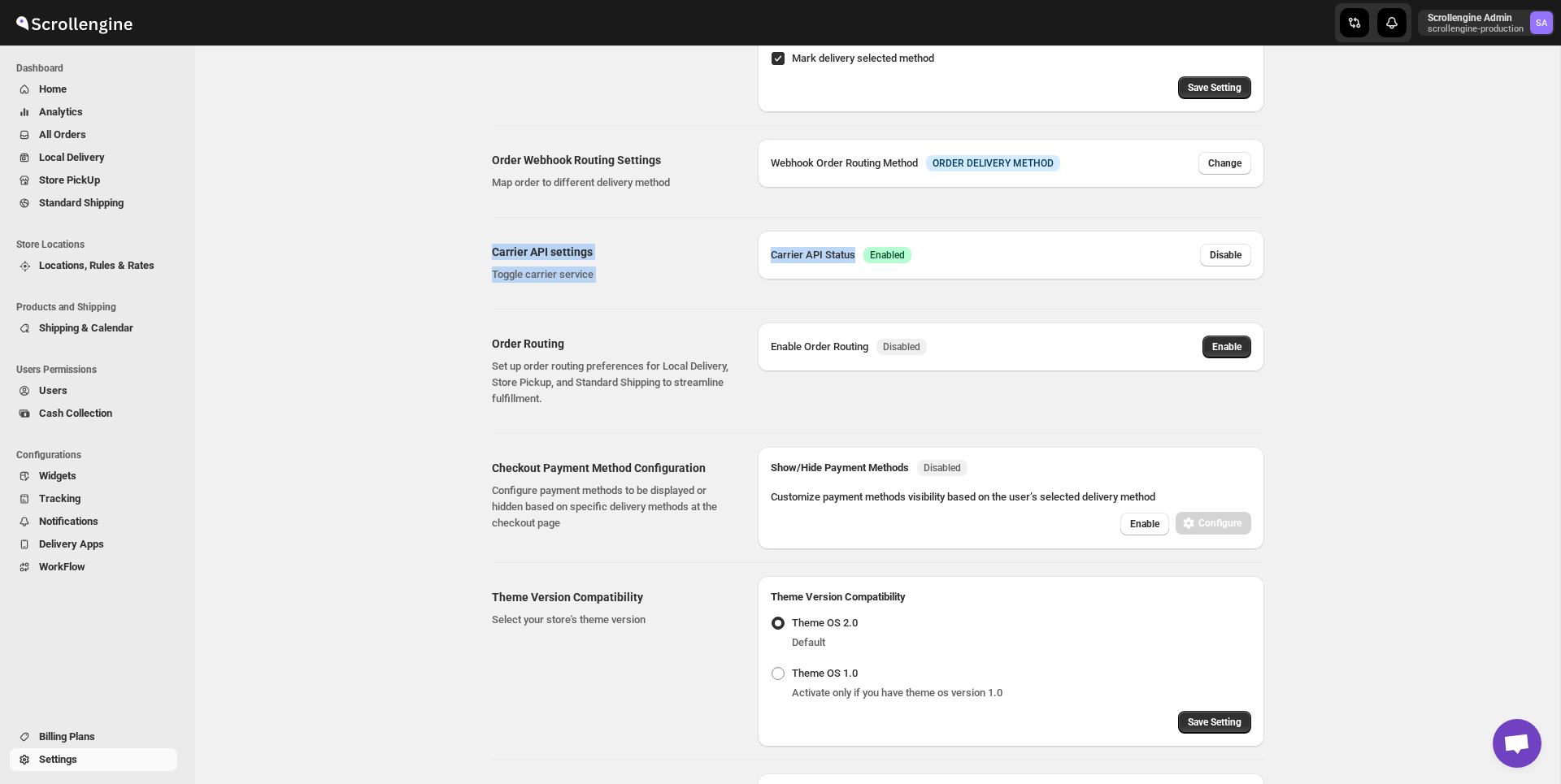
drag, startPoint x: 483, startPoint y: 250, endPoint x: 840, endPoint y: 286, distance: 358.8
click at [840, 286] on div "Carrier API settings Toggle carrier service Carrier API Status Success Enabled …" at bounding box center [872, 256] width 785 height 78
click at [121, 260] on span "Locations, Rules & Rates" at bounding box center [96, 264] width 115 height 12
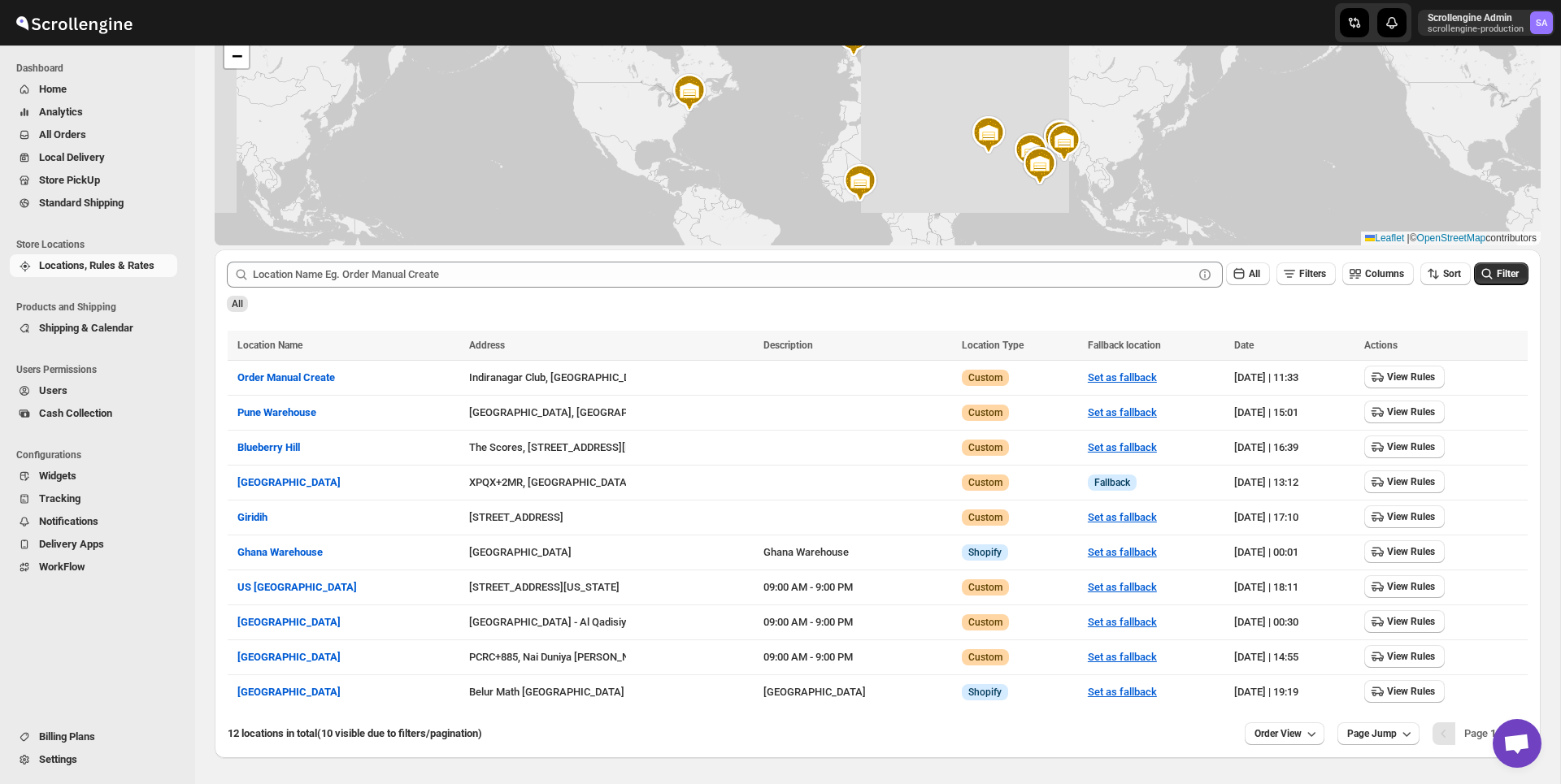
scroll to position [159, 0]
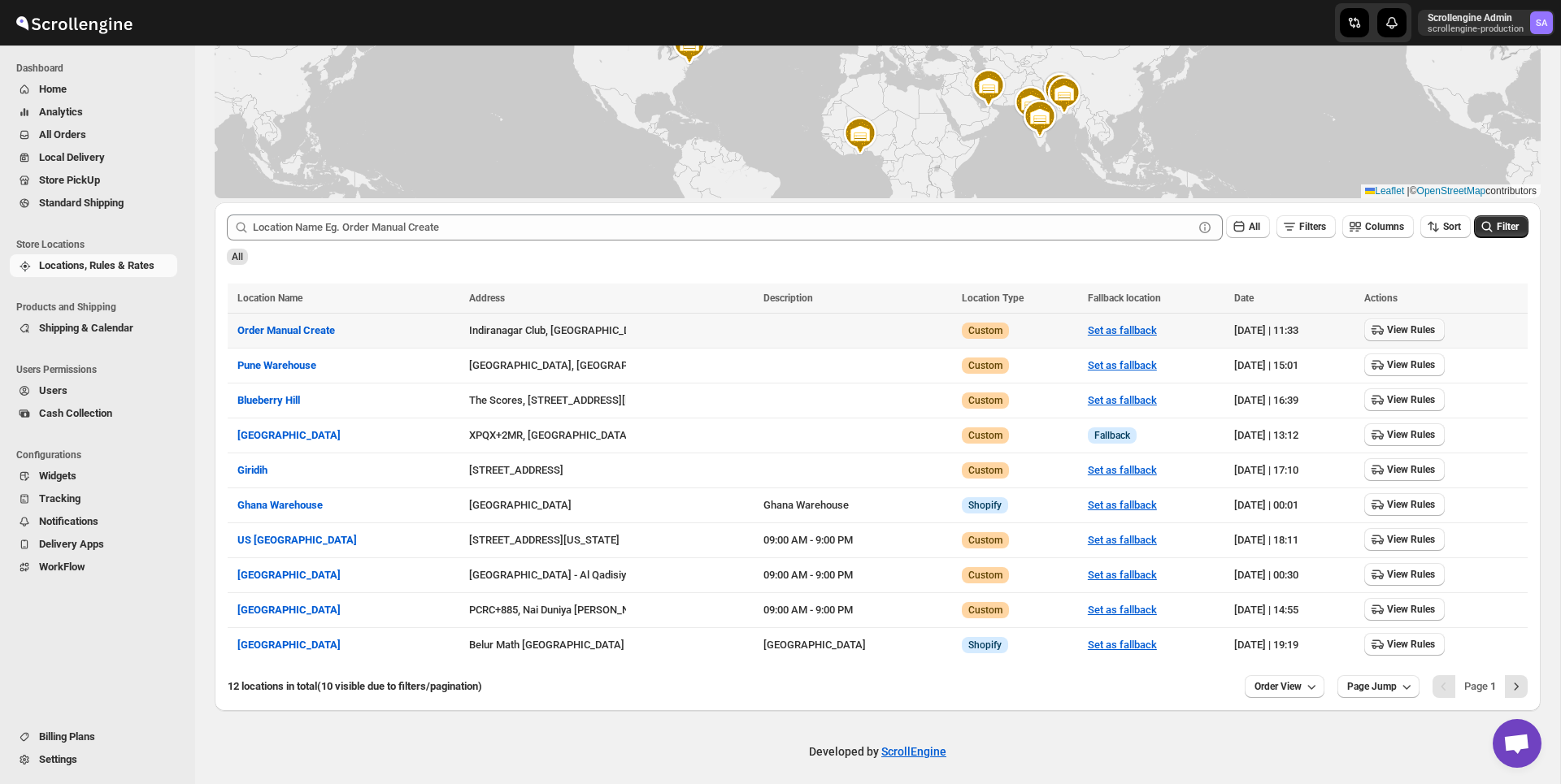
click at [1412, 325] on span "View Rules" at bounding box center [1411, 330] width 48 height 13
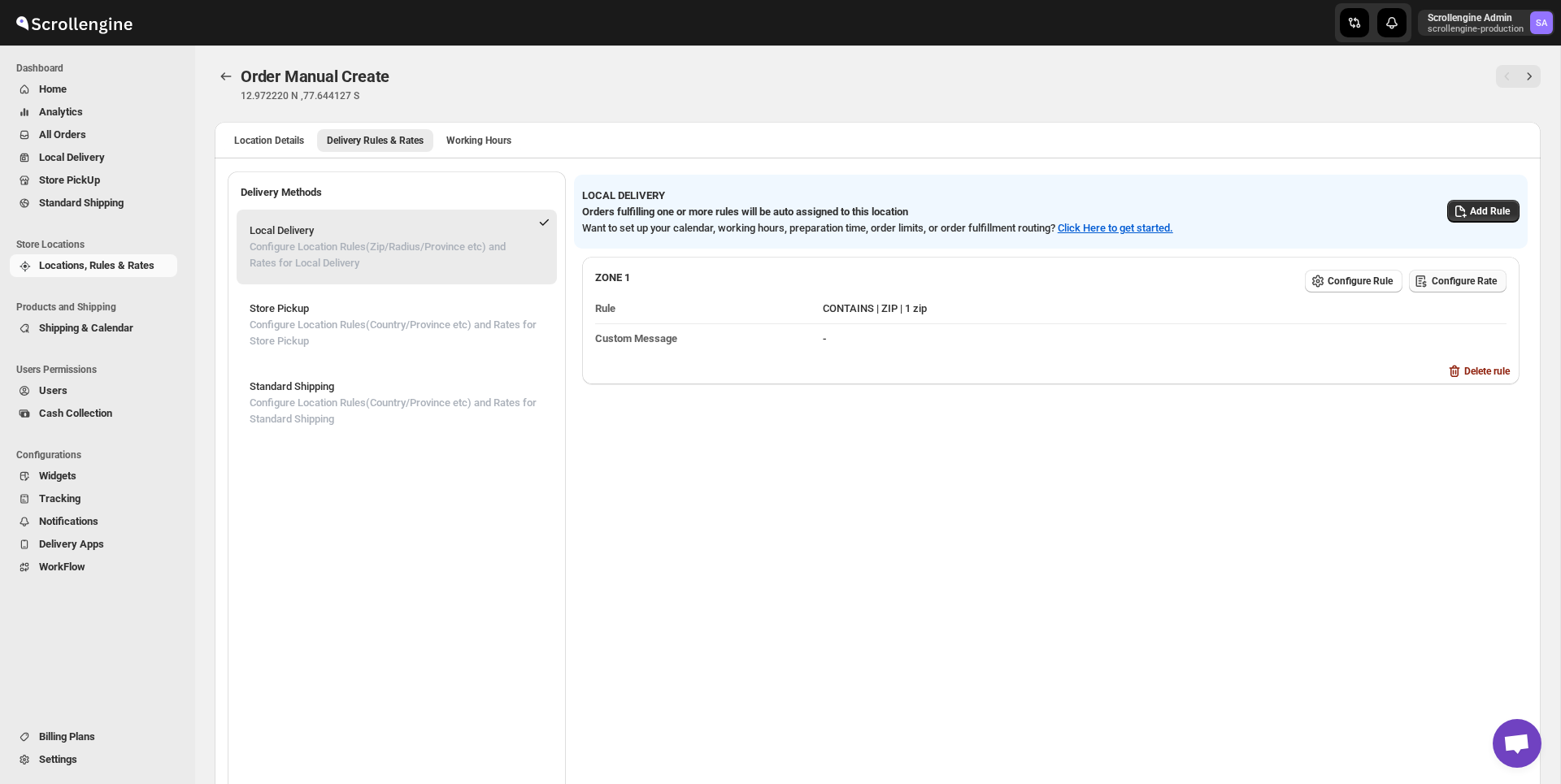
click at [1448, 273] on button "Configure Rate" at bounding box center [1458, 281] width 98 height 23
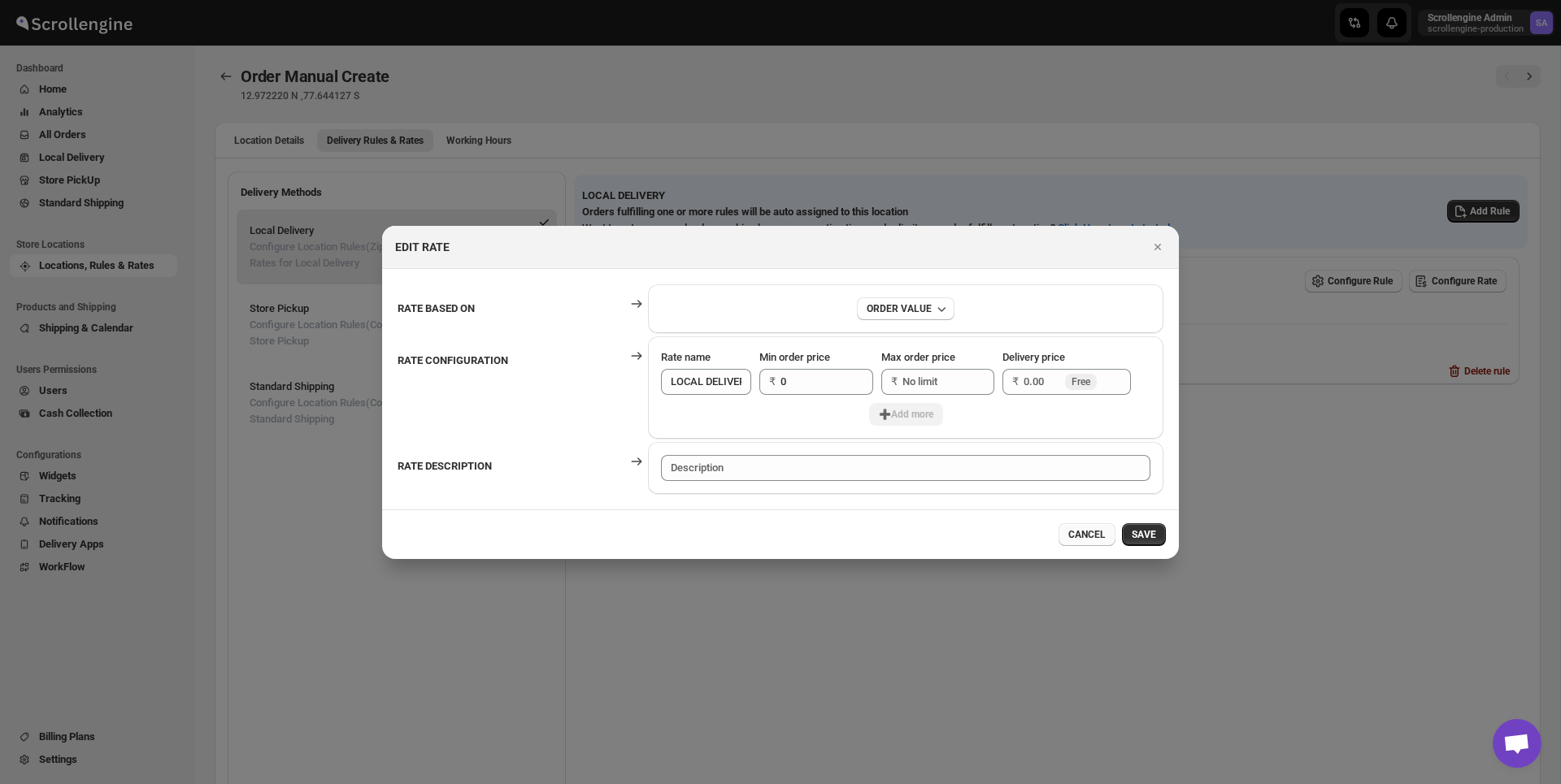
click at [1090, 539] on span "CANCEL" at bounding box center [1086, 534] width 38 height 13
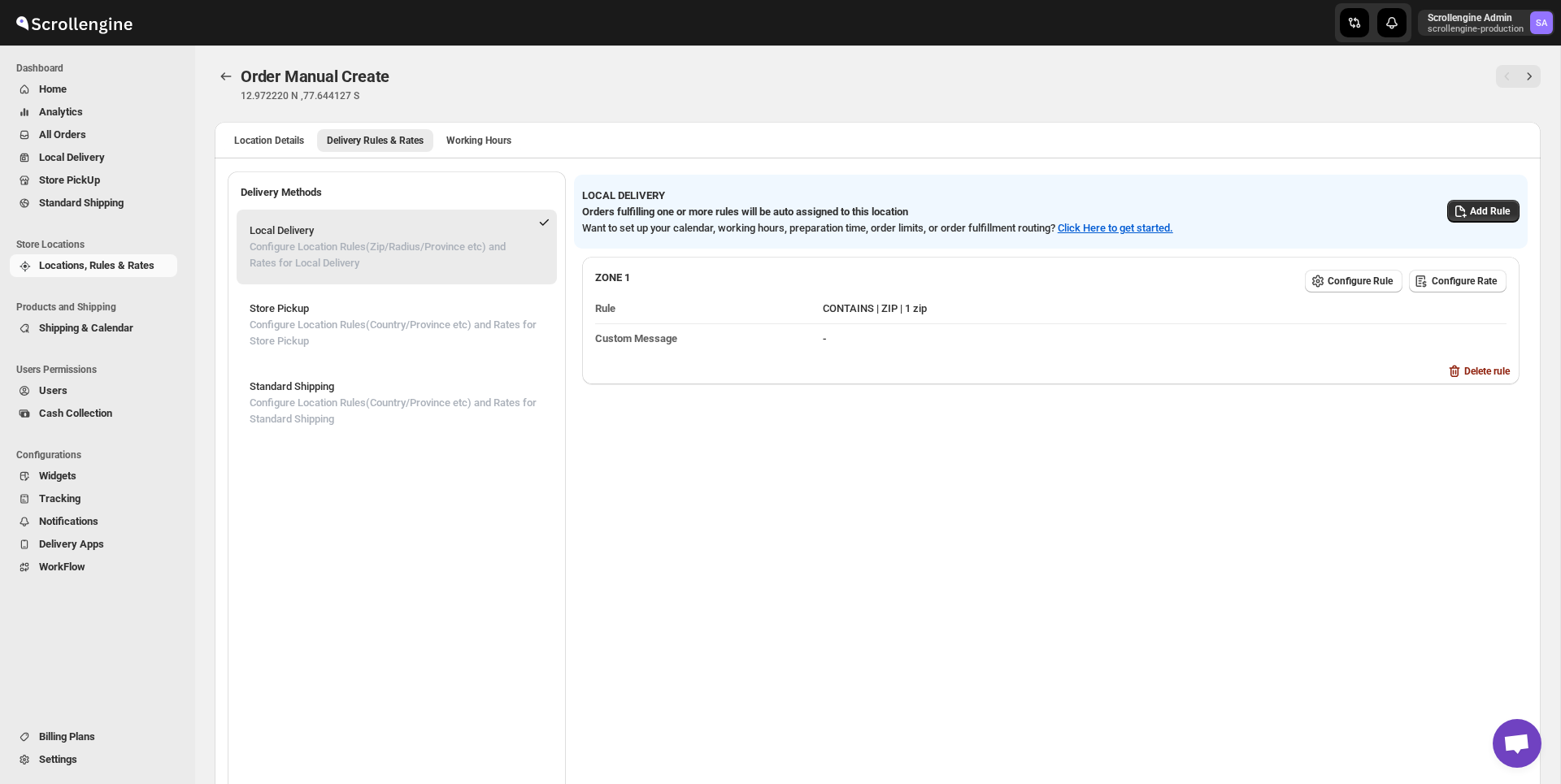
click at [57, 759] on span "Settings" at bounding box center [57, 759] width 38 height 12
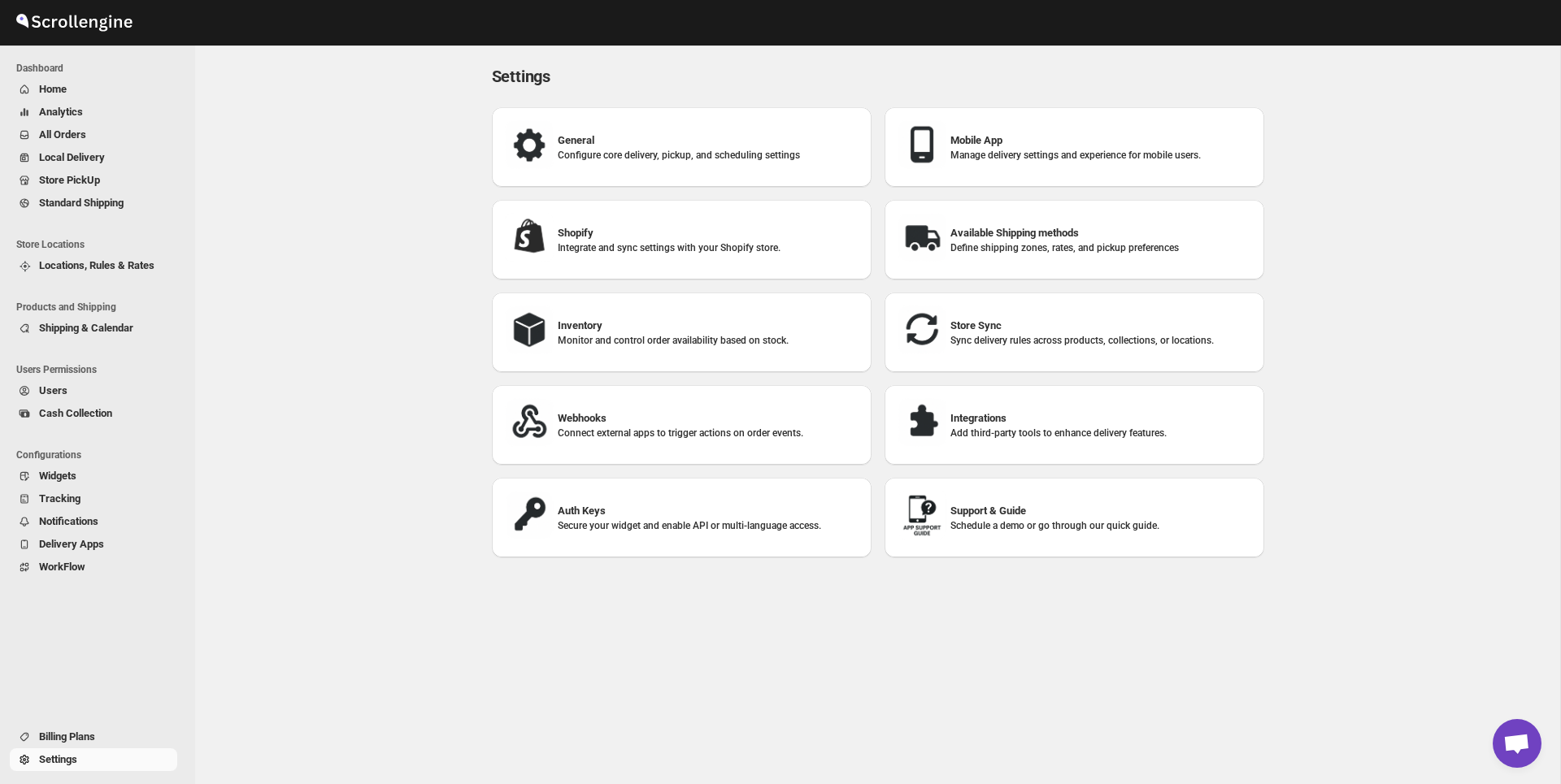
click at [656, 228] on h3 "Shopify" at bounding box center [708, 233] width 300 height 17
select select "SHIPMENT_DELIVERED"
select select "ONLY_DELIVERED_QUANTITY"
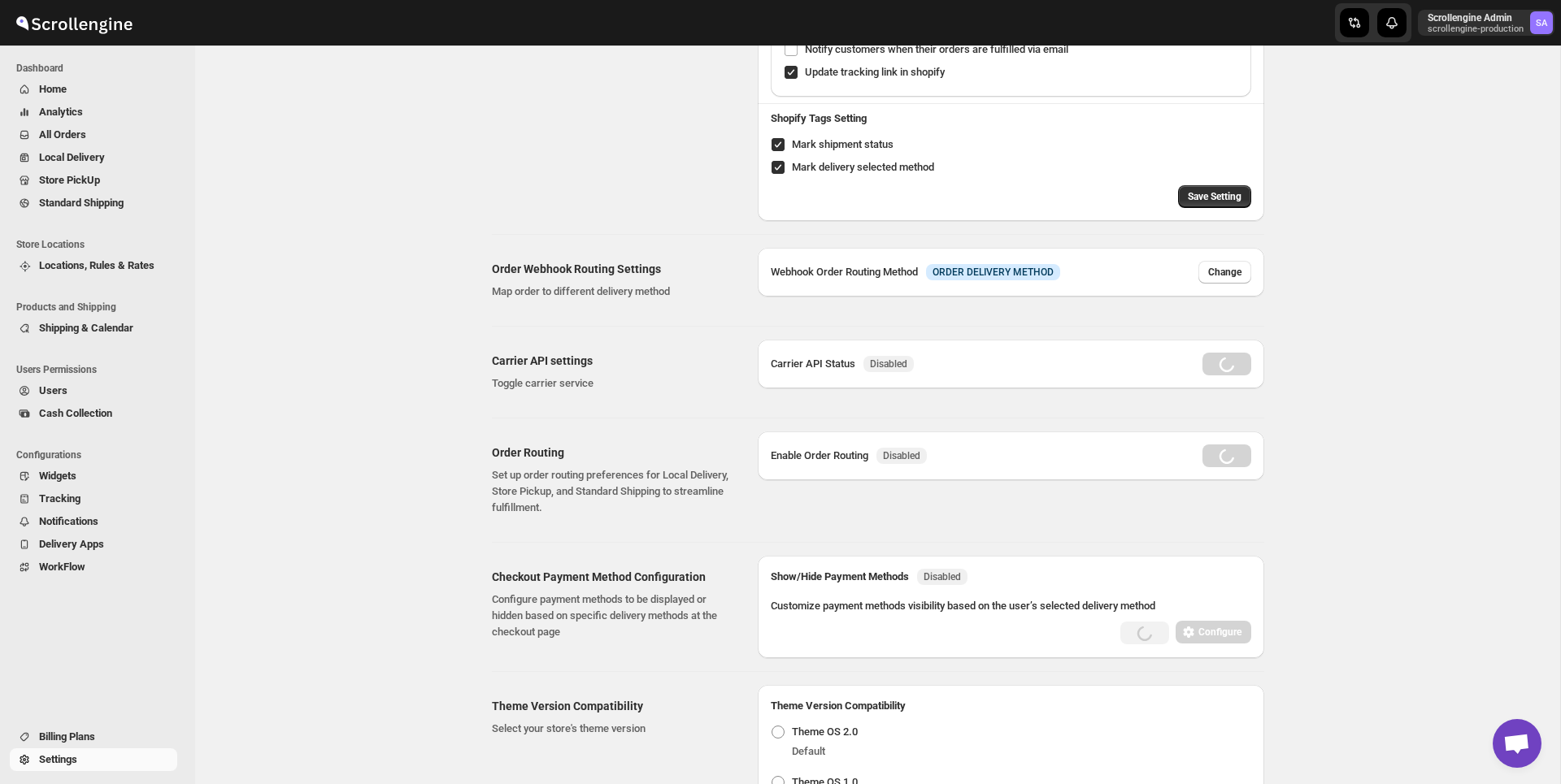
radio input "true"
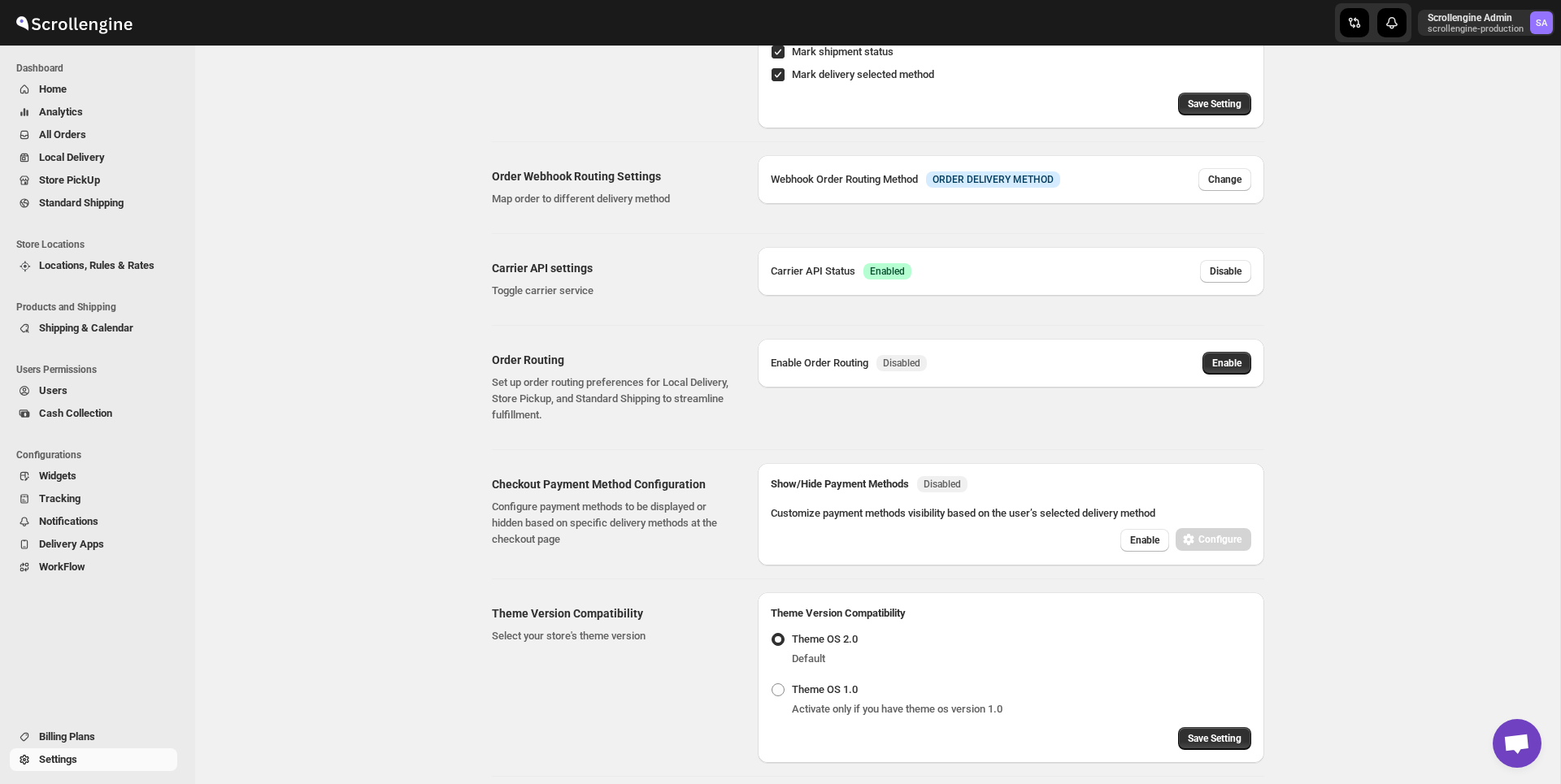
scroll to position [354, 0]
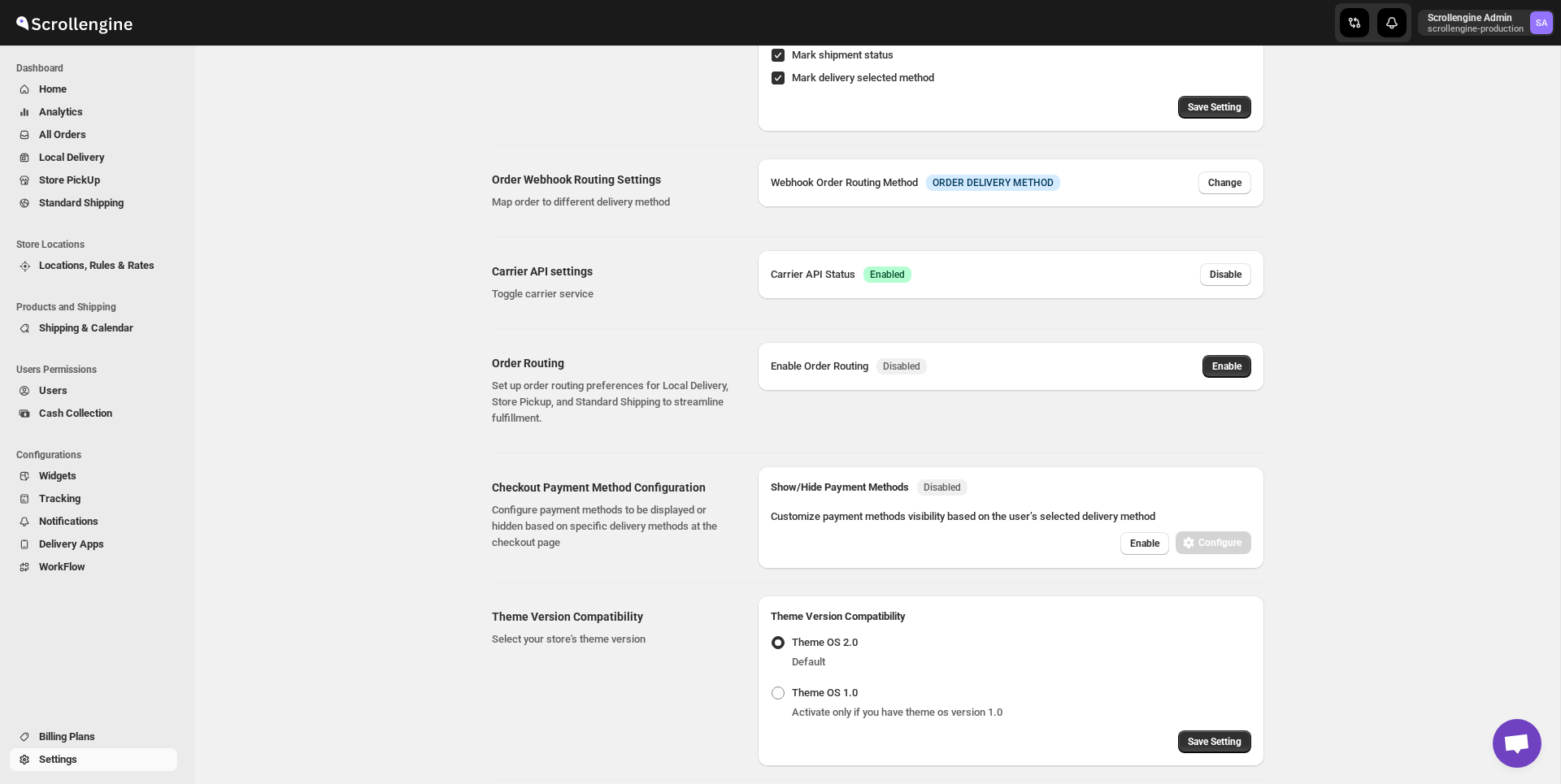
click at [126, 265] on span "Locations, Rules & Rates" at bounding box center [96, 264] width 115 height 12
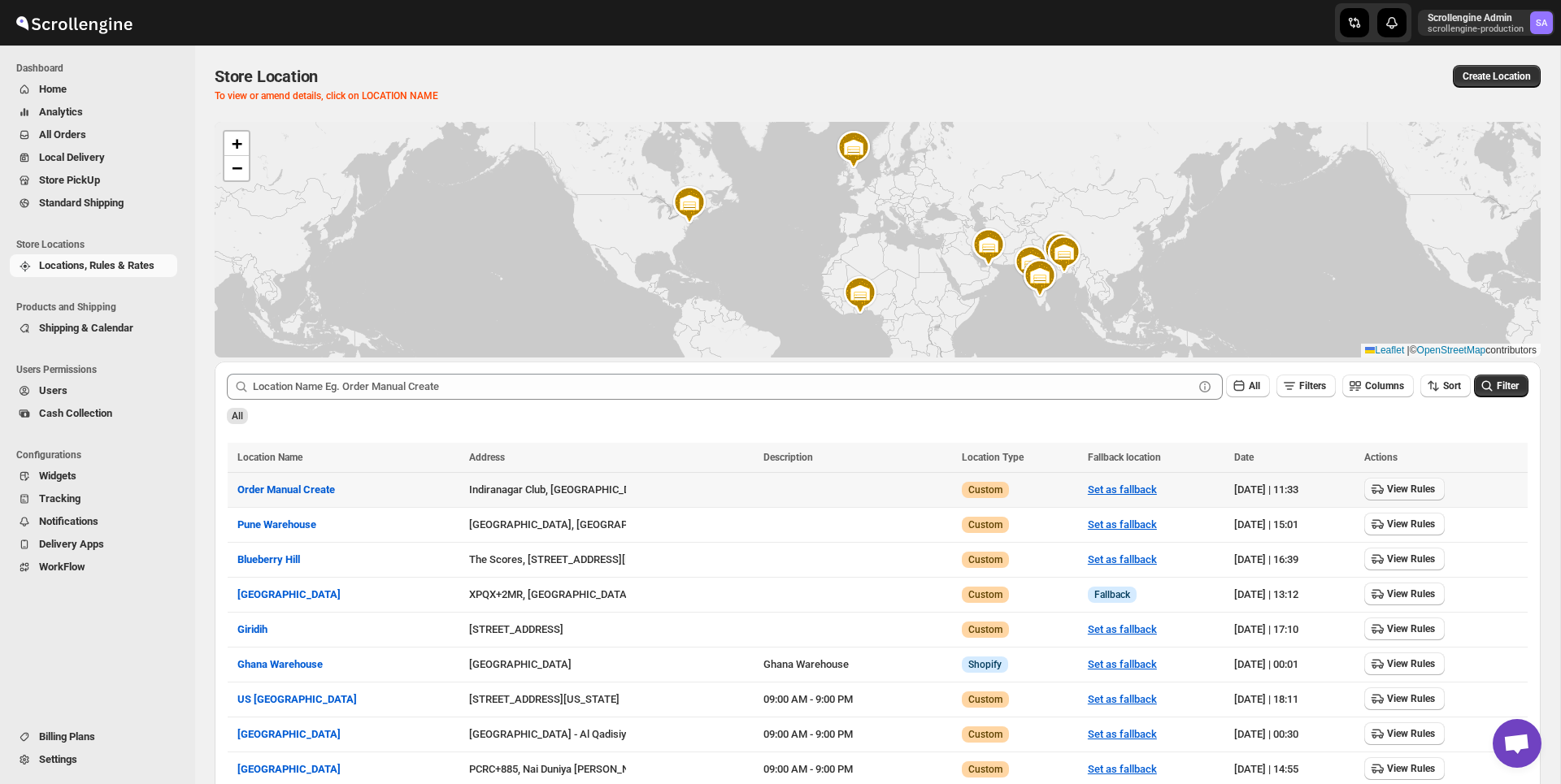
click at [1385, 483] on icon "button" at bounding box center [1378, 489] width 17 height 17
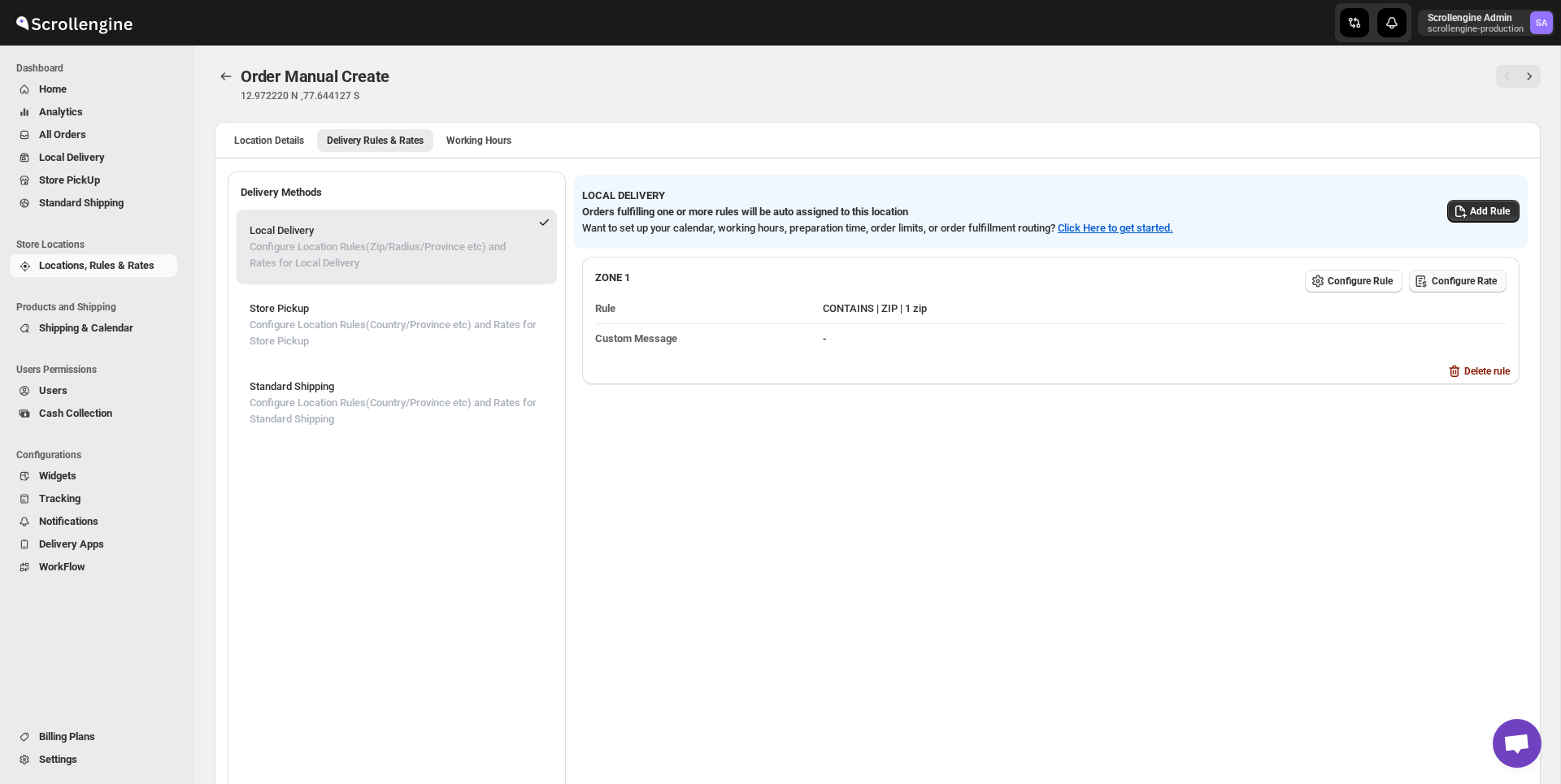
click at [1481, 280] on span "Configure Rate" at bounding box center [1464, 281] width 65 height 13
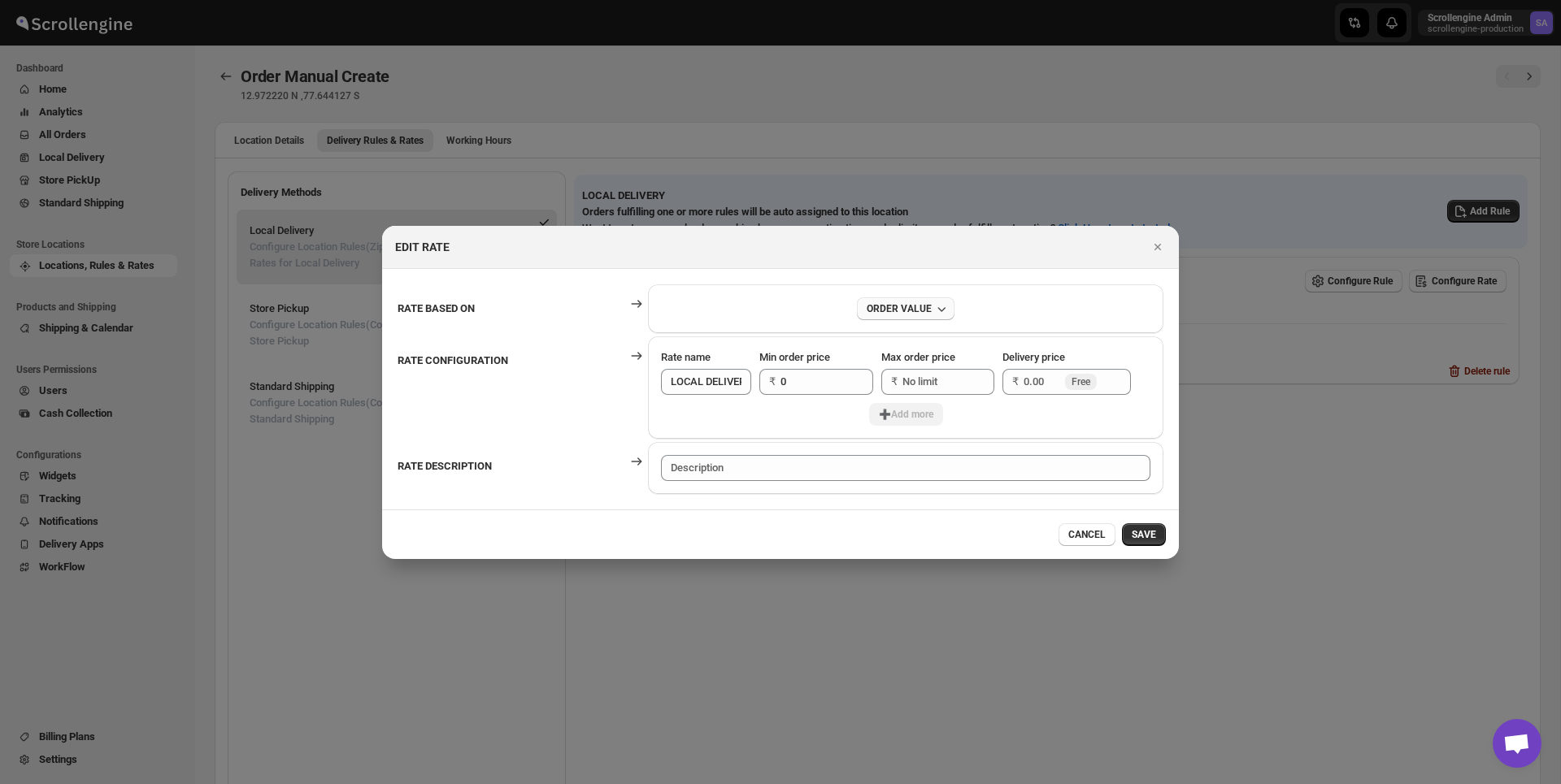
click at [884, 303] on div "ORDER VALUE" at bounding box center [898, 309] width 65 height 13
click at [1062, 276] on section "RATE BASED ON ORDER VALUE RATE CONFIGURATION Rate name LOCAL DELIVERY Min order…" at bounding box center [780, 389] width 797 height 240
click at [906, 307] on div "ORDER VALUE" at bounding box center [898, 309] width 65 height 13
click at [898, 369] on div "ORDER WEIGHT" at bounding box center [895, 371] width 76 height 17
type input "0.00"
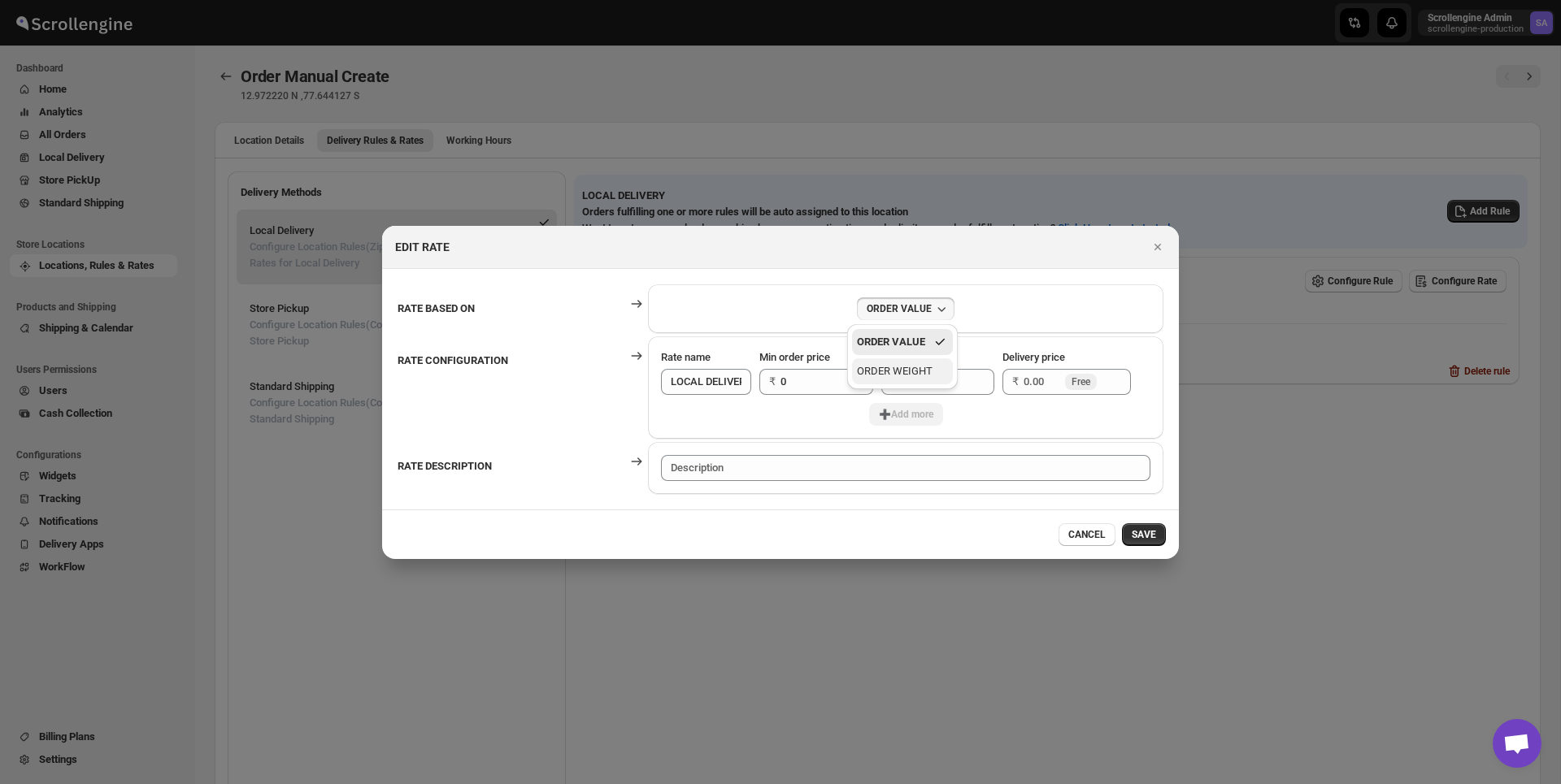
type input "0.00"
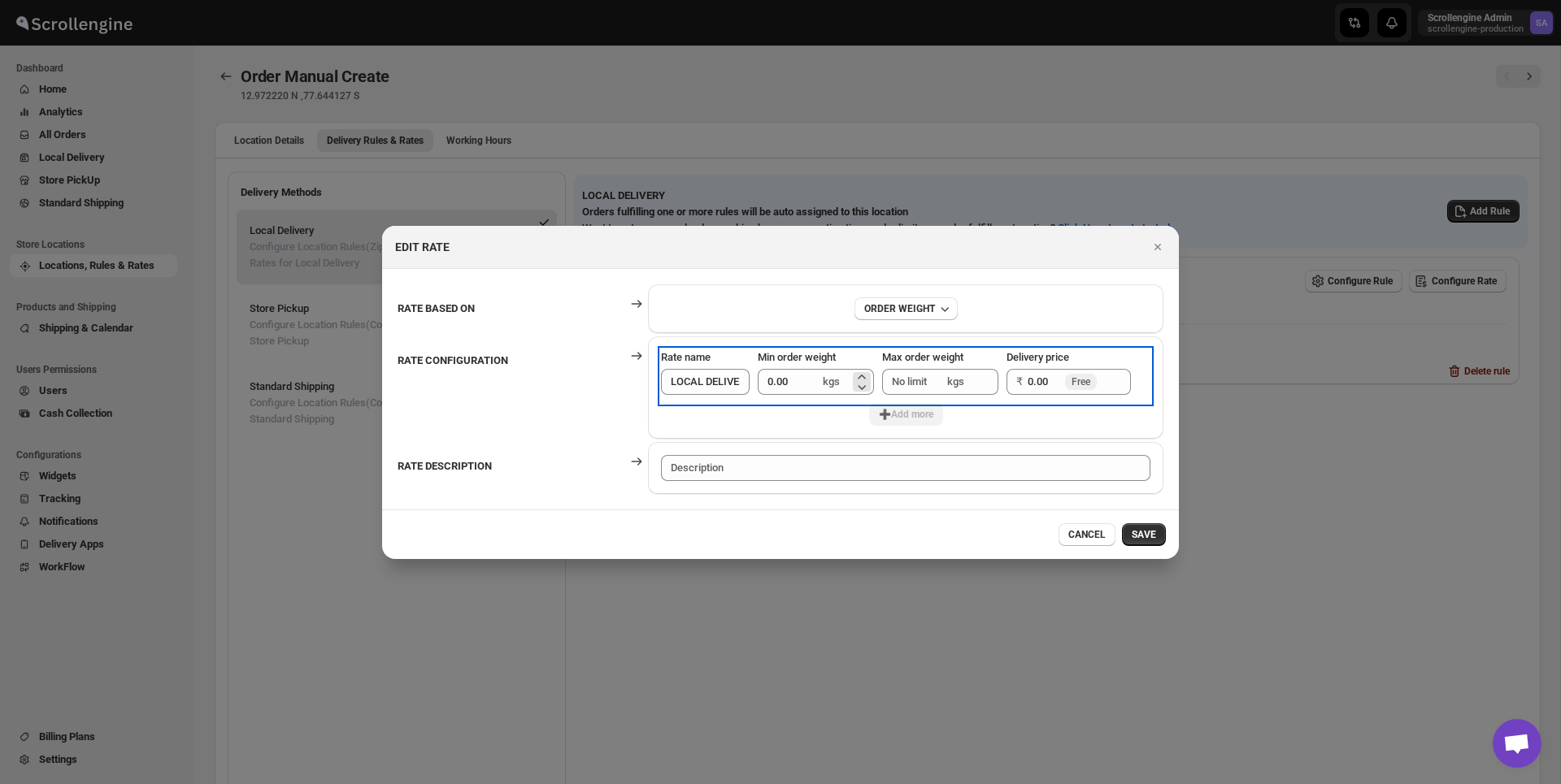
click at [825, 380] on span "kgs" at bounding box center [831, 381] width 18 height 12
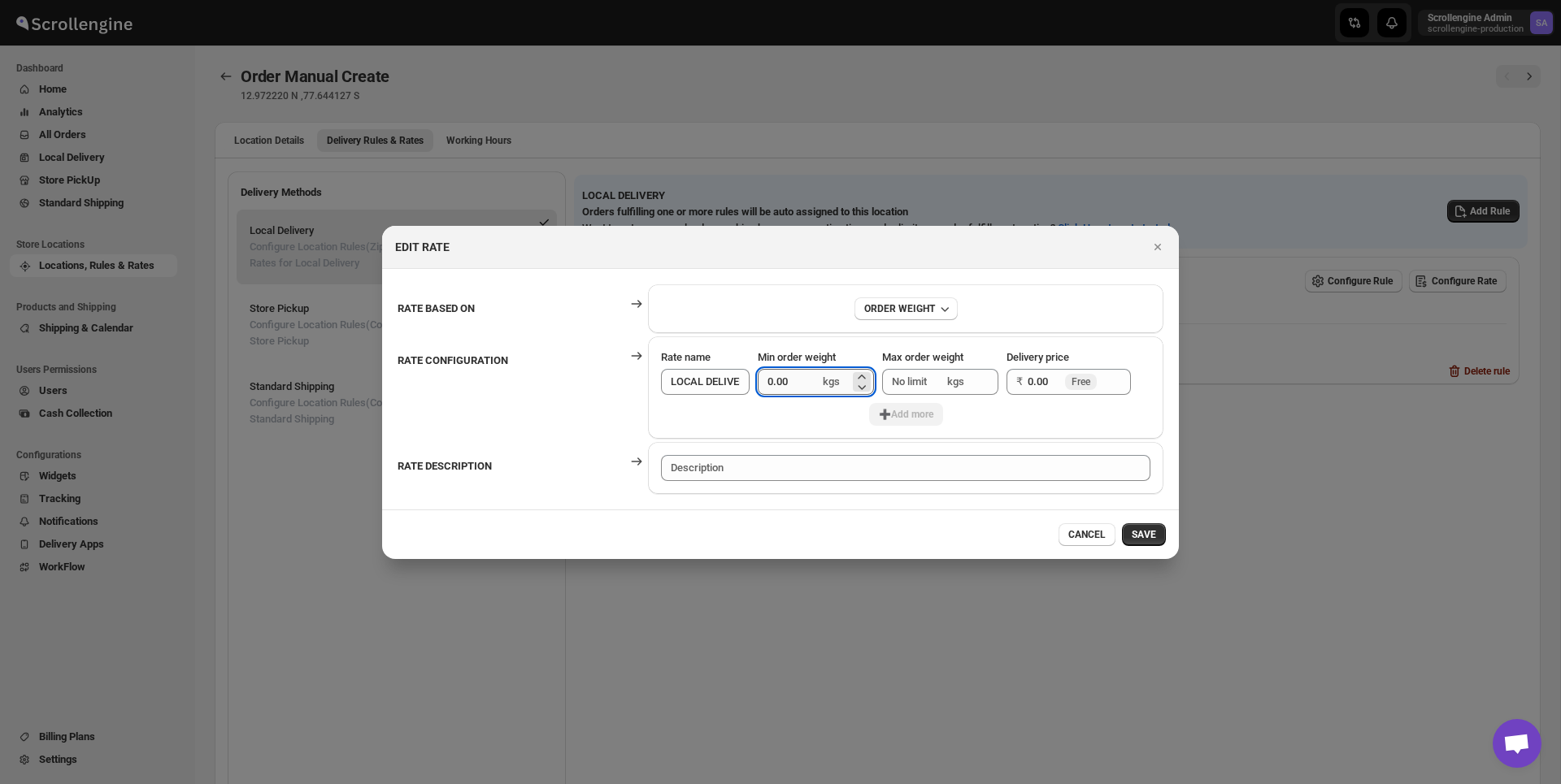
click at [792, 382] on input "0.00" at bounding box center [788, 382] width 62 height 26
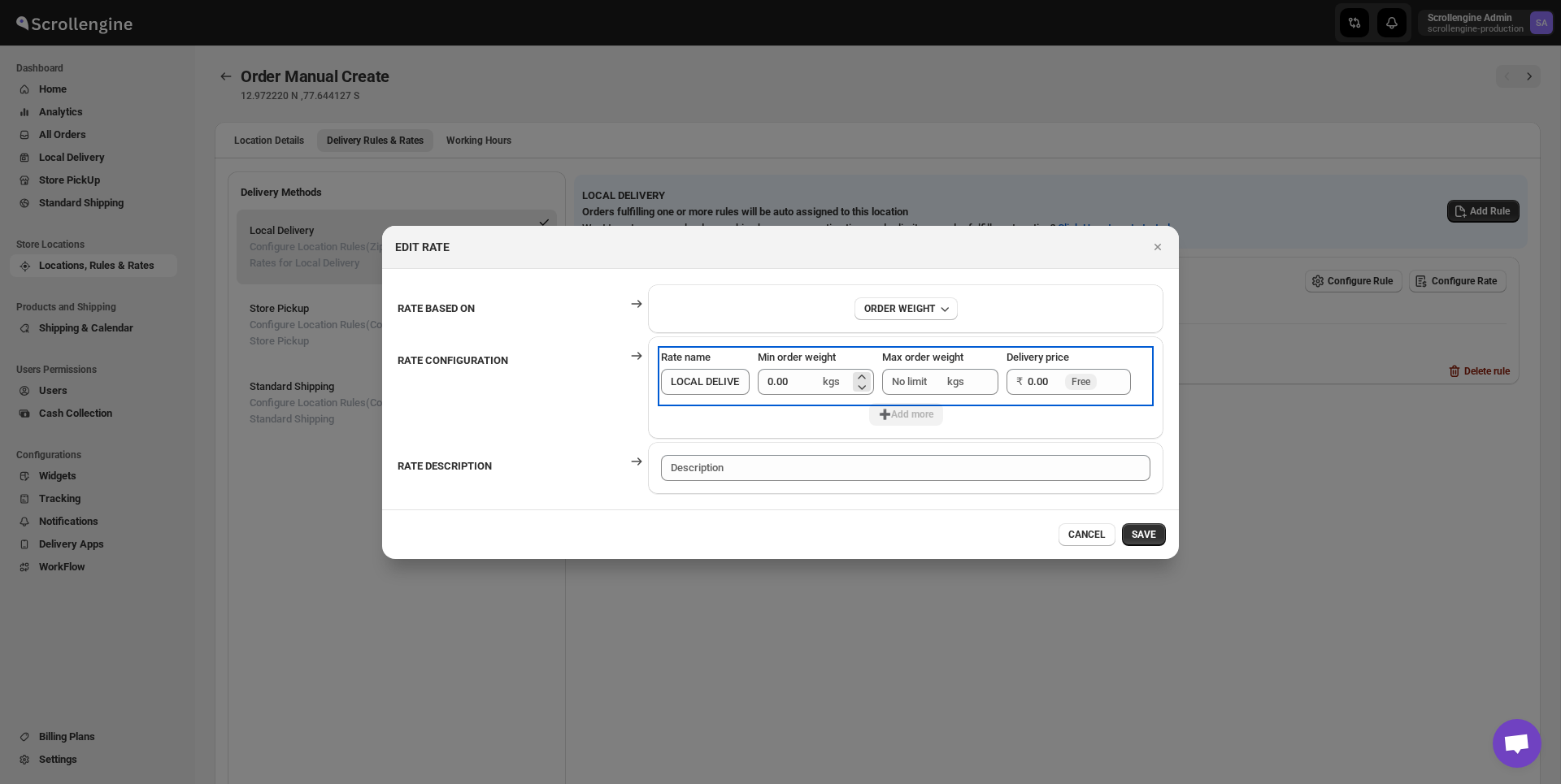
click at [832, 383] on span "kgs" at bounding box center [831, 381] width 18 height 12
drag, startPoint x: 822, startPoint y: 383, endPoint x: 837, endPoint y: 383, distance: 15.0
click at [837, 383] on span "kgs" at bounding box center [831, 381] width 18 height 12
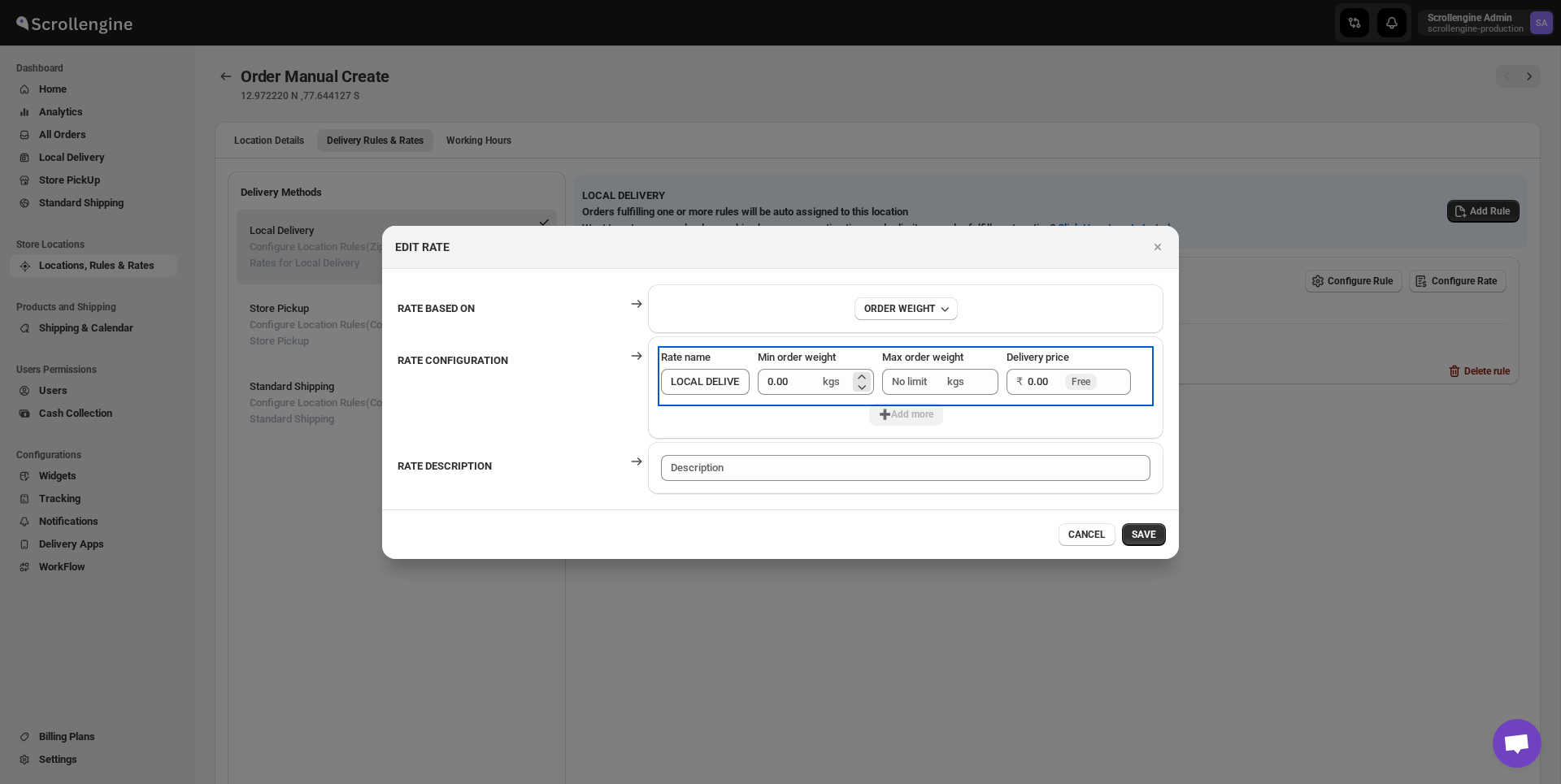
click at [837, 383] on span "kgs" at bounding box center [831, 381] width 18 height 12
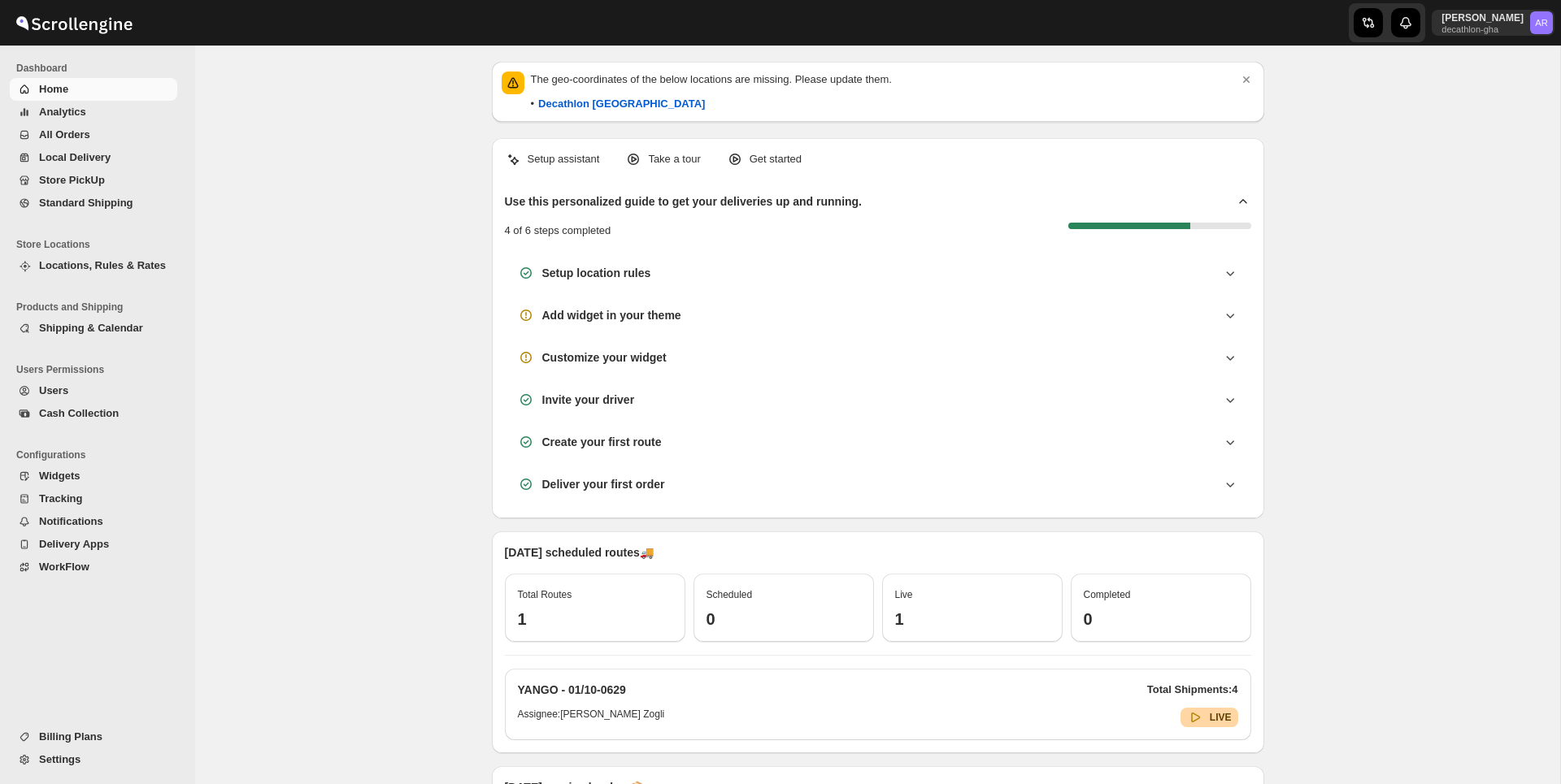
click at [142, 275] on button "Locations, Rules & Rates" at bounding box center [94, 265] width 168 height 23
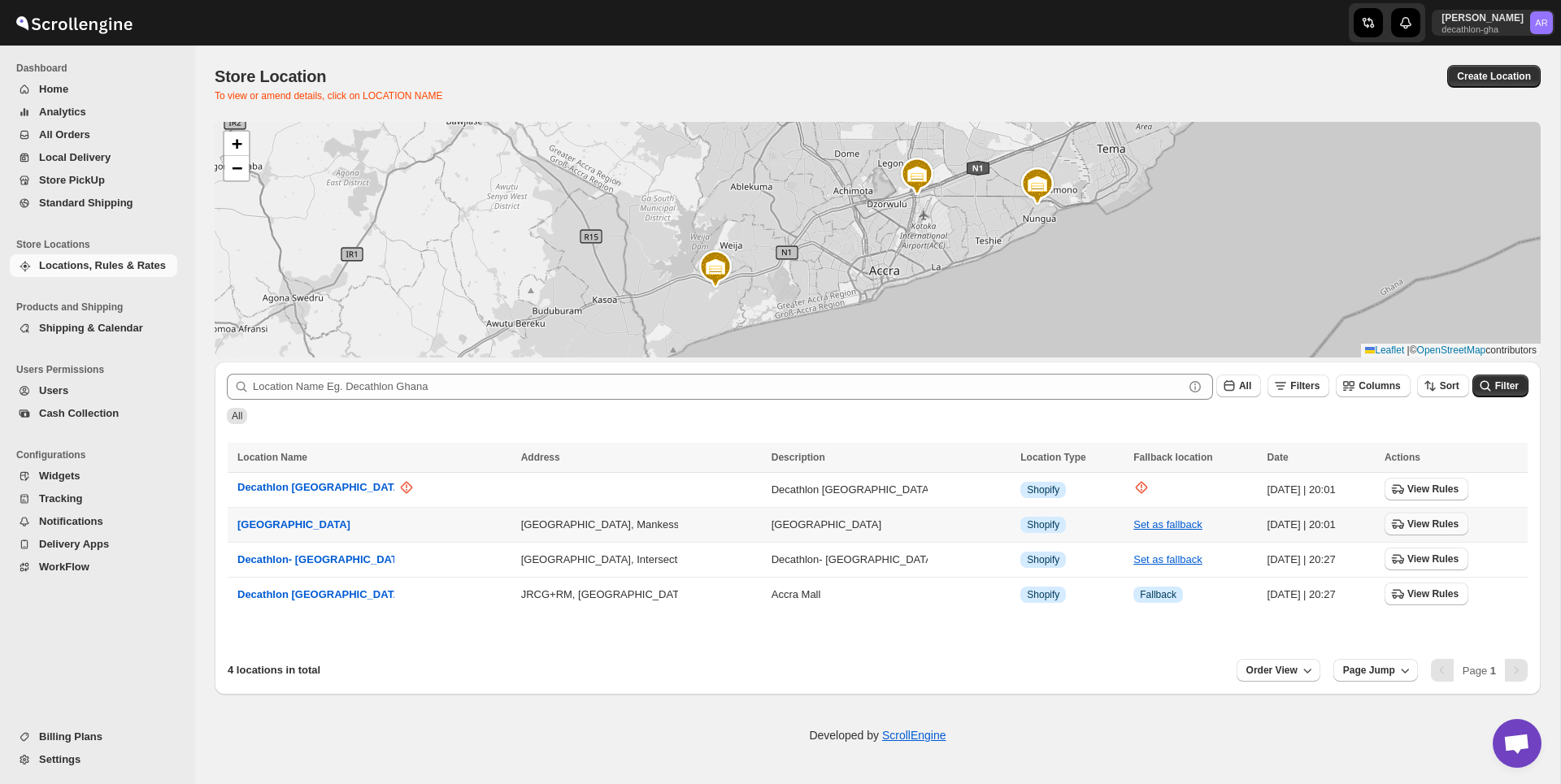
click at [1412, 526] on span "View Rules" at bounding box center [1433, 524] width 52 height 13
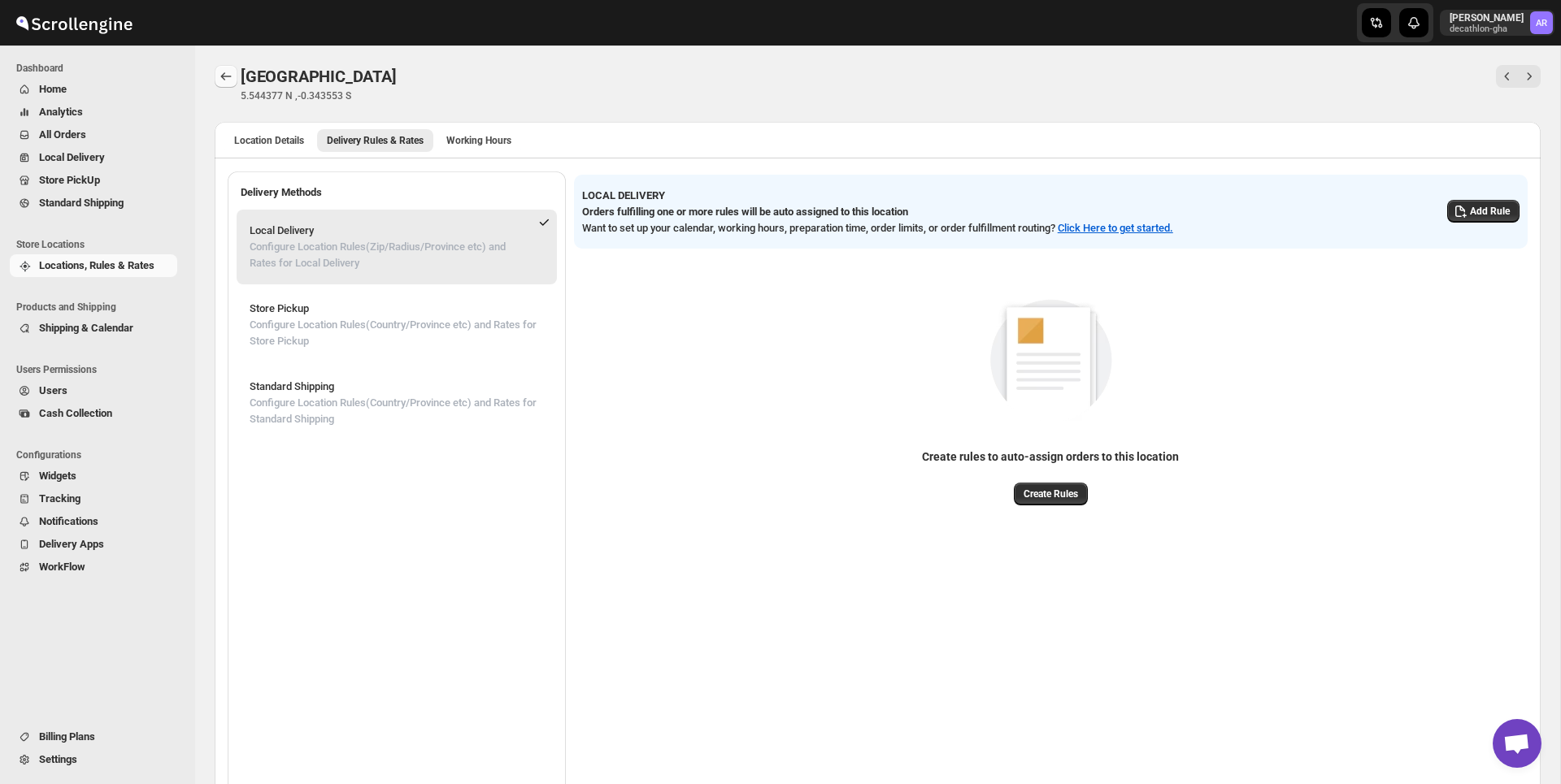
click at [228, 79] on icon "Back" at bounding box center [226, 76] width 17 height 17
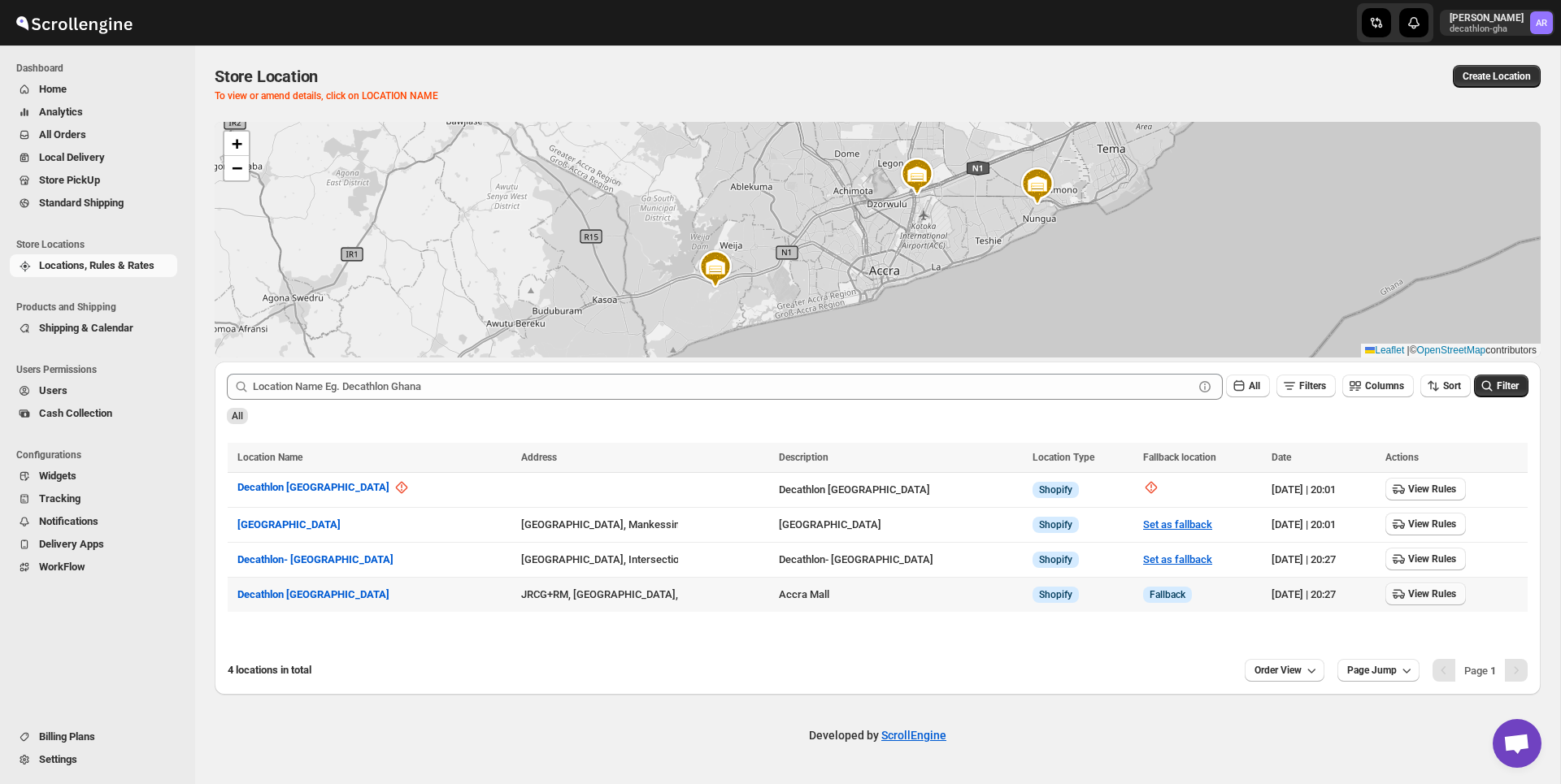
click at [1408, 592] on span "View Rules" at bounding box center [1432, 594] width 48 height 13
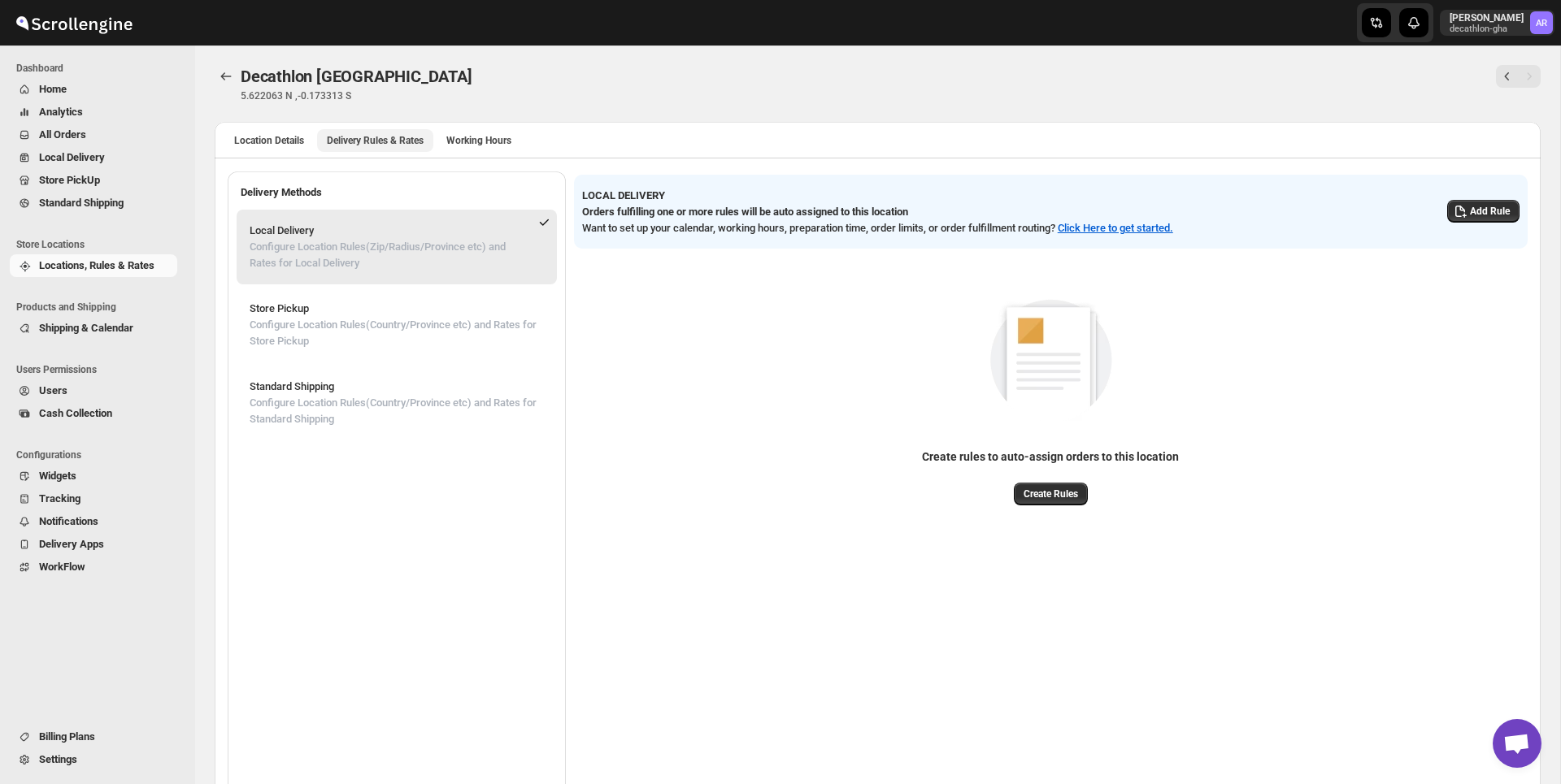
click at [390, 135] on span "Delivery Rules & Rates" at bounding box center [375, 141] width 97 height 13
click at [232, 78] on icon "Back" at bounding box center [226, 76] width 17 height 17
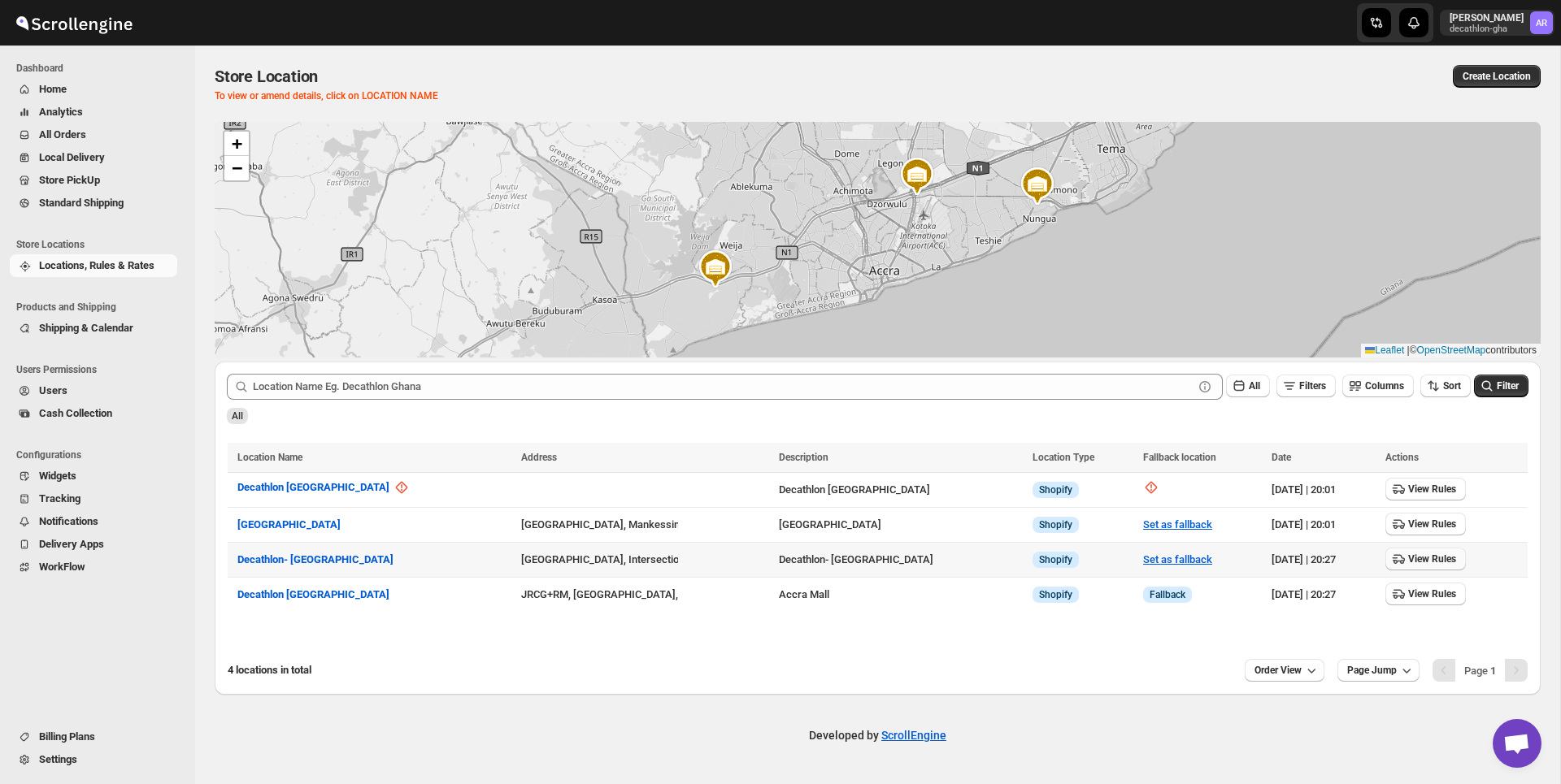
click at [1408, 556] on span "View Rules" at bounding box center [1432, 559] width 48 height 13
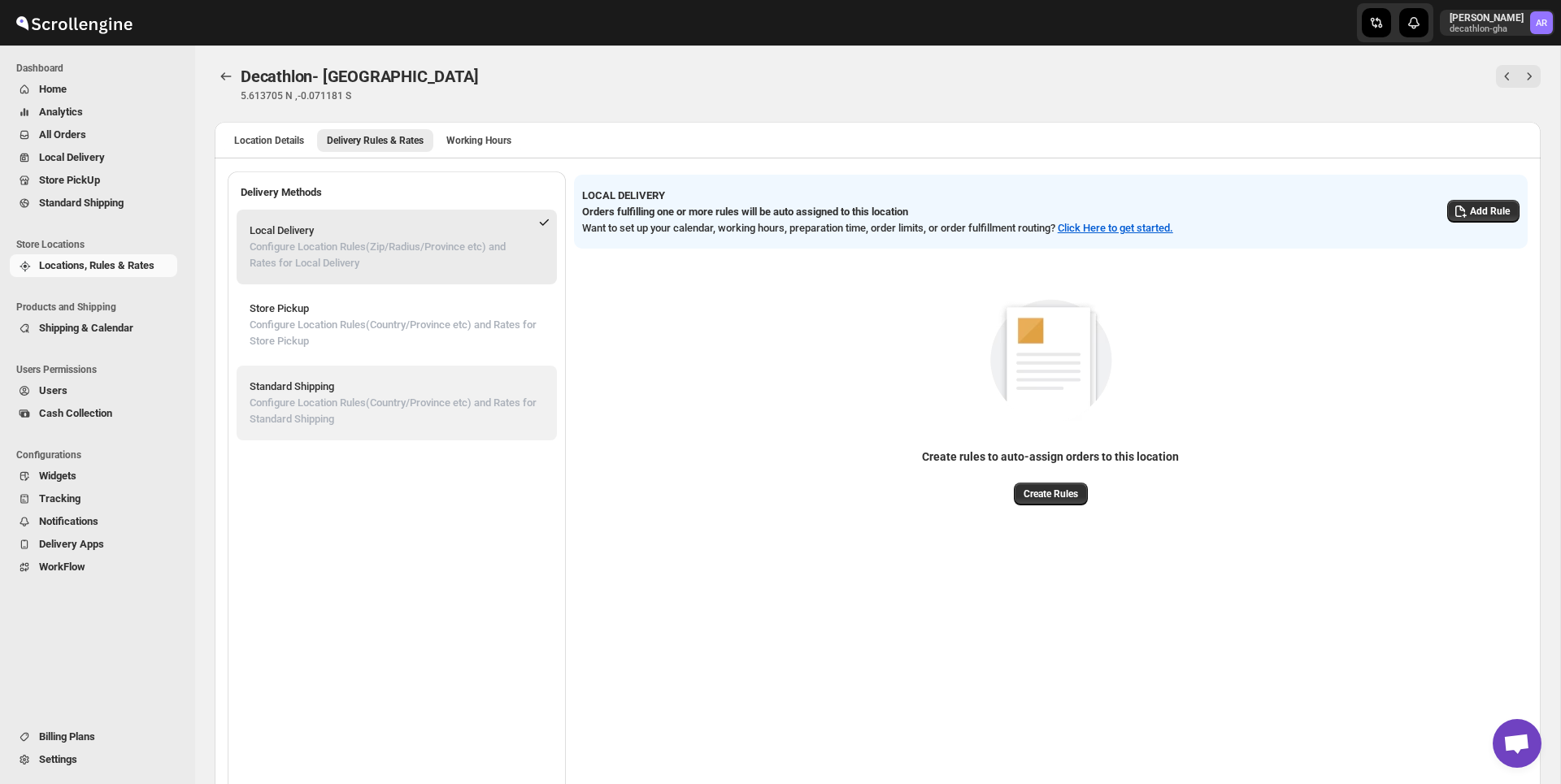
click at [417, 393] on p "Standard Shipping" at bounding box center [396, 387] width 294 height 17
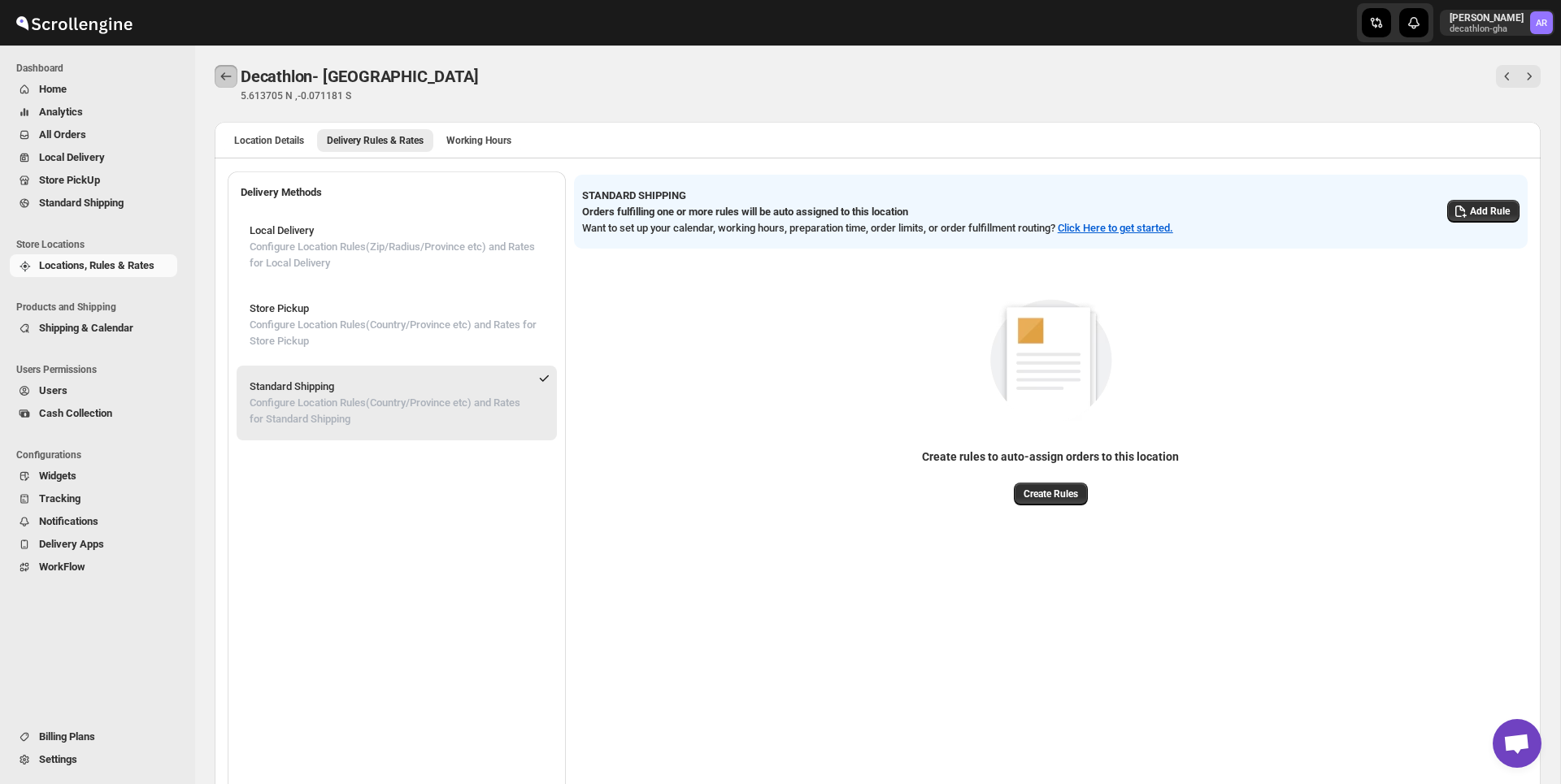
click at [225, 73] on icon "Back" at bounding box center [226, 76] width 17 height 17
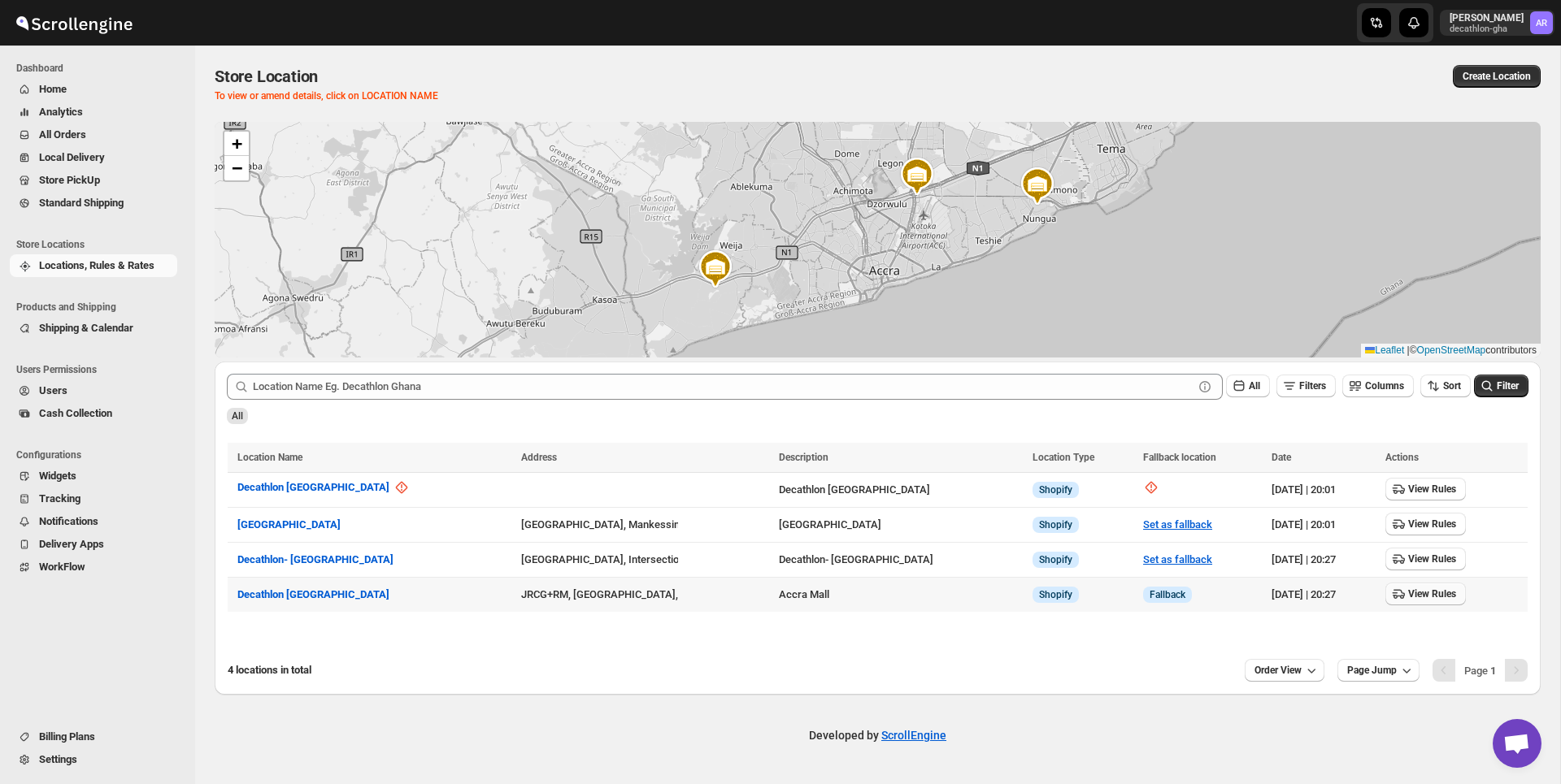
click at [1408, 597] on span "View Rules" at bounding box center [1432, 594] width 48 height 13
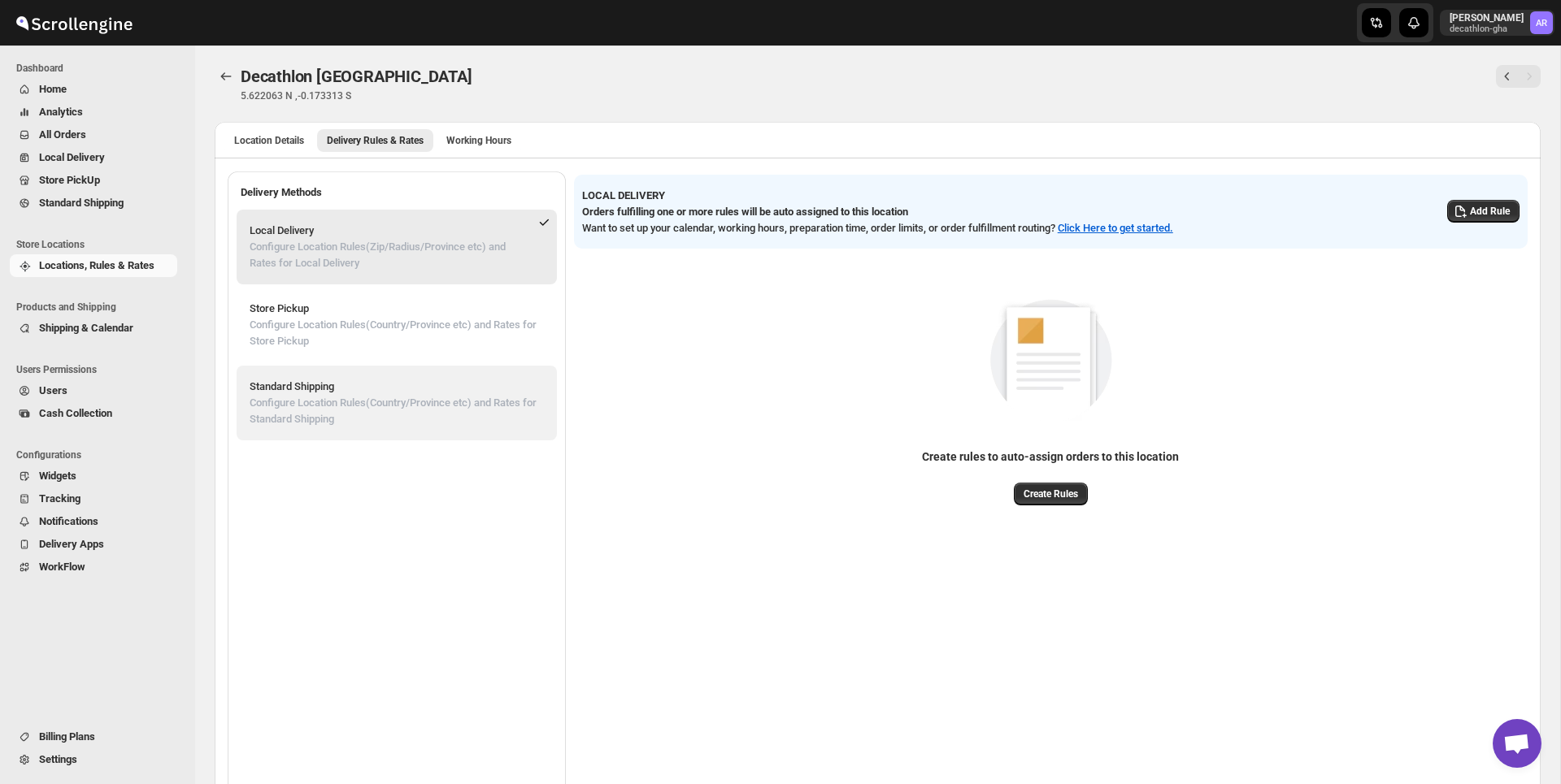
click at [424, 427] on p "Configure Location Rules(Country/Province etc) and Rates for Standard Shipping" at bounding box center [396, 411] width 294 height 32
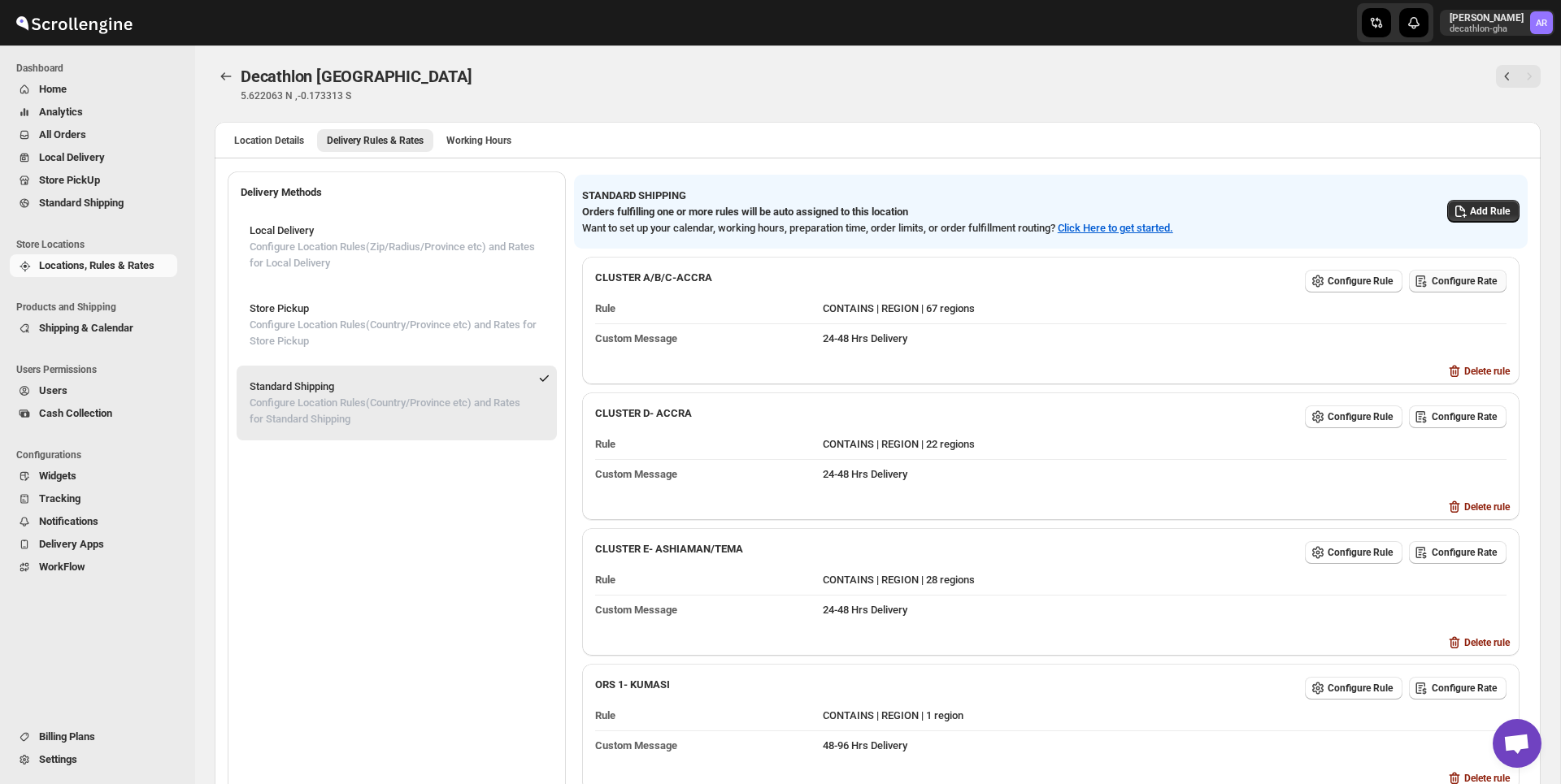
click at [1468, 285] on span "Configure Rate" at bounding box center [1464, 281] width 65 height 13
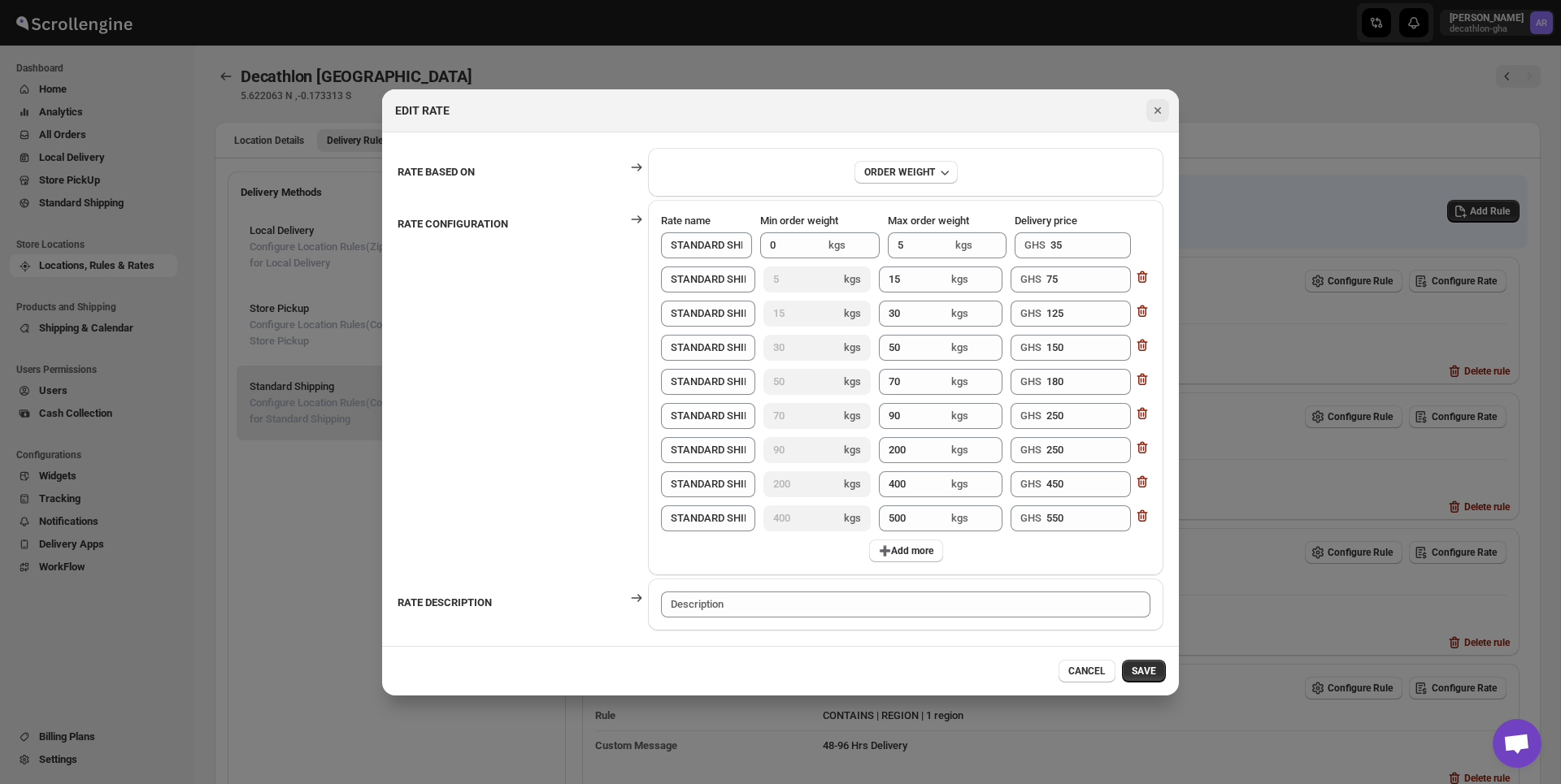
click at [1162, 111] on icon "Close" at bounding box center [1158, 111] width 17 height 17
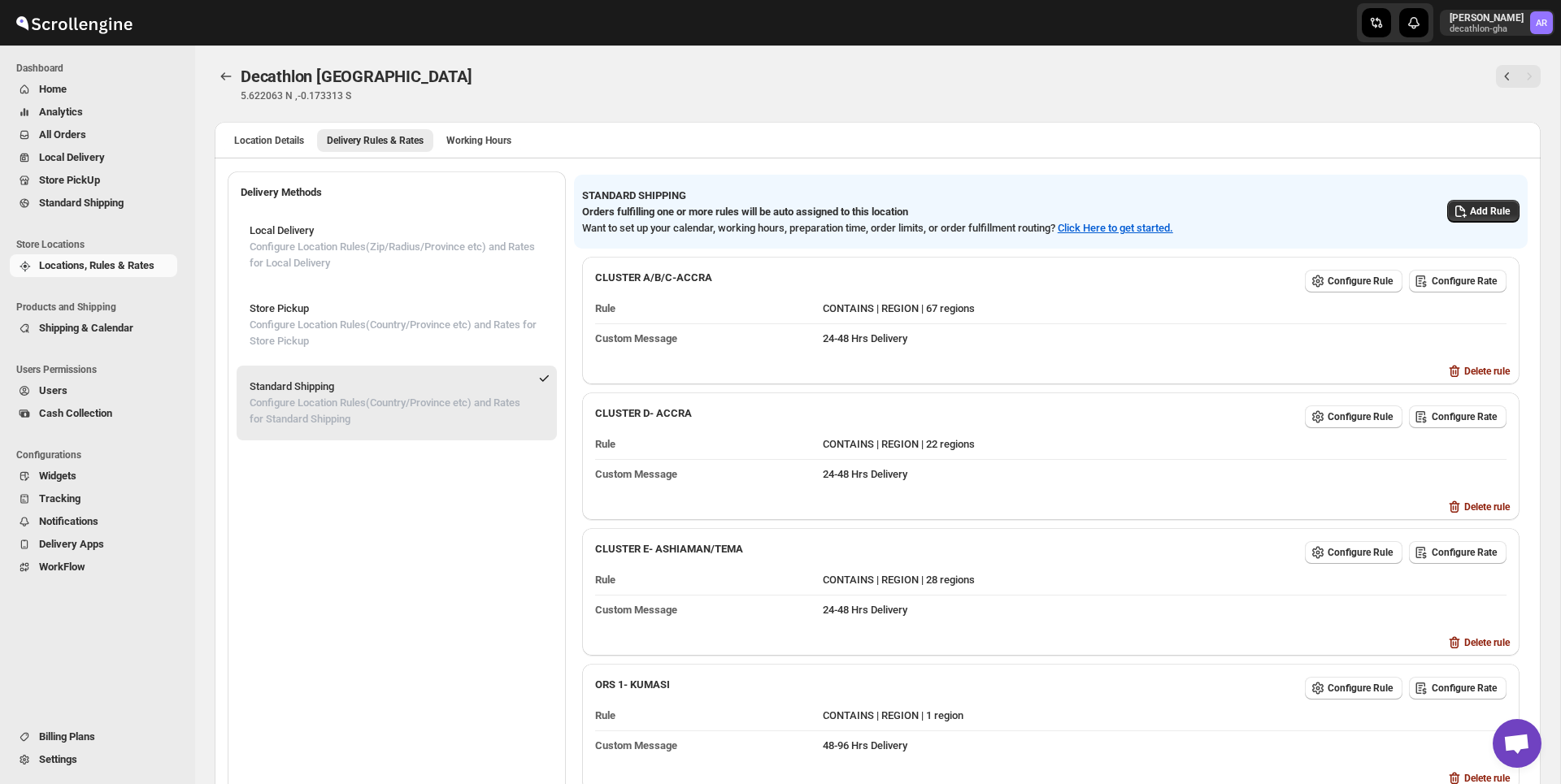
click at [1252, 95] on div "Decathlon Accra Mall 5.622063 N ,-0.173313 S" at bounding box center [877, 84] width 1326 height 38
click at [225, 72] on icon "Back" at bounding box center [226, 76] width 17 height 17
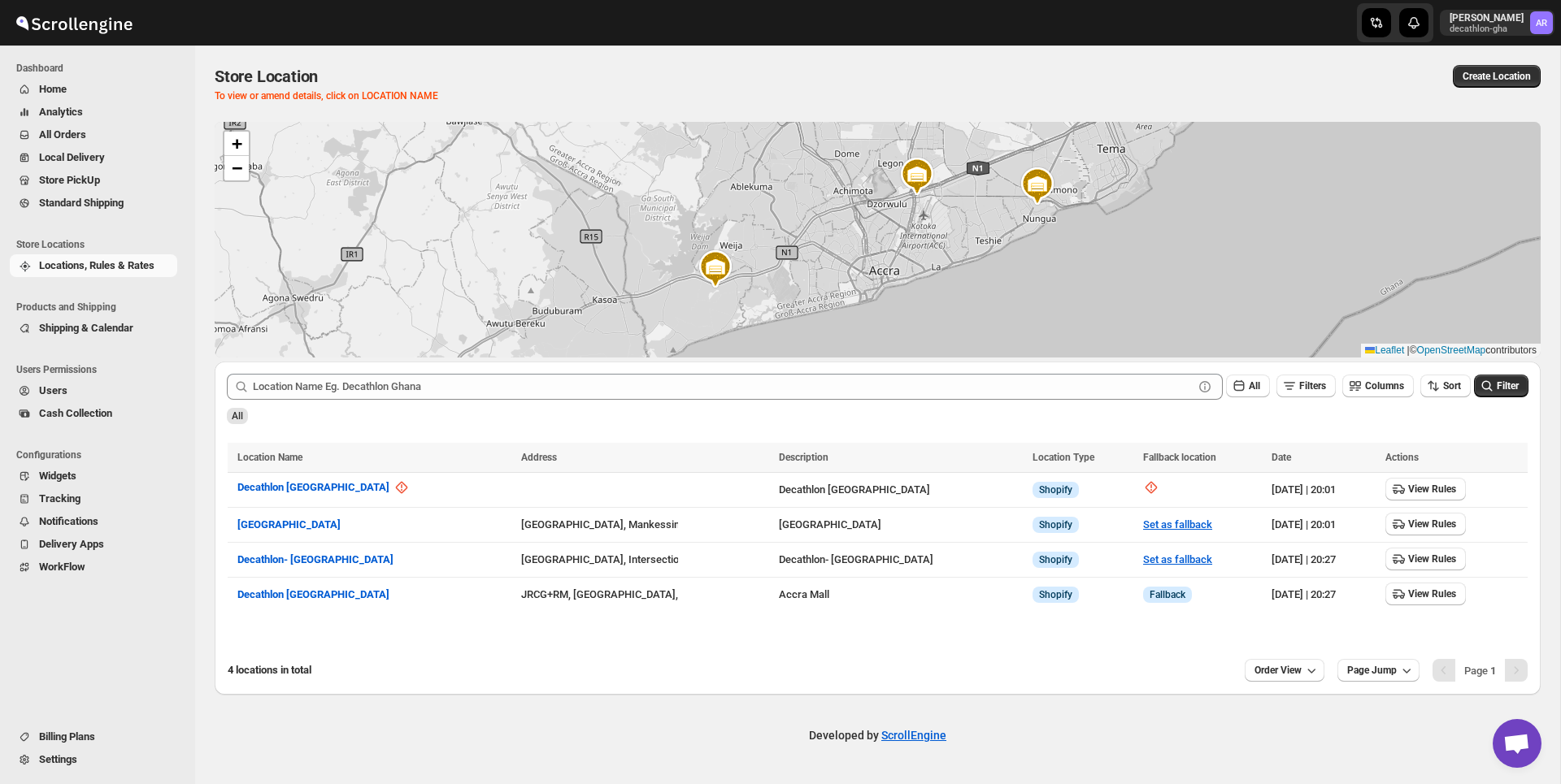
click at [75, 758] on span "Settings" at bounding box center [57, 759] width 38 height 12
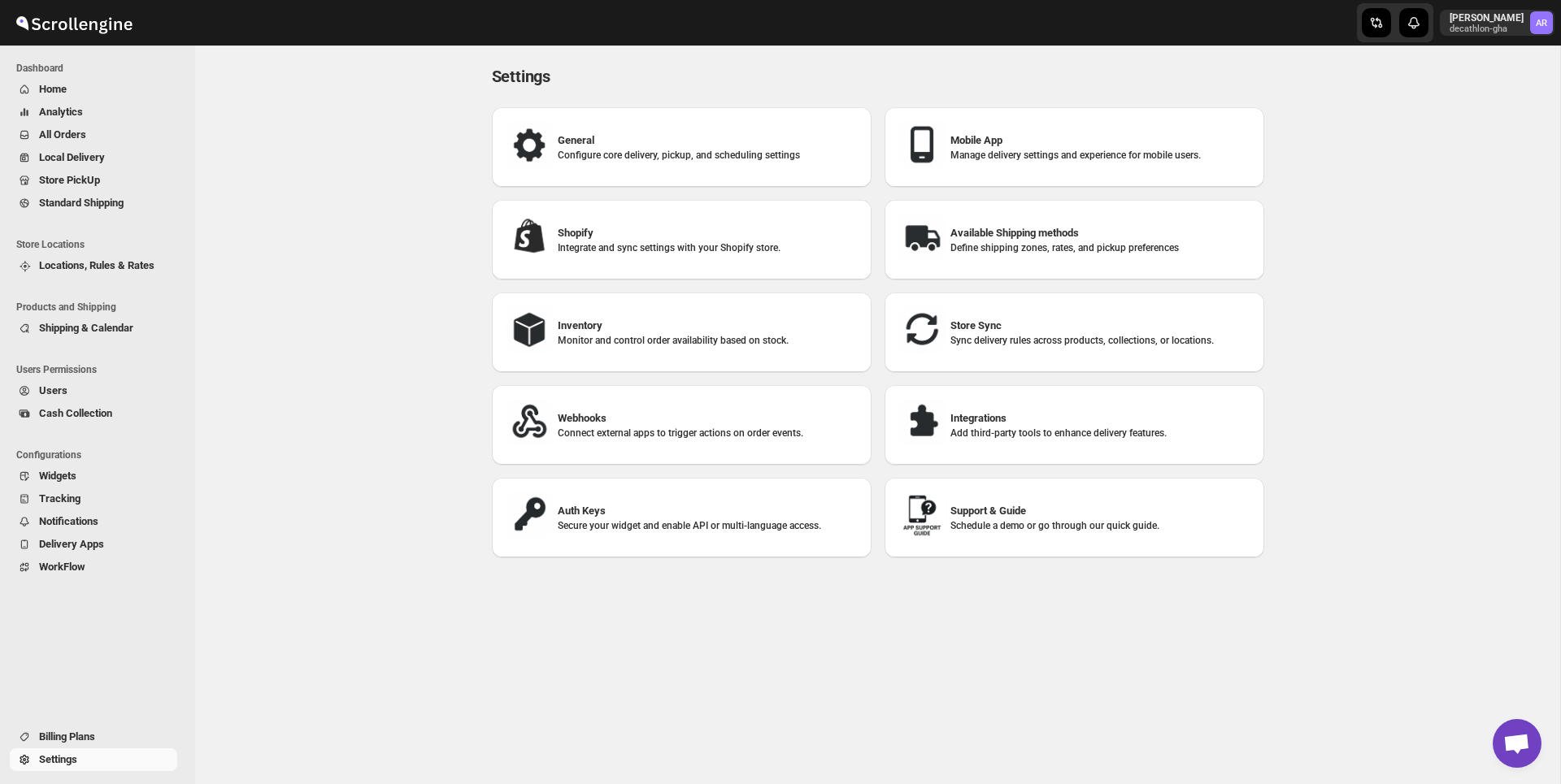
click at [997, 346] on div "Store Sync Sync delivery rules across products, collections, or locations." at bounding box center [1074, 333] width 354 height 53
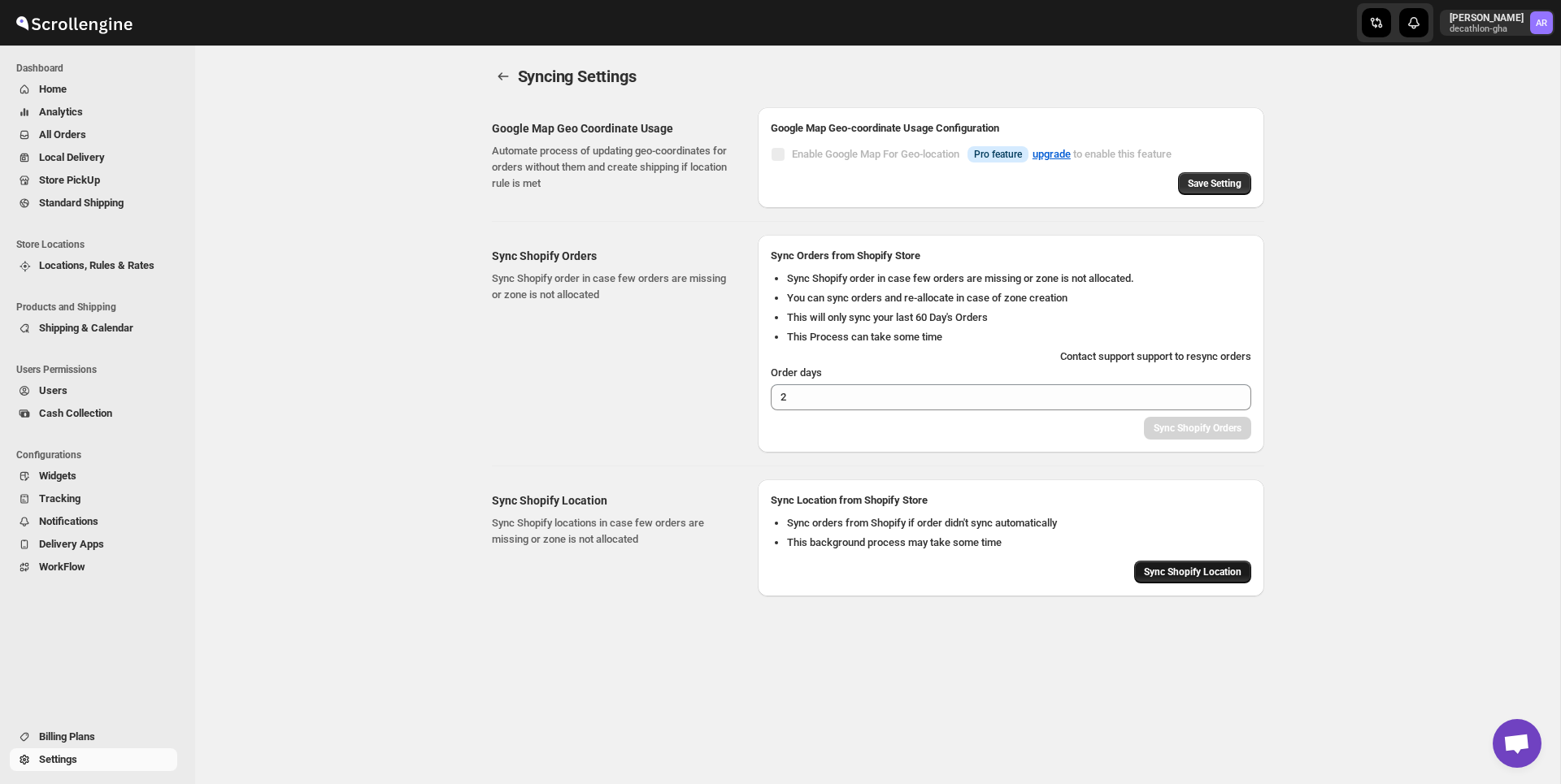
click at [1191, 569] on span "Sync Shopify Location" at bounding box center [1192, 572] width 98 height 13
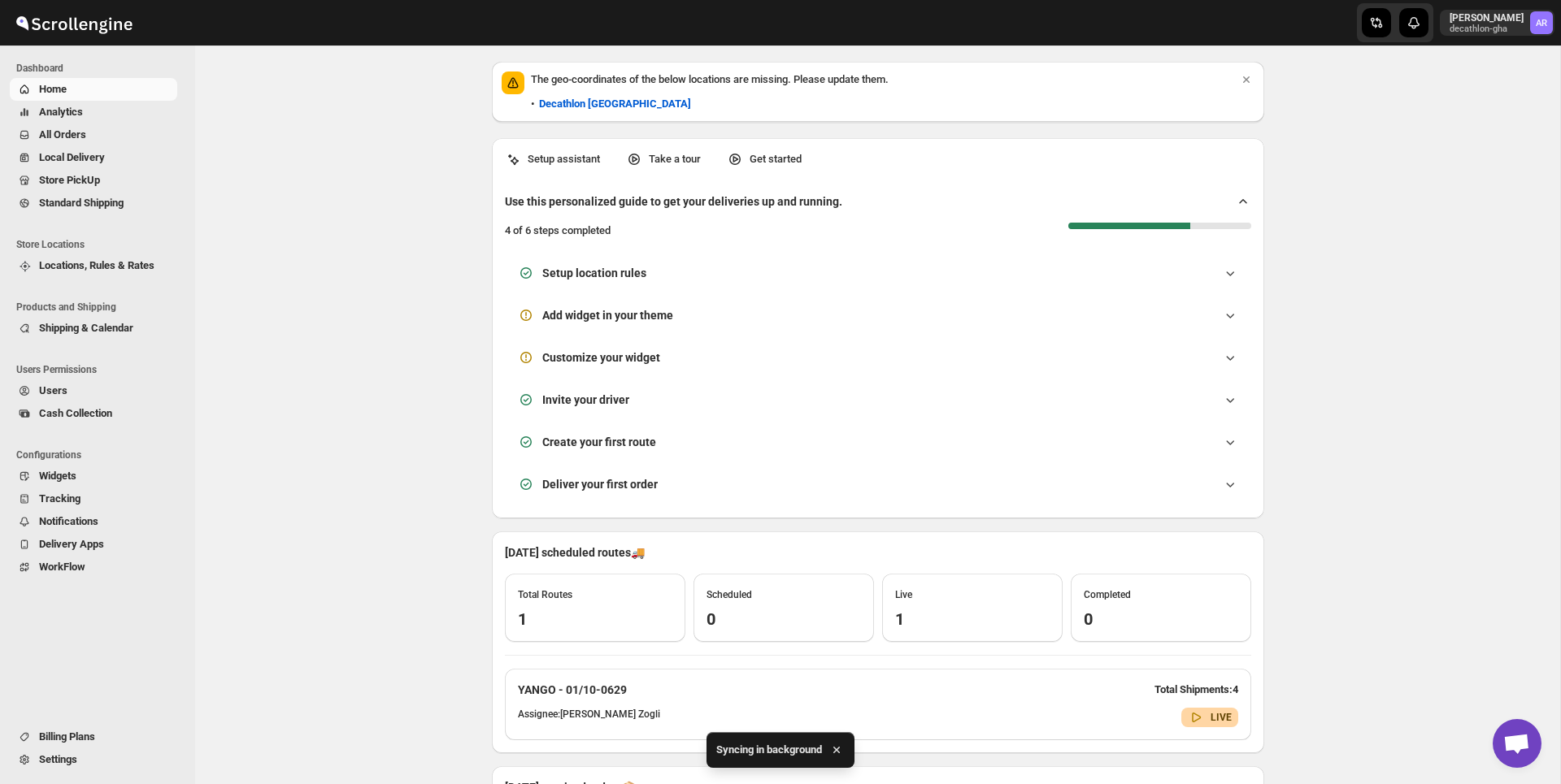
click at [139, 264] on span "Locations, Rules & Rates" at bounding box center [96, 264] width 115 height 12
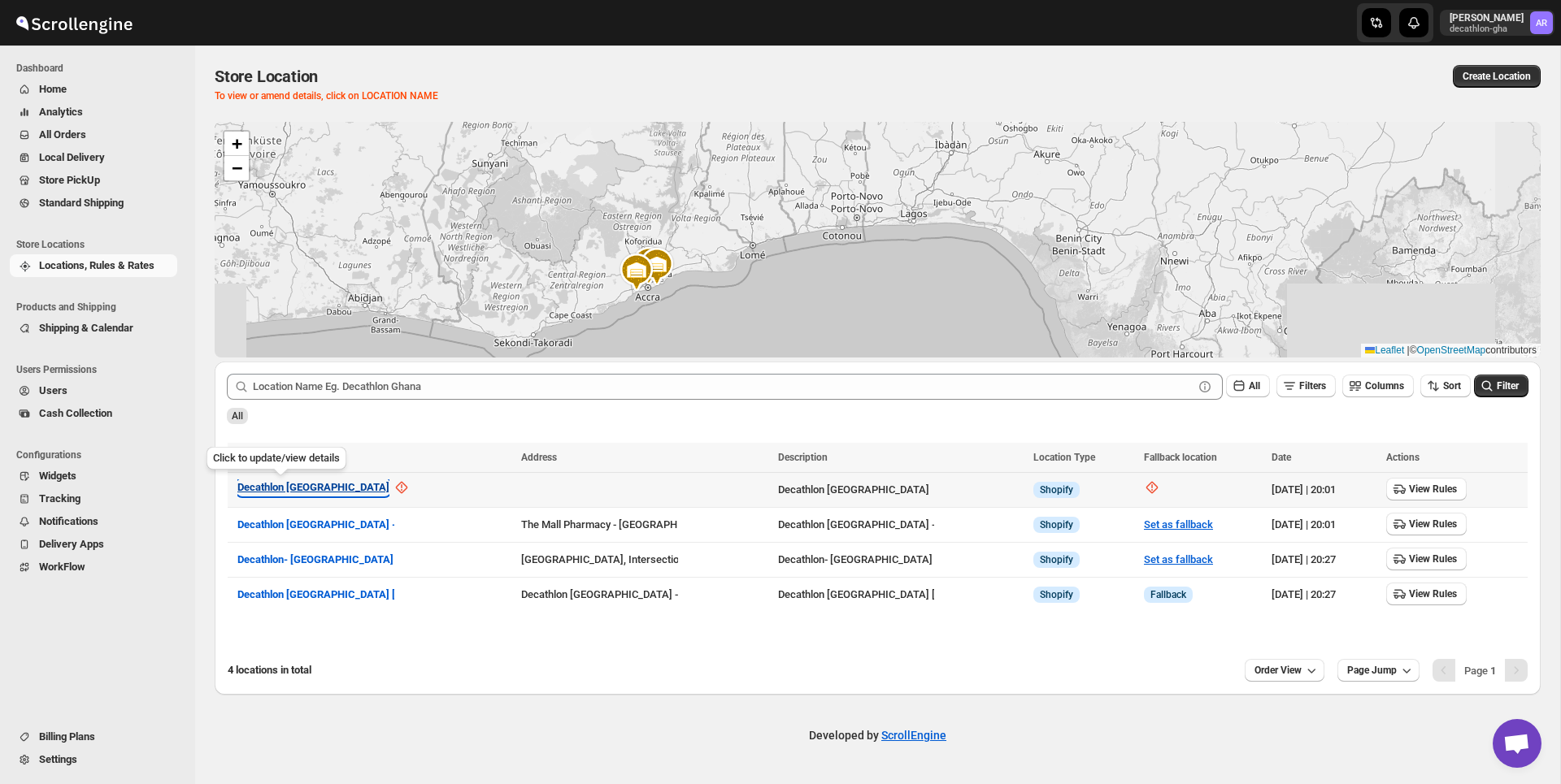
click at [293, 491] on span "Decathlon Ghana" at bounding box center [313, 486] width 152 height 12
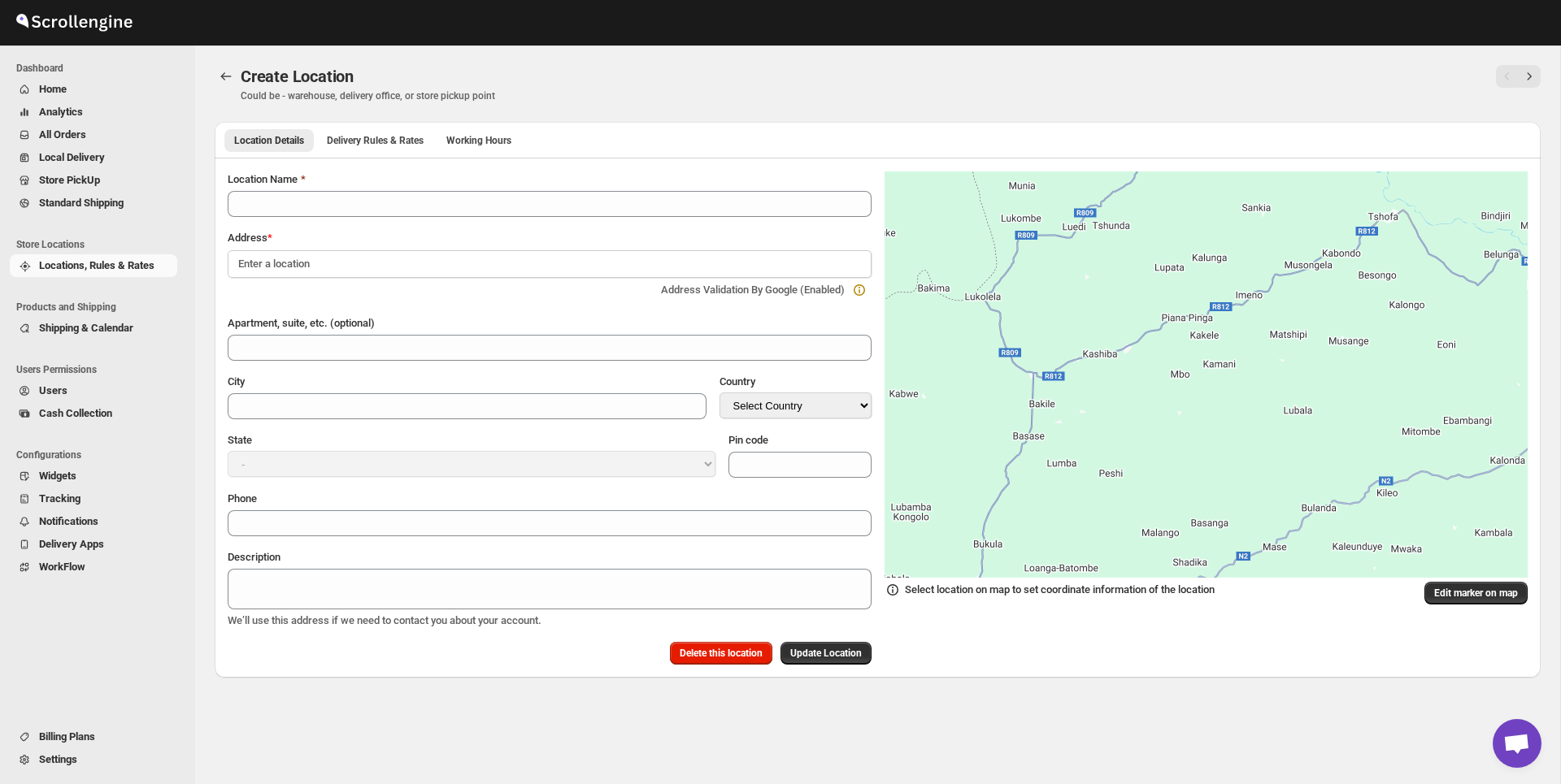
type input "Decathlon Ghana"
select select "GH"
type textarea "Decathlon Ghana"
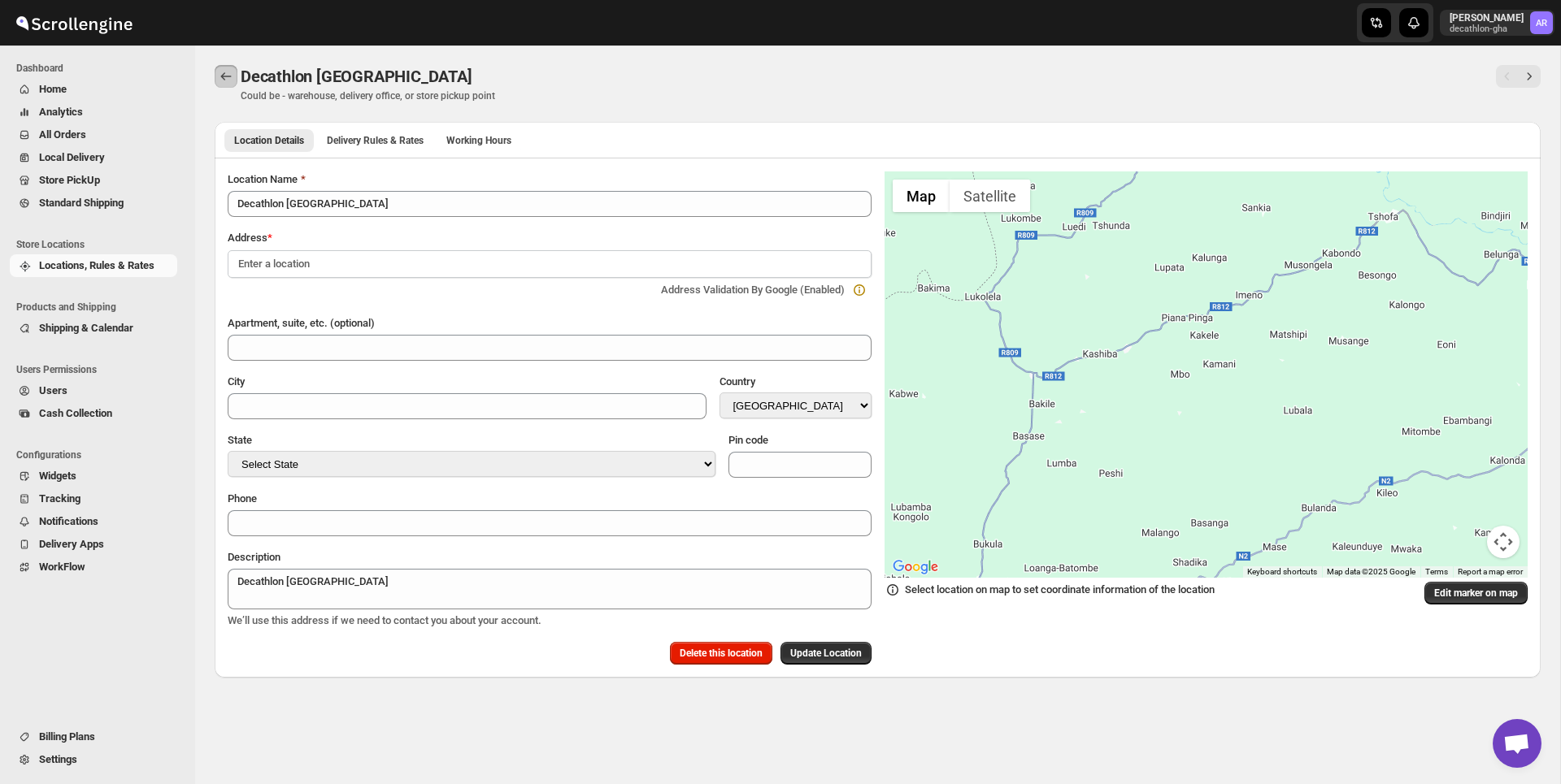
click at [227, 77] on icon "Back" at bounding box center [226, 76] width 17 height 17
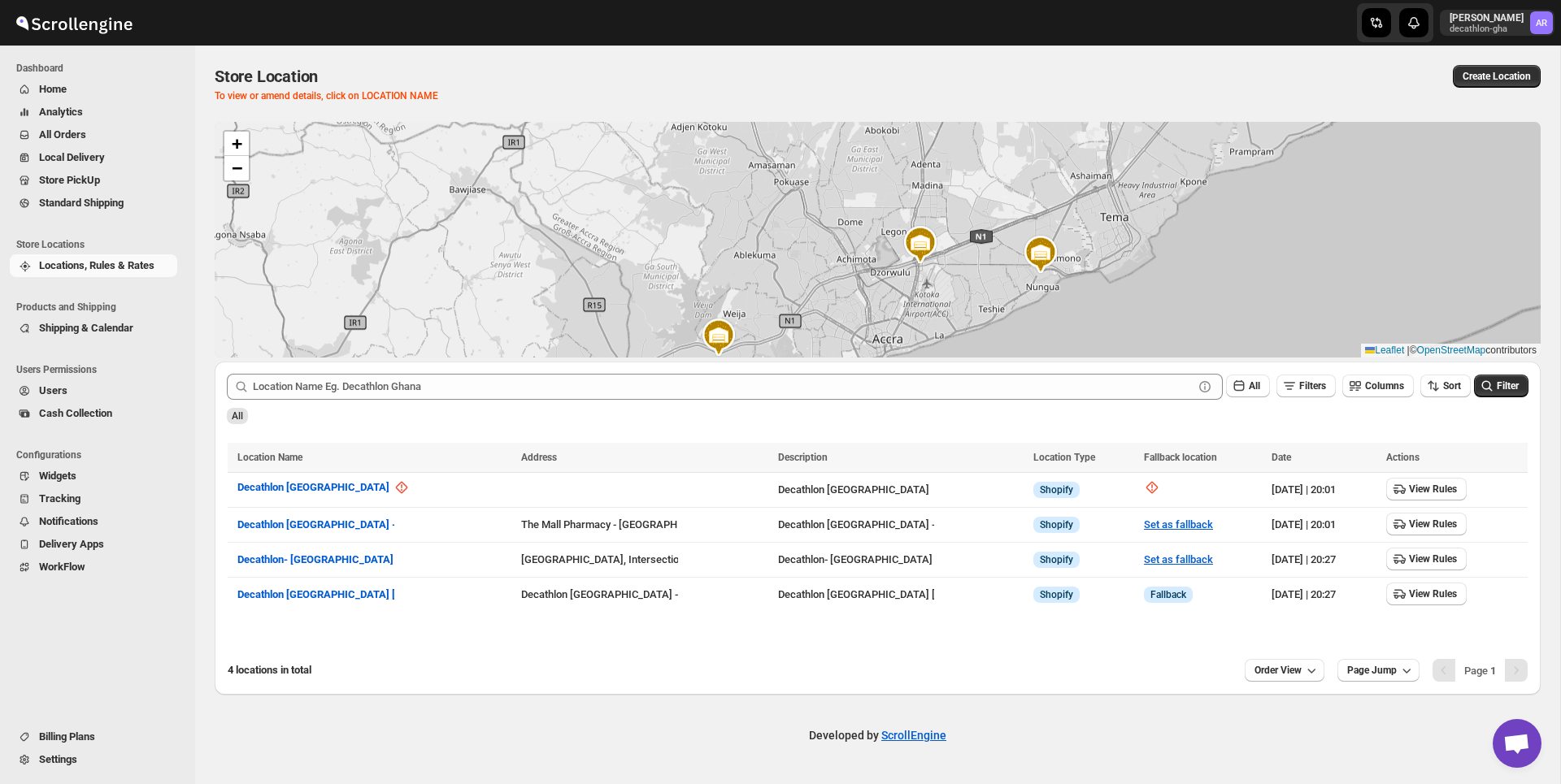
drag, startPoint x: 1031, startPoint y: 190, endPoint x: 1035, endPoint y: 257, distance: 67.1
click at [1034, 257] on img at bounding box center [1040, 254] width 39 height 39
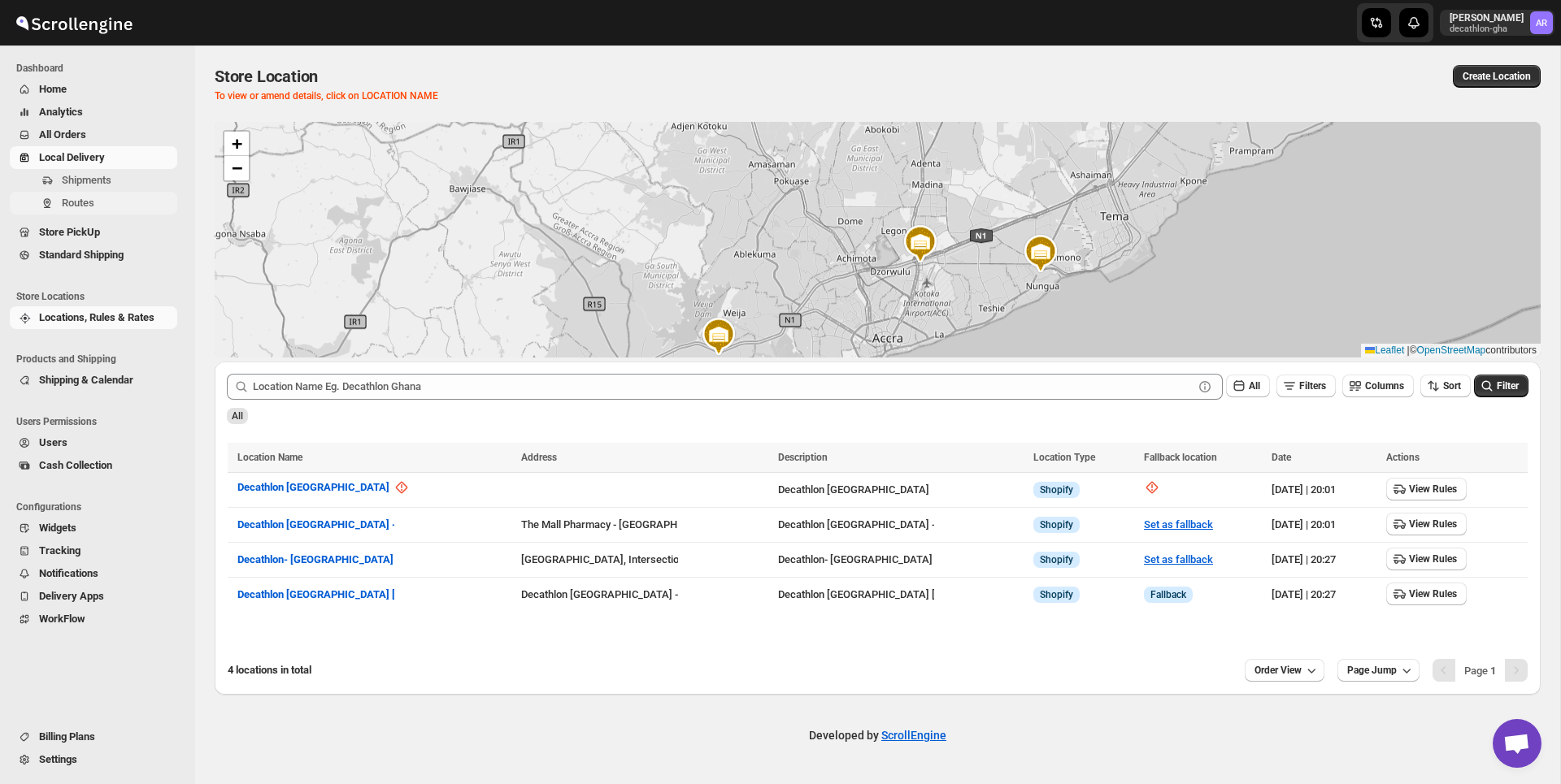
click at [81, 196] on span "Routes" at bounding box center [118, 204] width 112 height 17
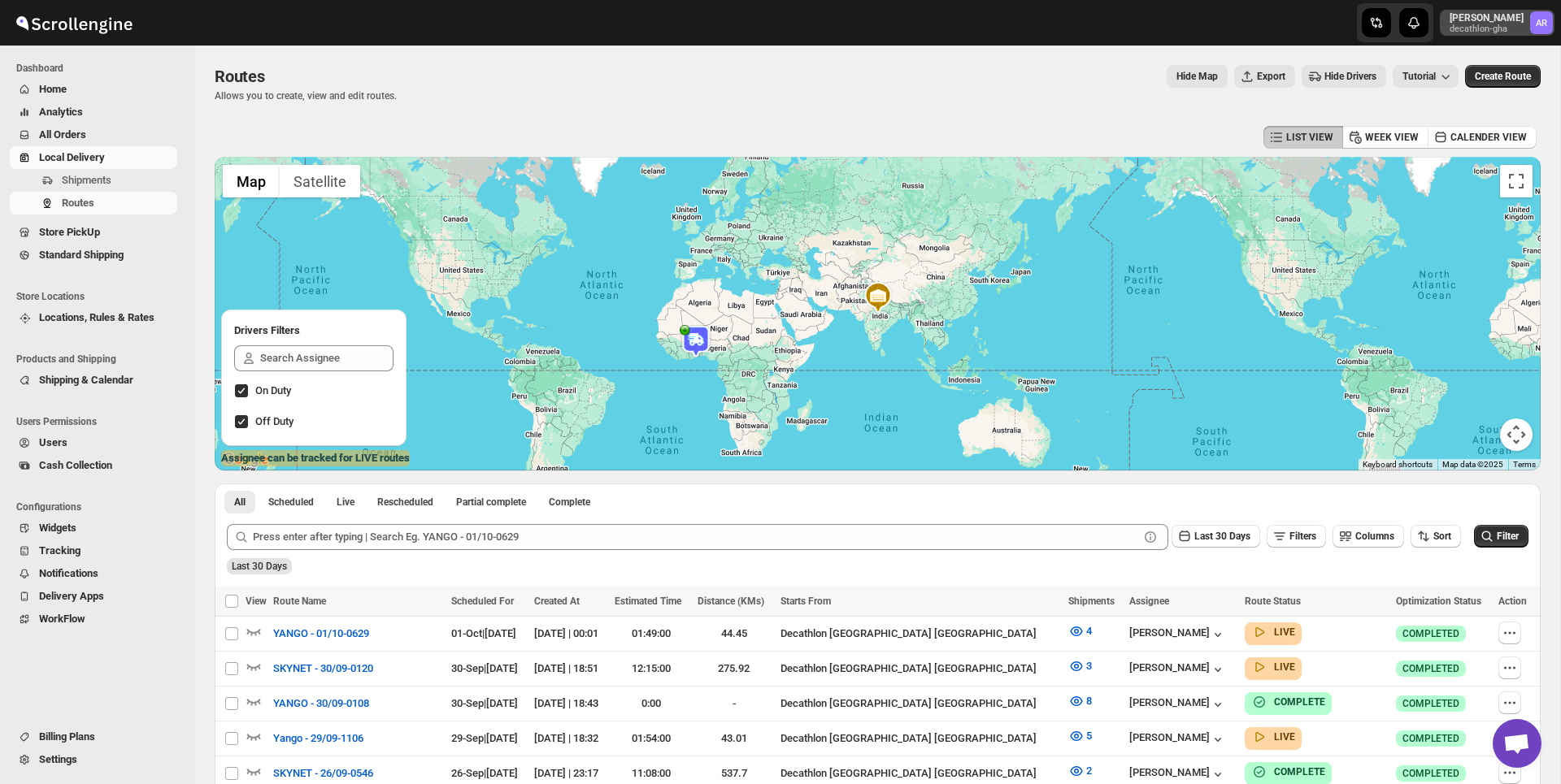
click at [1497, 16] on p "Arthur Remaud" at bounding box center [1486, 18] width 74 height 13
click at [1480, 185] on span "Logout" at bounding box center [1512, 179] width 65 height 17
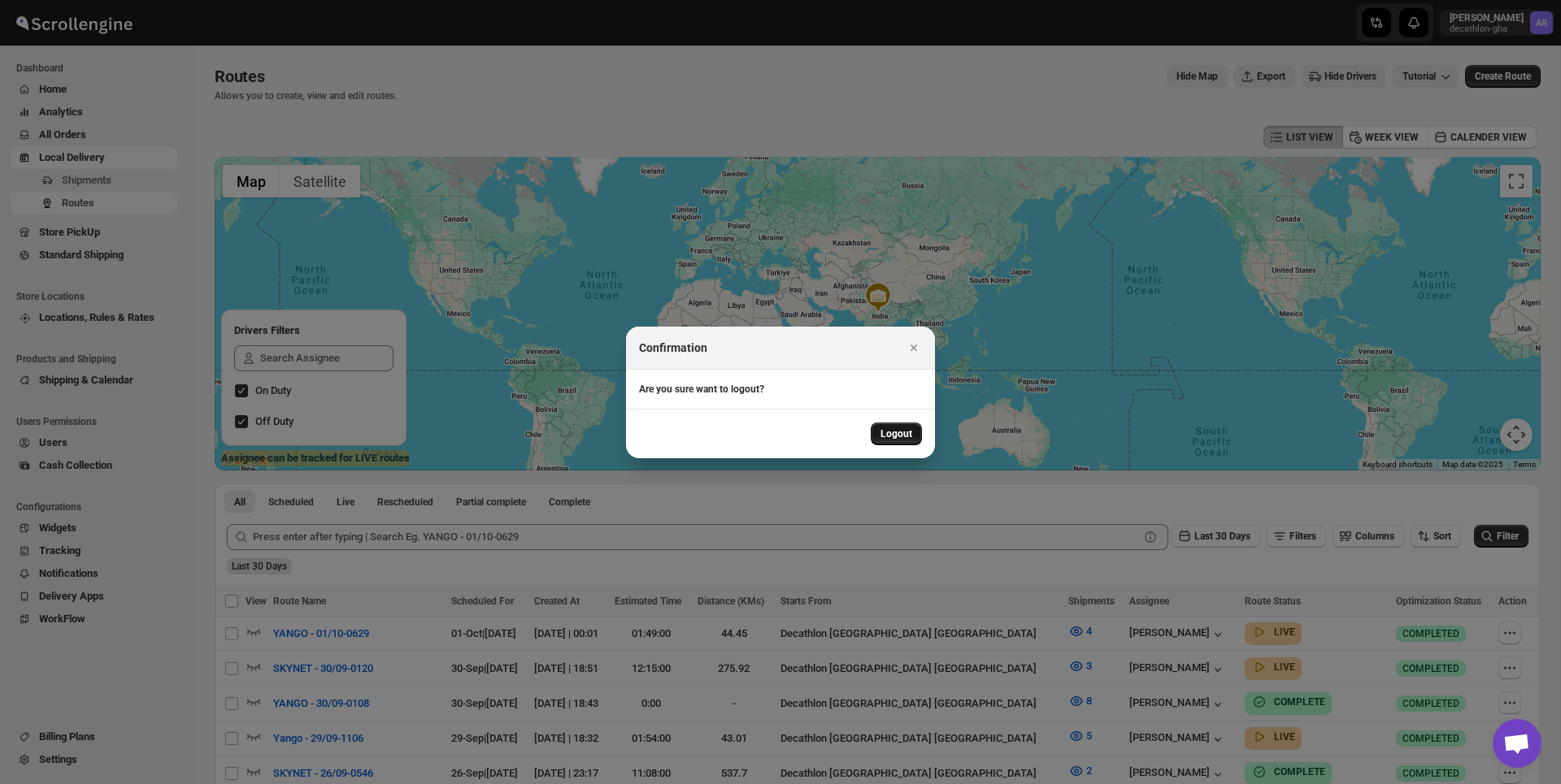
click at [901, 439] on span "Logout" at bounding box center [896, 434] width 31 height 13
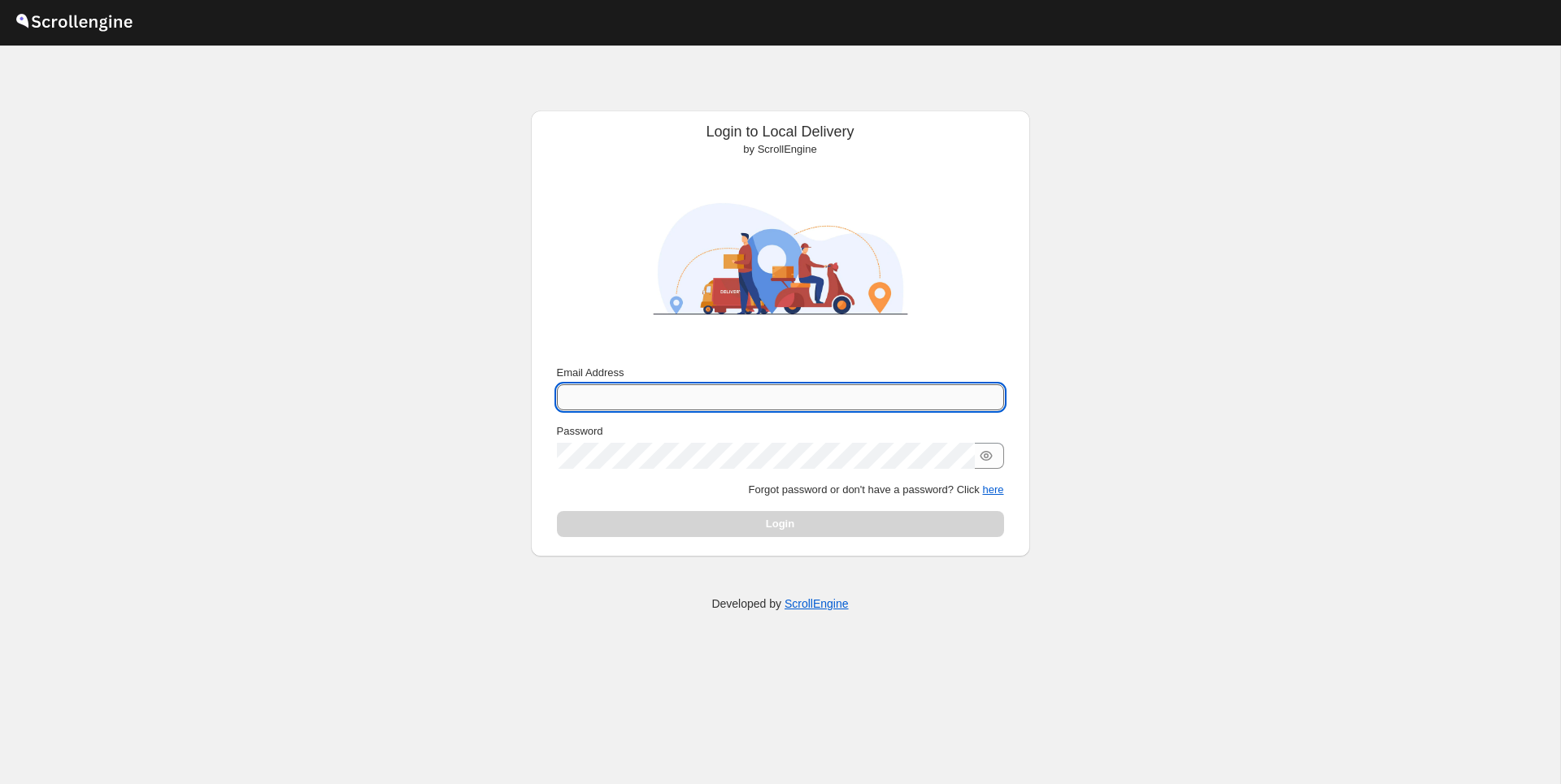
click at [797, 403] on input "Email Address" at bounding box center [780, 397] width 447 height 26
type input "[PERSON_NAME][EMAIL_ADDRESS][DOMAIN_NAME]"
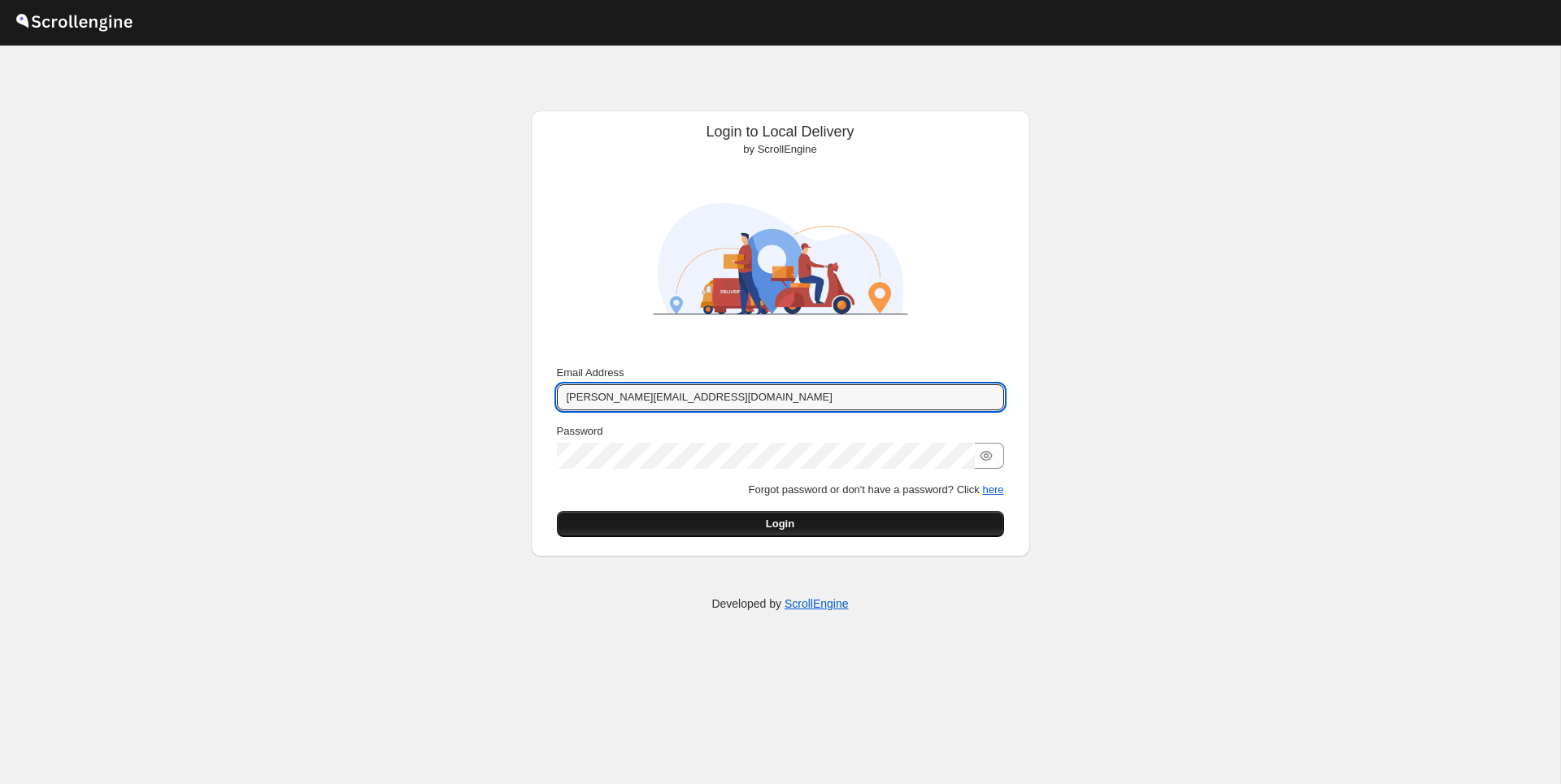
click at [850, 521] on button "Login" at bounding box center [780, 524] width 447 height 26
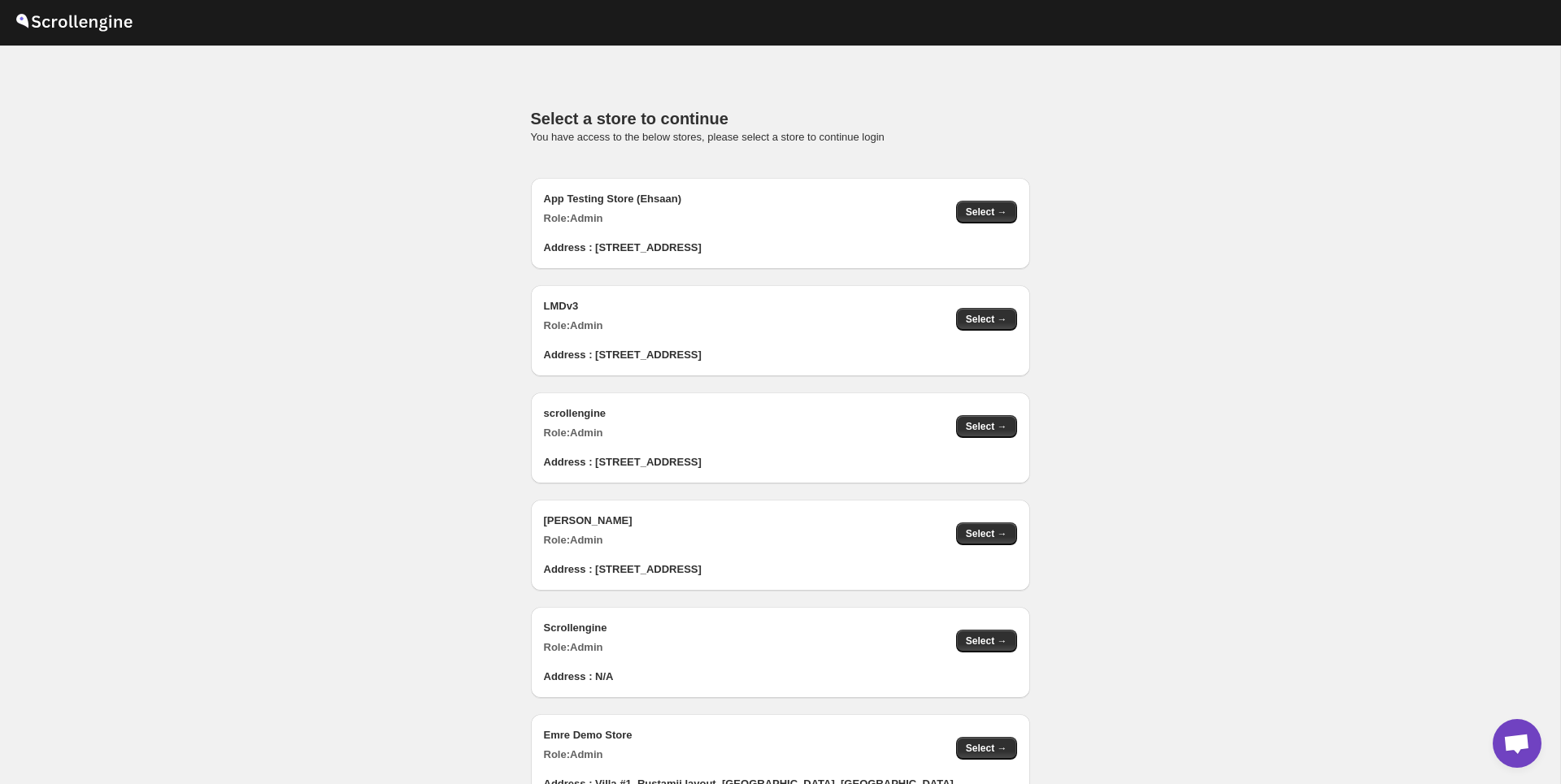
scroll to position [1631, 0]
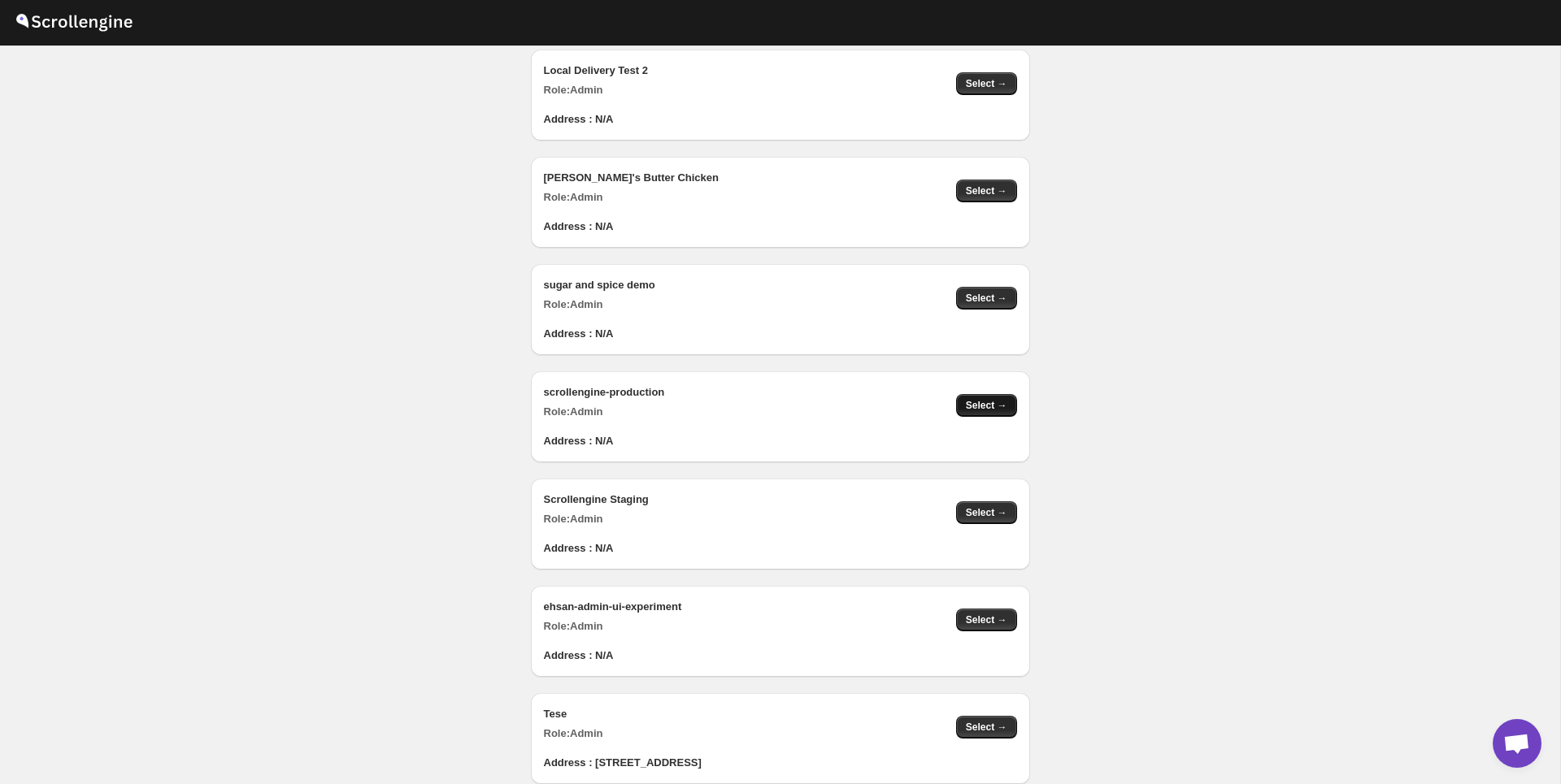
click at [974, 401] on span "Select →" at bounding box center [986, 405] width 41 height 13
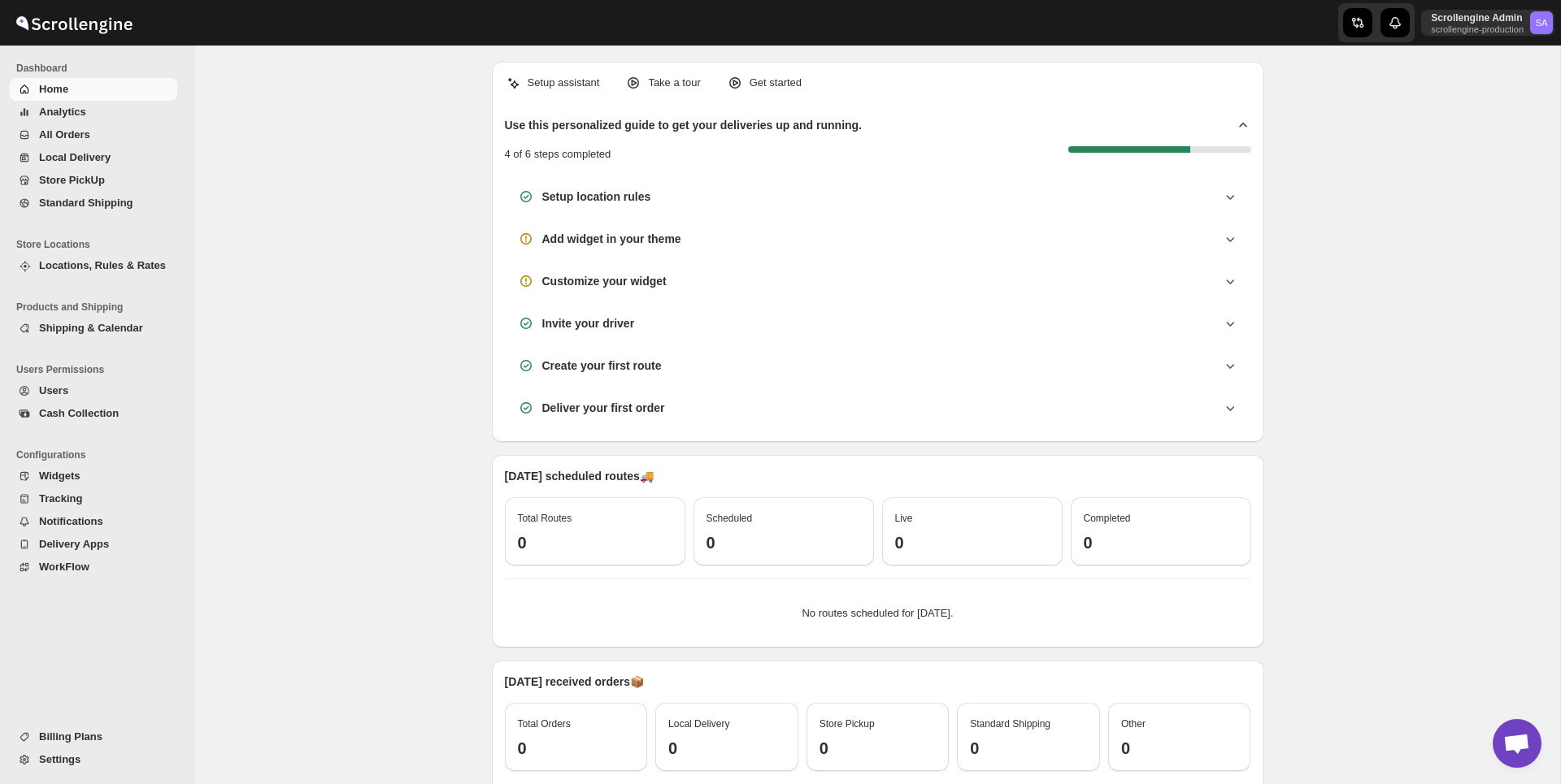
click at [1389, 117] on div "Setup assistant Take a tour Get started Use this personalized guide to get your…" at bounding box center [877, 493] width 1365 height 895
click at [102, 274] on button "Locations, Rules & Rates" at bounding box center [94, 265] width 168 height 23
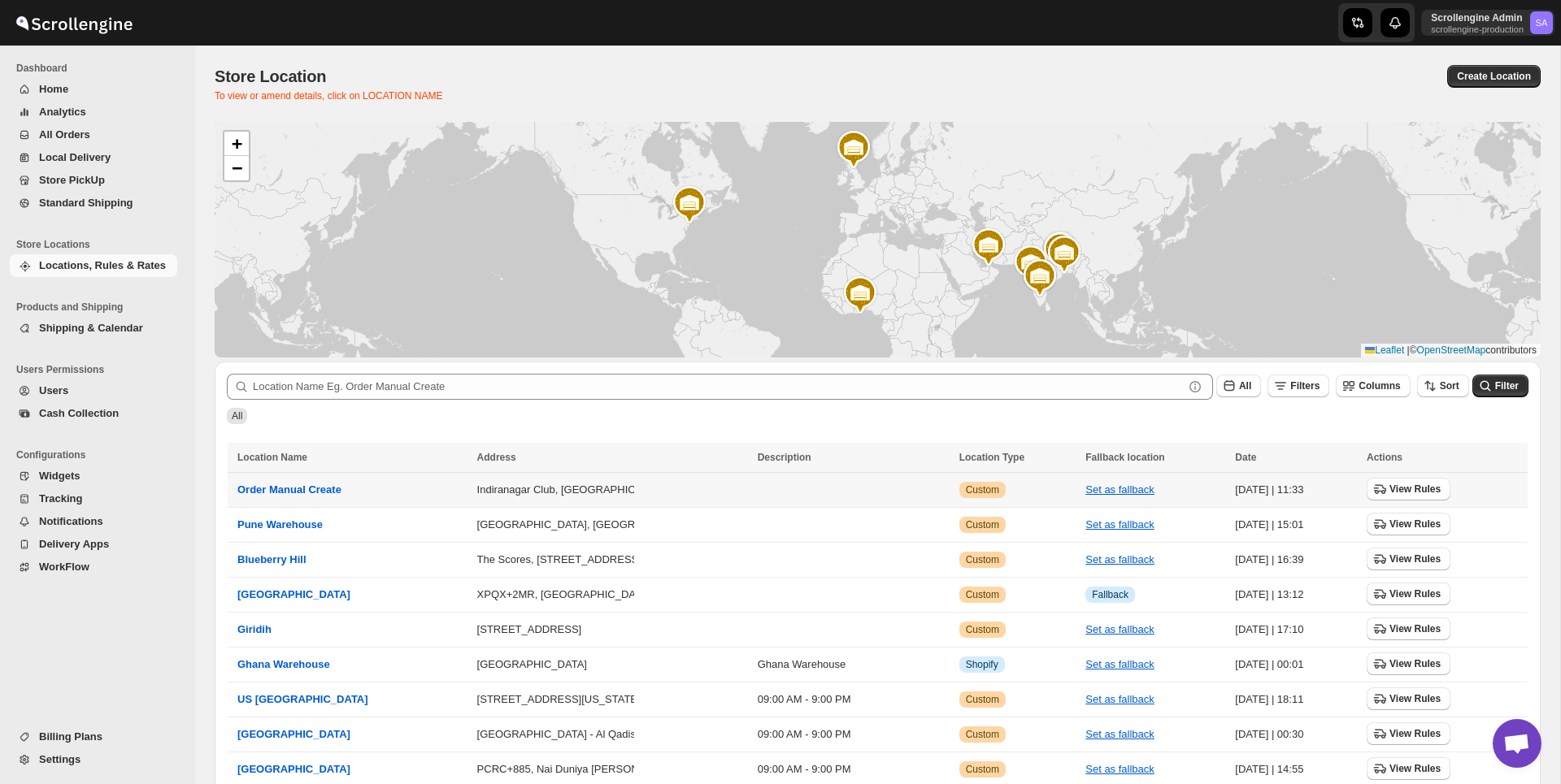
click at [1404, 500] on td "View Rules" at bounding box center [1445, 490] width 166 height 35
click at [1398, 486] on span "View Rules" at bounding box center [1415, 489] width 52 height 13
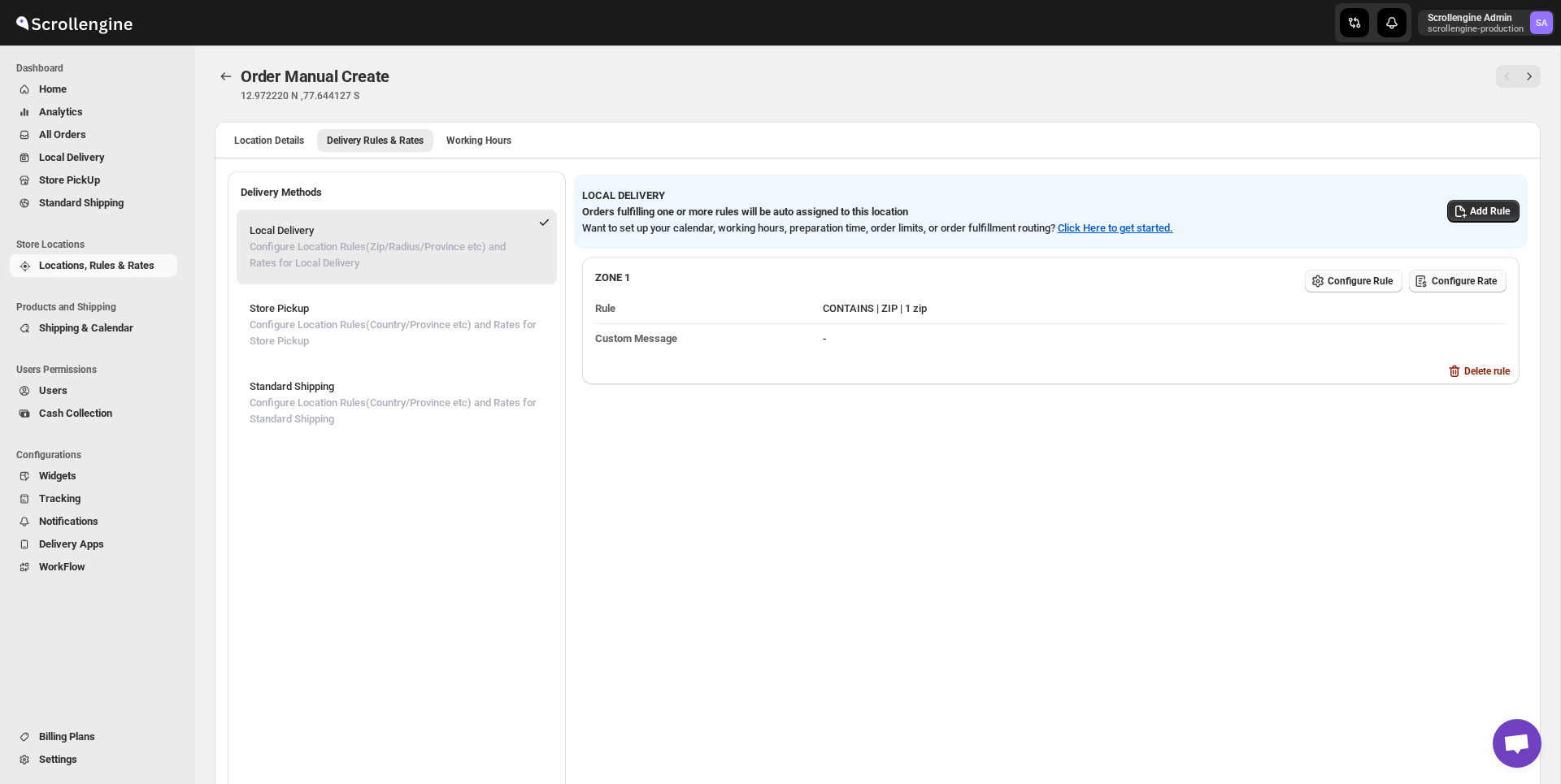
click at [1459, 289] on button "Configure Rate" at bounding box center [1458, 281] width 98 height 23
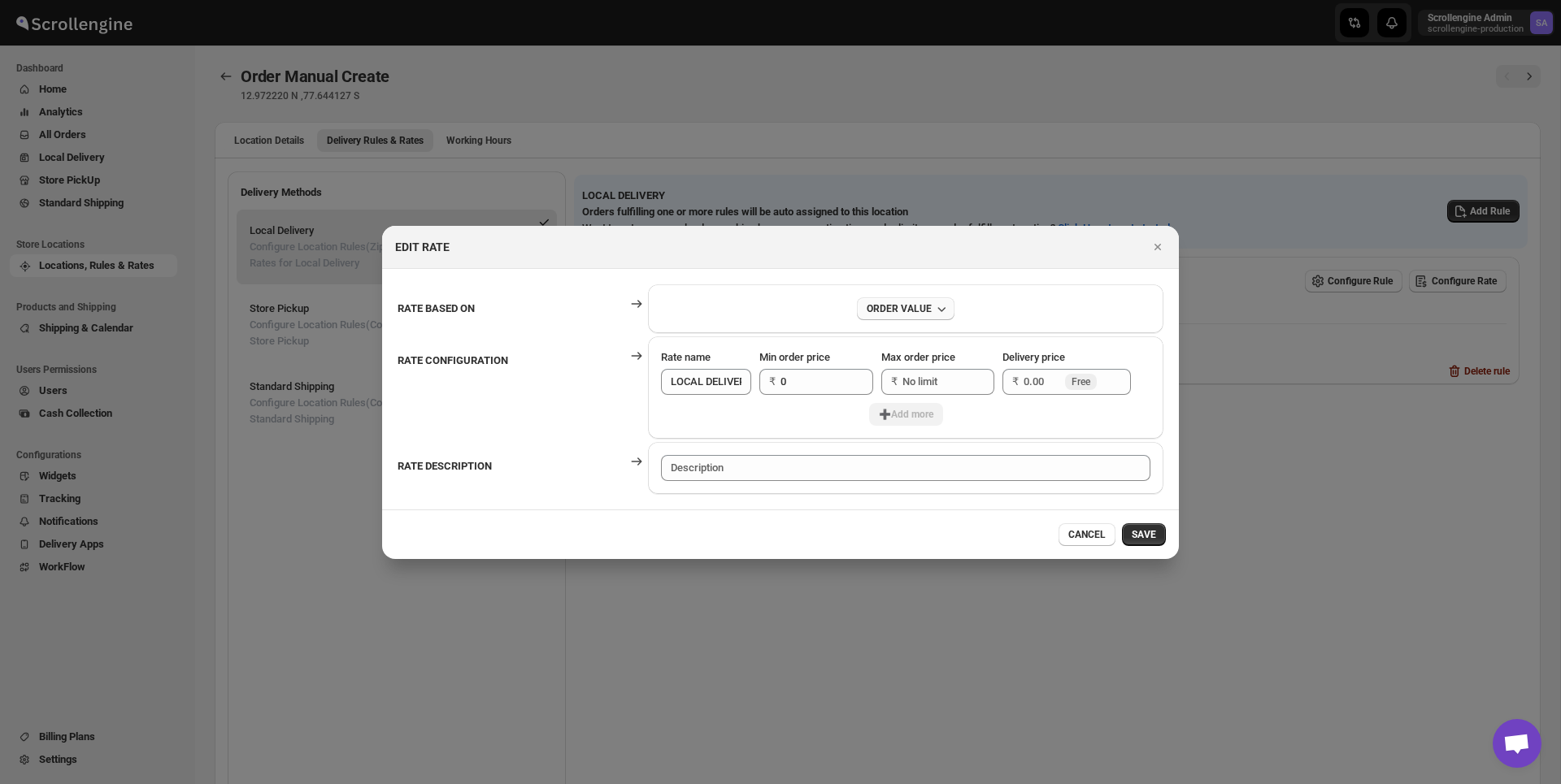
click at [889, 310] on div "ORDER VALUE" at bounding box center [898, 309] width 65 height 13
click at [787, 295] on div "ORDER VALUE" at bounding box center [905, 309] width 515 height 49
drag, startPoint x: 668, startPoint y: 382, endPoint x: 756, endPoint y: 391, distance: 88.5
click at [756, 391] on div "Rate name LOCAL DELIVERY Min order price ₹ 0 Max order price ₹ Delivery price ₹…" at bounding box center [905, 376] width 489 height 53
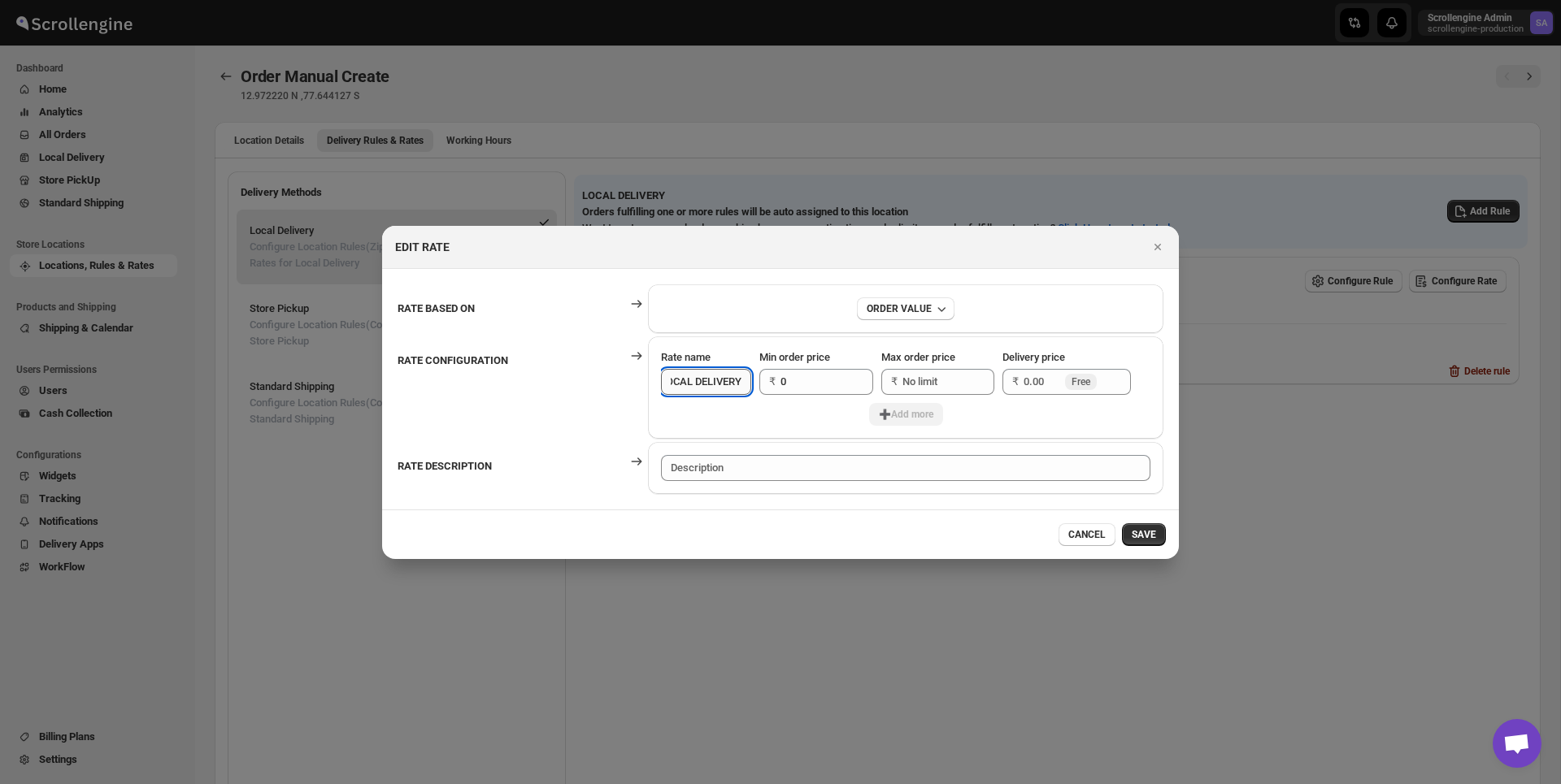
click at [721, 382] on input "LOCAL DELIVERY" at bounding box center [706, 382] width 90 height 26
click at [1163, 248] on icon "Close" at bounding box center [1158, 247] width 17 height 17
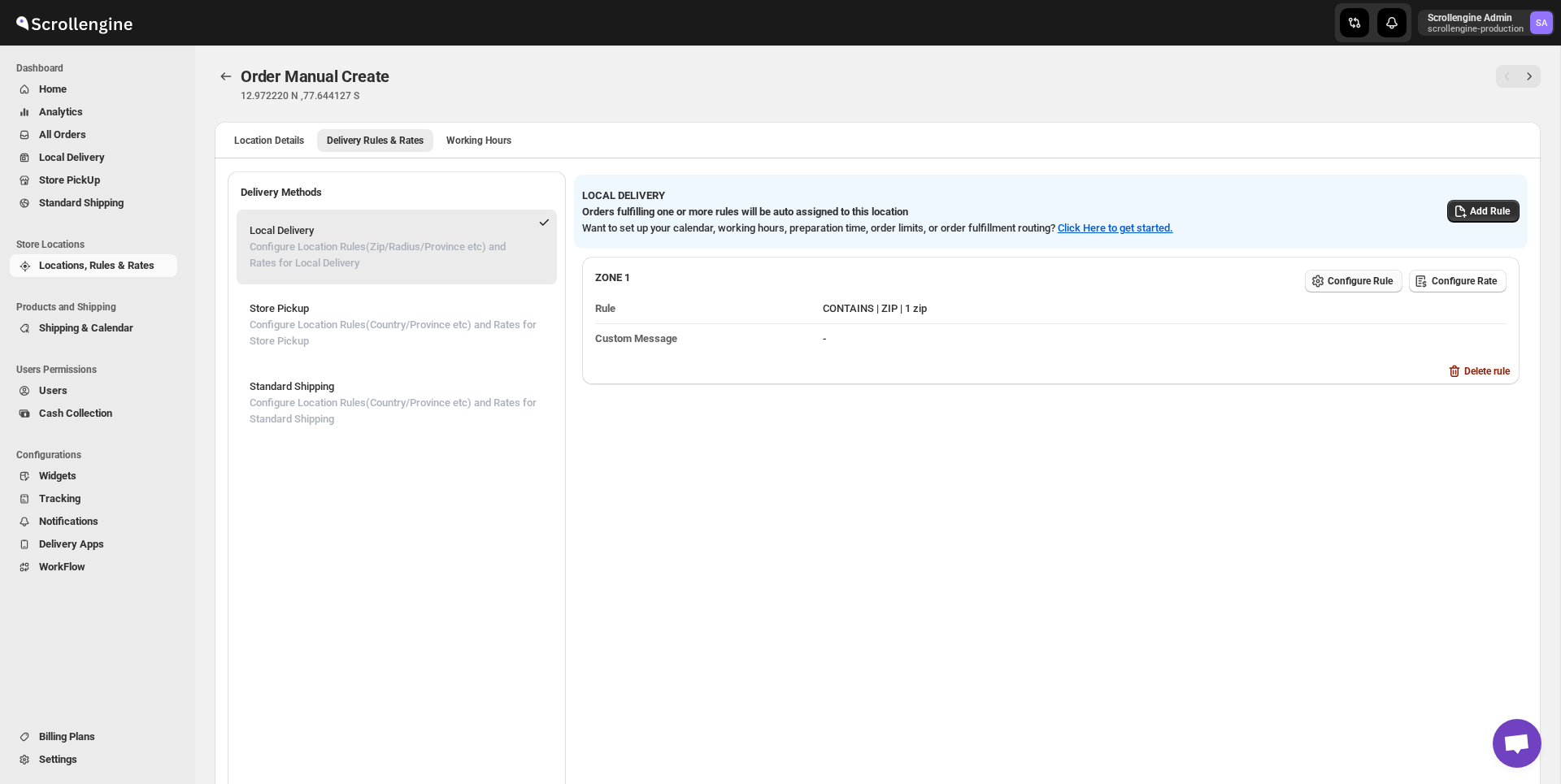
click at [1334, 275] on span "Configure Rule" at bounding box center [1360, 281] width 65 height 13
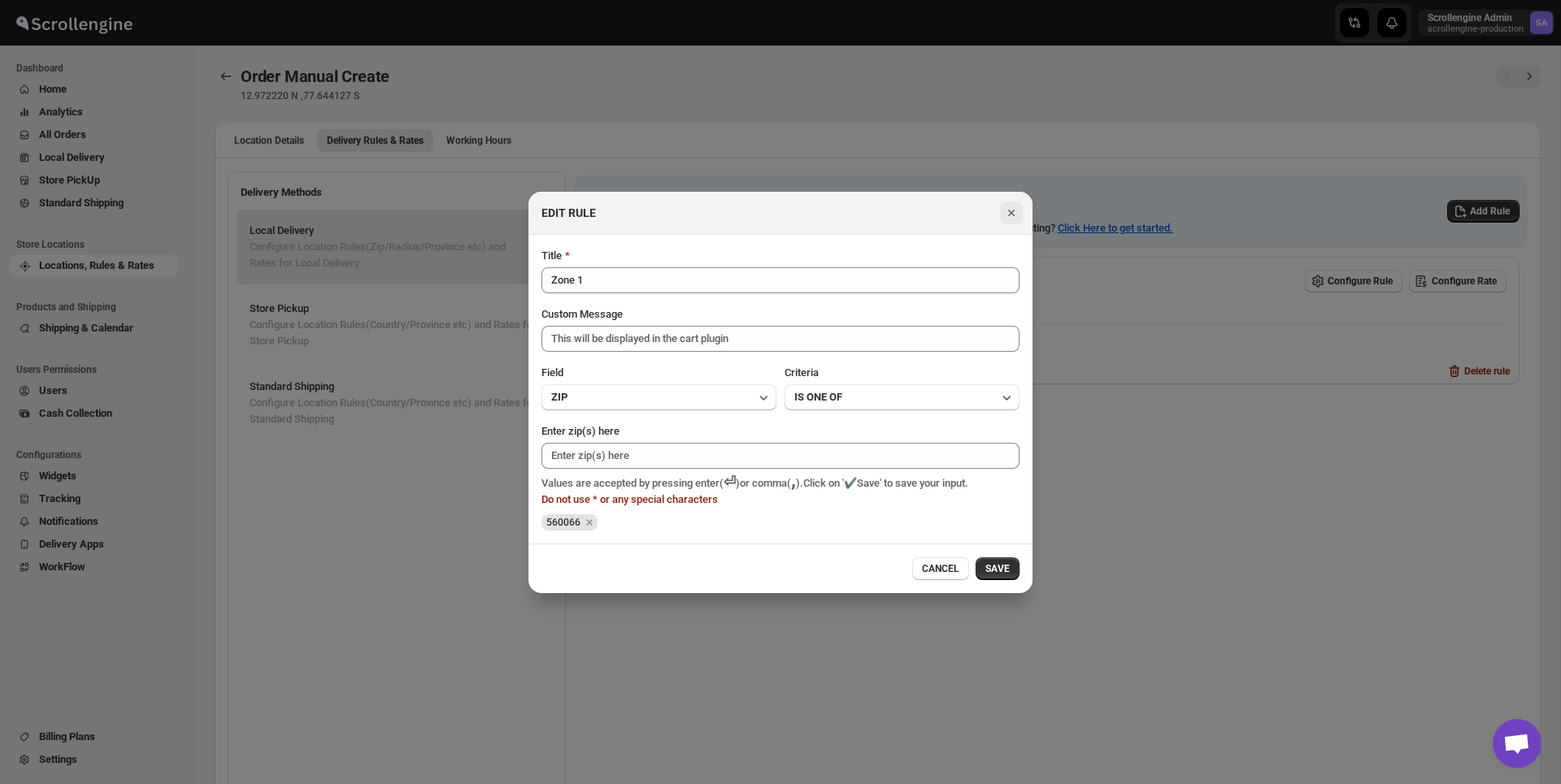
click at [1007, 215] on icon "Close" at bounding box center [1012, 213] width 17 height 17
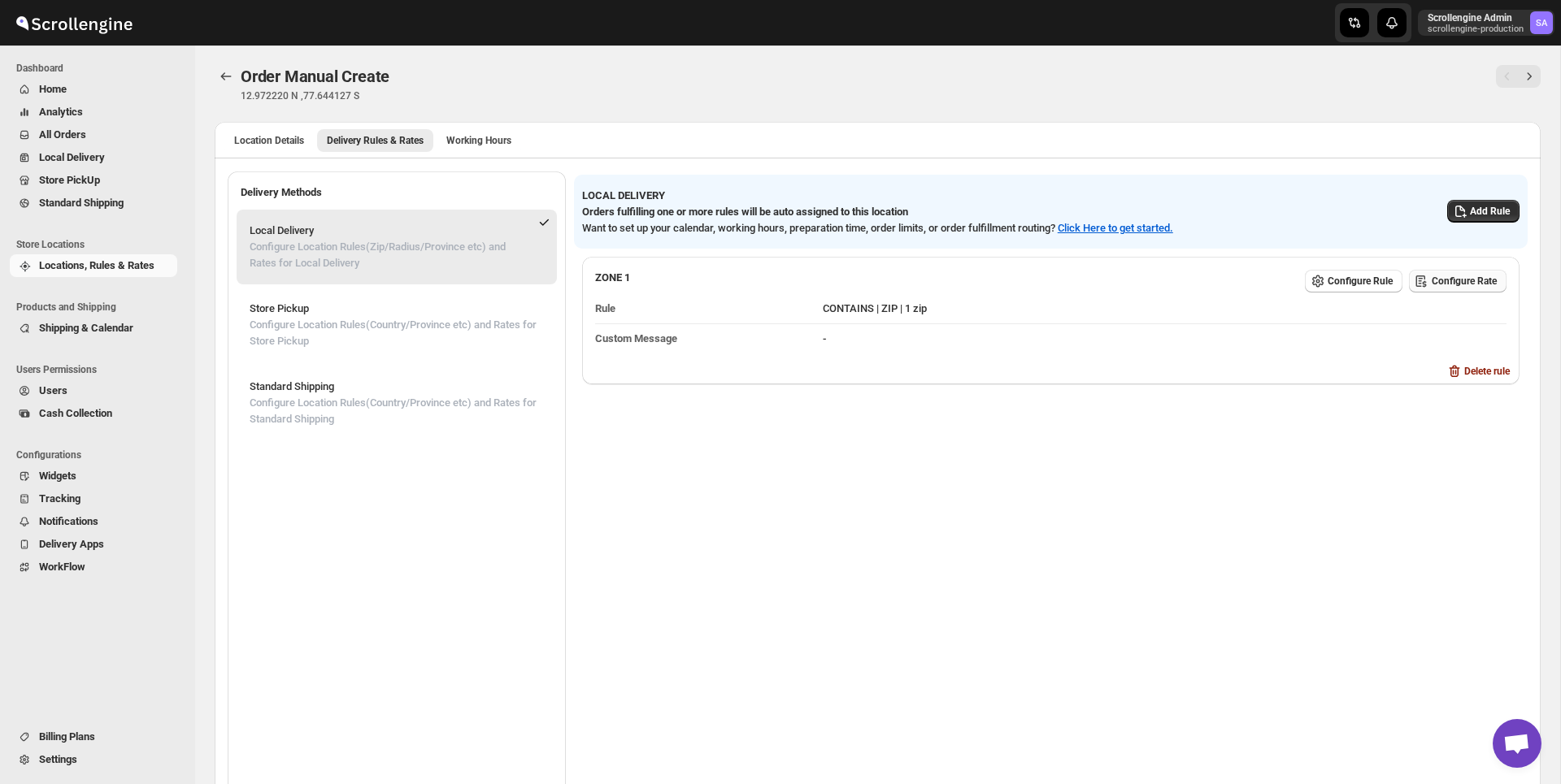
click at [1432, 279] on span "Configure Rate" at bounding box center [1464, 281] width 65 height 13
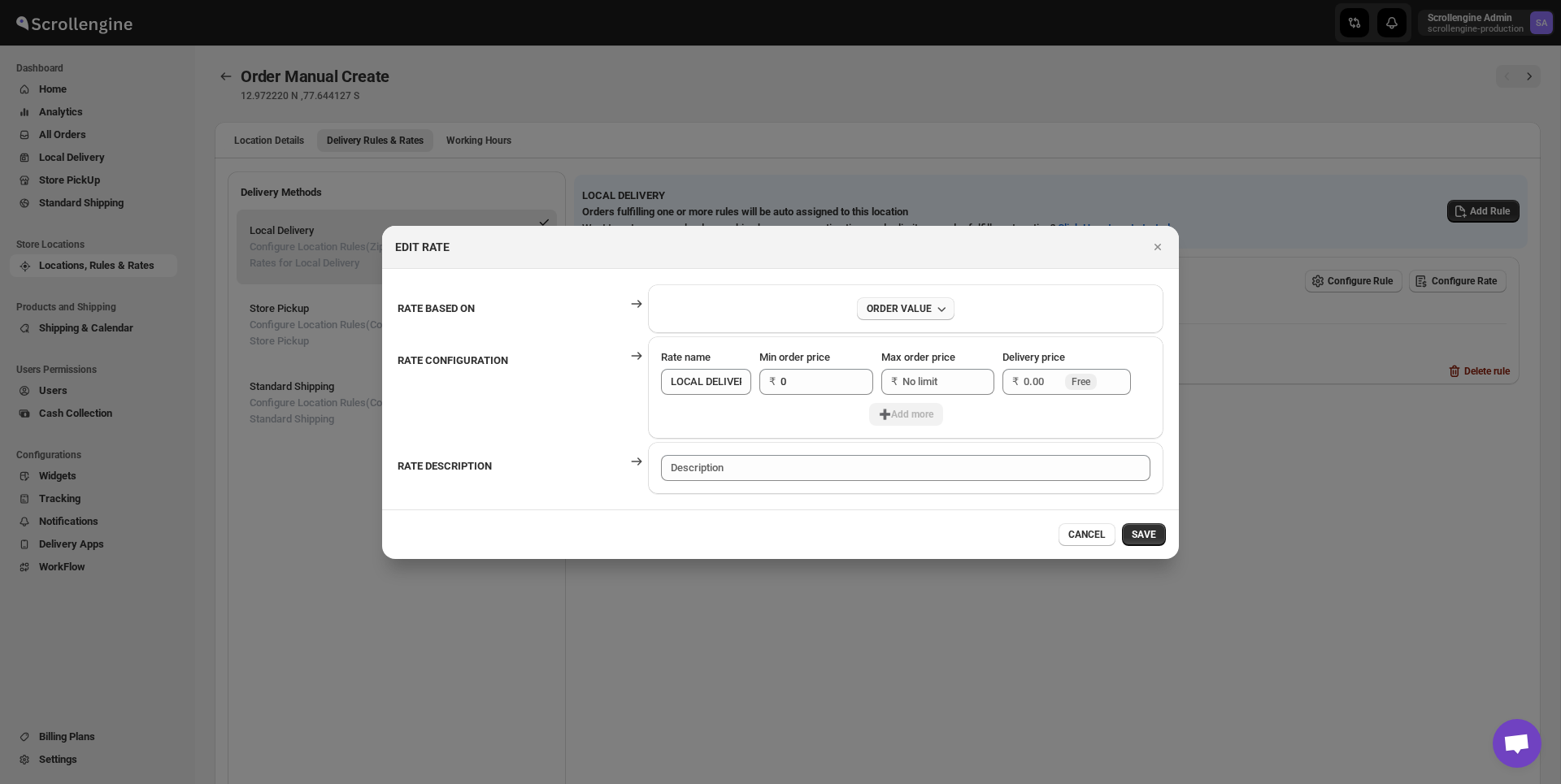
click at [906, 307] on div "ORDER VALUE" at bounding box center [898, 309] width 65 height 13
drag, startPoint x: 660, startPoint y: 357, endPoint x: 726, endPoint y: 357, distance: 66.0
click at [726, 357] on div "Rate name LOCAL DELIVERY Min order price ₹ 0 Max order price ₹ Delivery price ₹…" at bounding box center [905, 387] width 515 height 102
drag, startPoint x: 668, startPoint y: 384, endPoint x: 744, endPoint y: 382, distance: 76.0
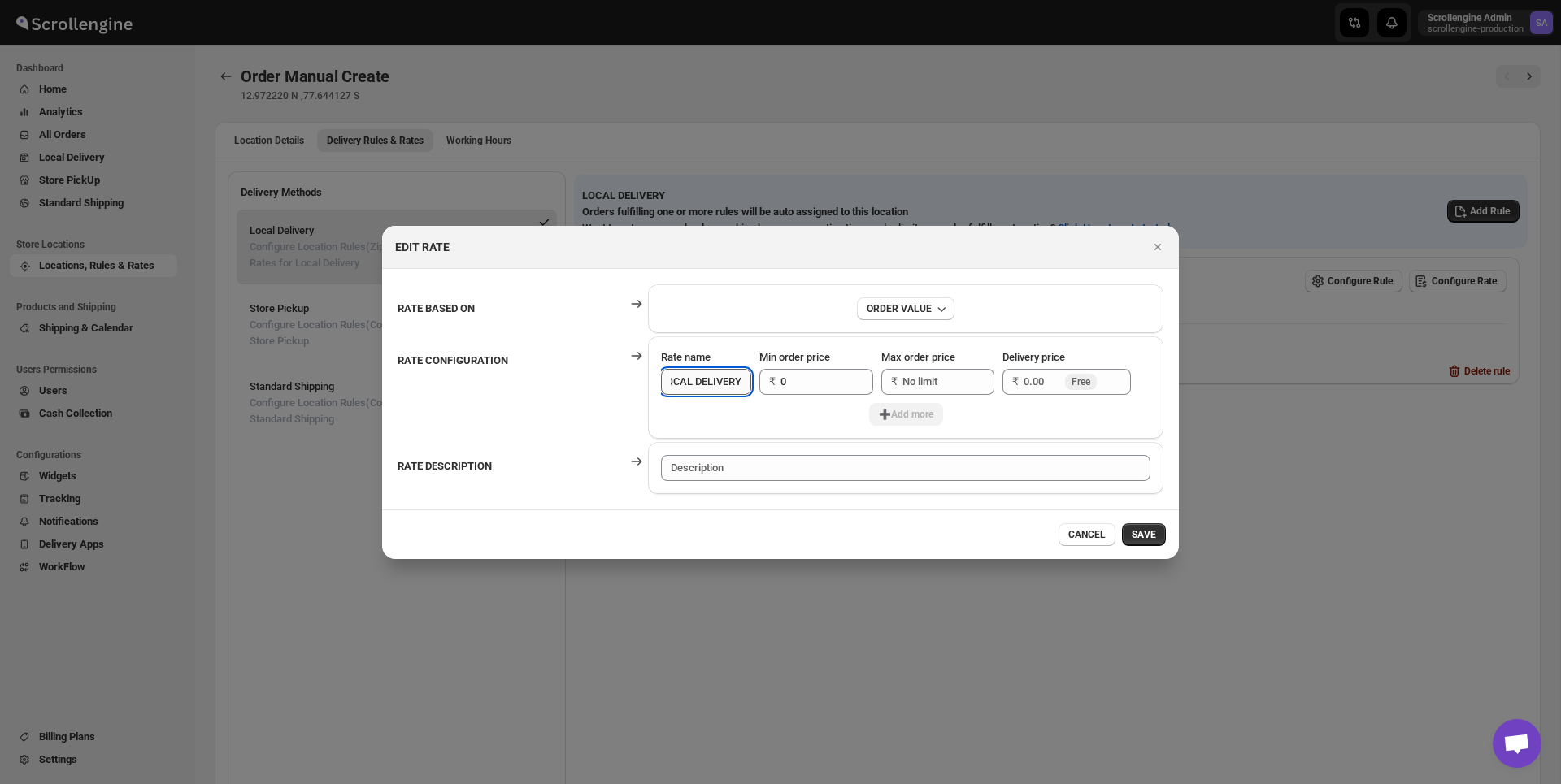
click at [744, 382] on input "LOCAL DELIVERY" at bounding box center [706, 382] width 90 height 26
click at [736, 385] on input "LOCAL DELIVERY" at bounding box center [706, 382] width 90 height 26
drag, startPoint x: 684, startPoint y: 381, endPoint x: 735, endPoint y: 382, distance: 51.0
click at [735, 382] on input "LOCAL DELIVERY {{Dleivery Dtae}} {{time slot}}" at bounding box center [706, 382] width 90 height 26
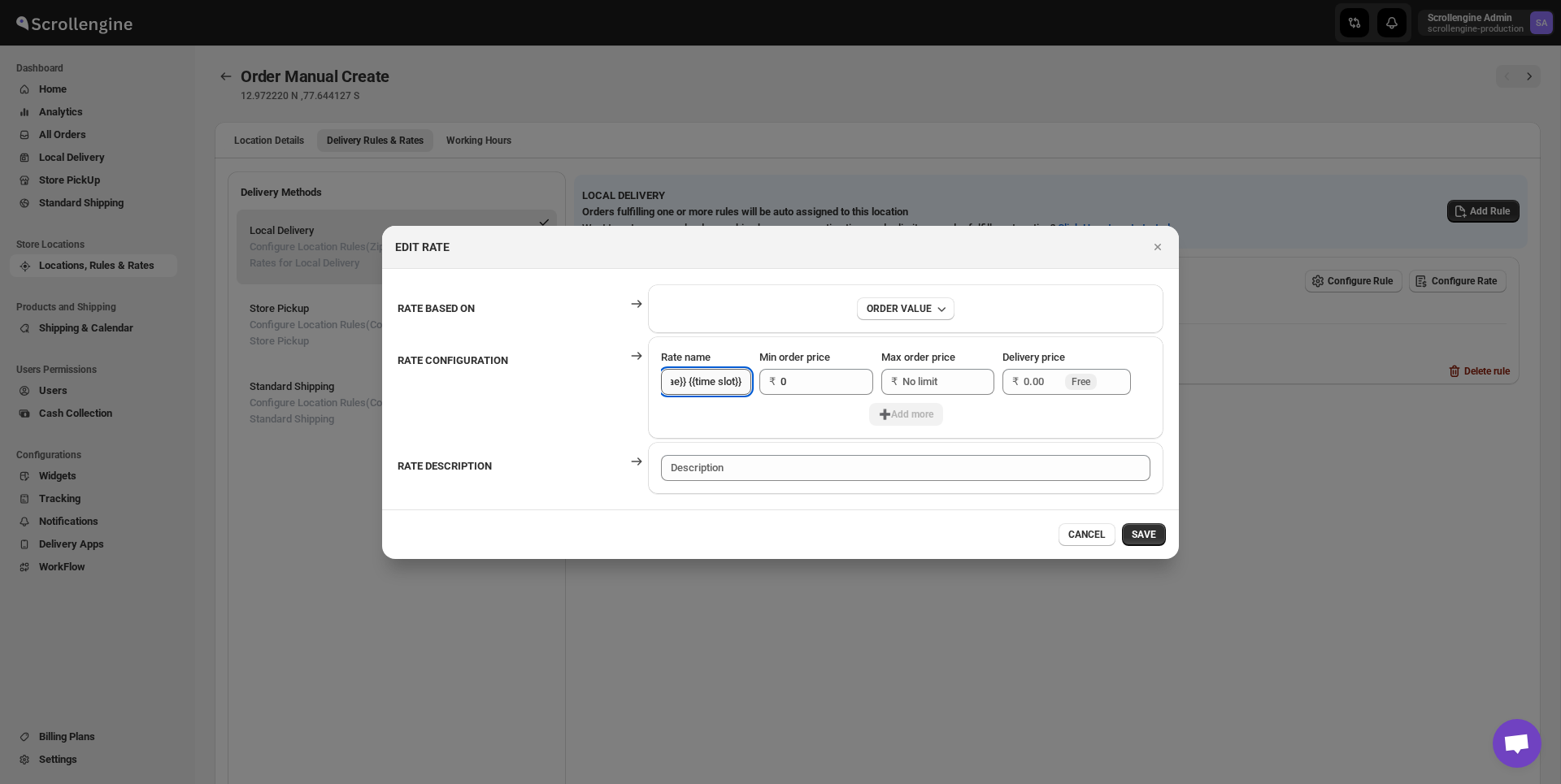
click at [742, 382] on input "LOCAL DELIVERY {{Dleivery Dtae}} {{time slot}}" at bounding box center [706, 382] width 90 height 26
drag, startPoint x: 742, startPoint y: 382, endPoint x: 640, endPoint y: 383, distance: 102.0
click at [640, 383] on tr "RATE CONFIGURATION Rate name LOCAL DELIVERY {{Dleivery Dtae}} {{time slot}} Min…" at bounding box center [780, 387] width 768 height 104
click at [732, 414] on div "➕Add more" at bounding box center [905, 415] width 489 height 23
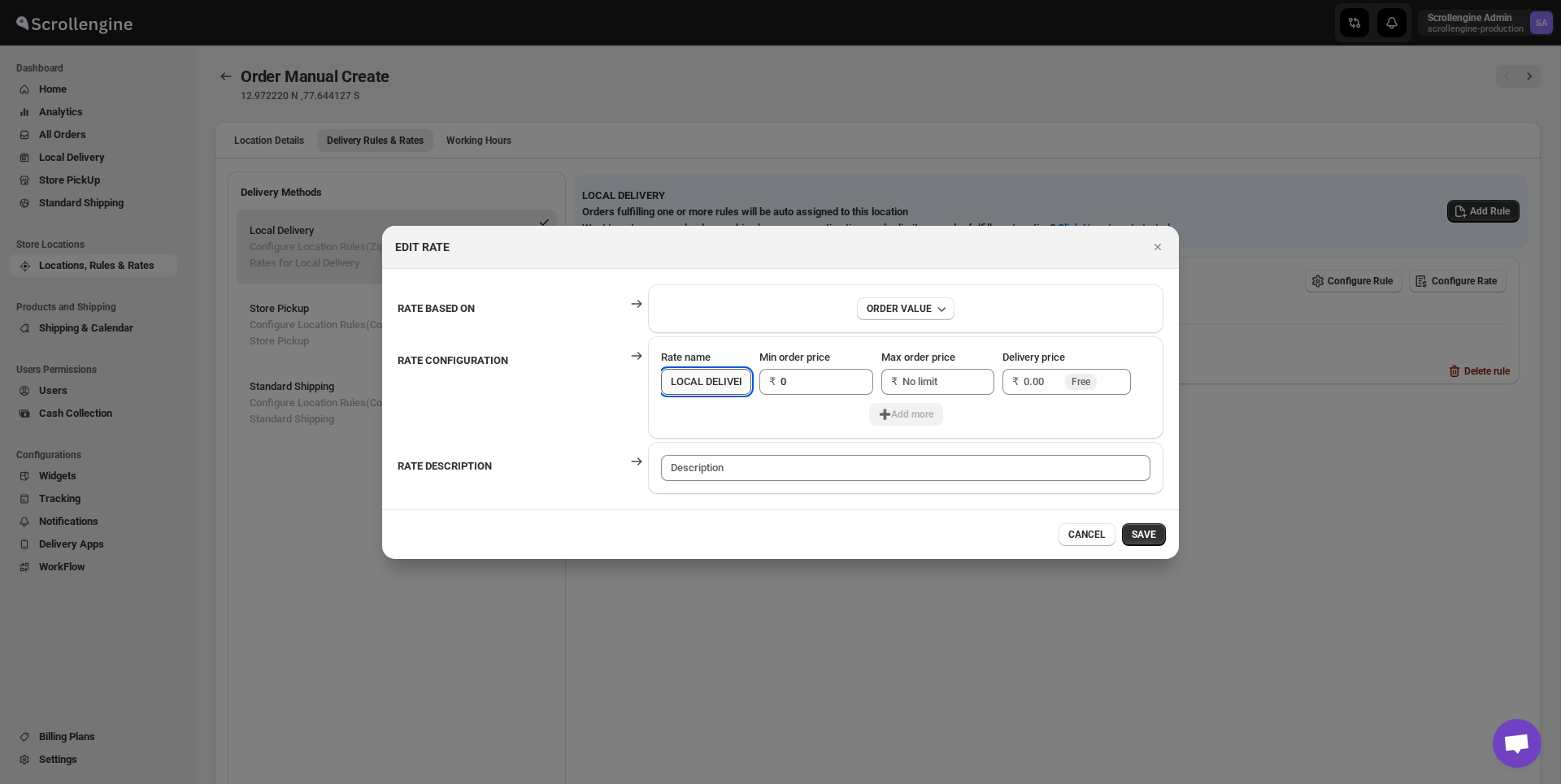
click at [716, 391] on input "LOCAL DELIVERY {{Dleivery Dtae}} {{time slot}}" at bounding box center [706, 382] width 90 height 26
click at [720, 381] on input "LOCAL DELIVERY {{Dleivery Dtae}} {{time slot}}" at bounding box center [706, 382] width 90 height 26
click at [723, 384] on input "LOCAL DELIVERY {{Dleivery Dtae}} {{time slot}}" at bounding box center [706, 382] width 90 height 26
drag, startPoint x: 684, startPoint y: 381, endPoint x: 749, endPoint y: 393, distance: 66.1
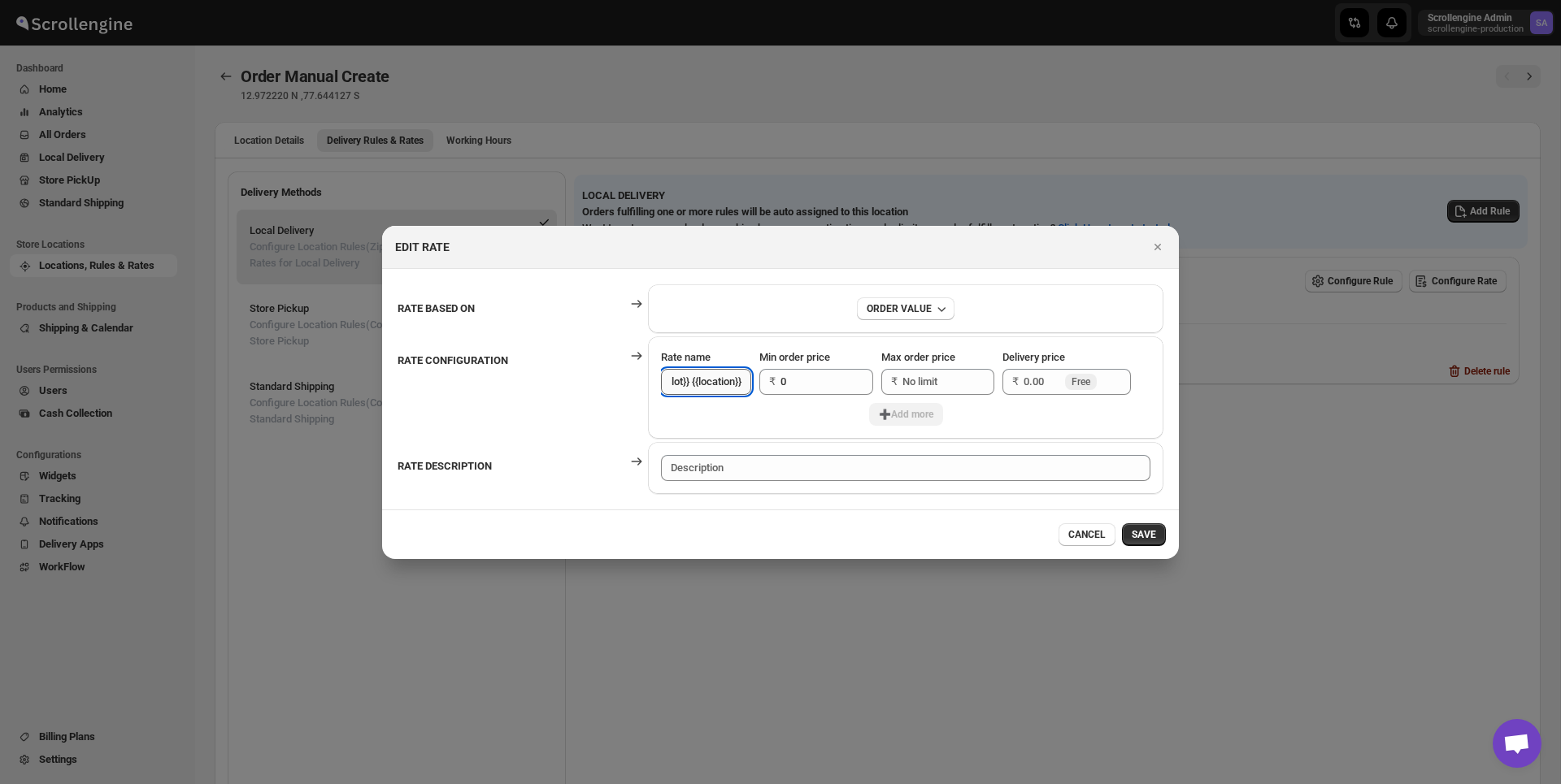
click at [749, 393] on input "LOCAL DELIVERY {{Dleivery Dtae}} {{time slot}} {{location}}" at bounding box center [706, 382] width 90 height 26
type input "LOCAL DELIVERY"
click at [587, 292] on th "RATE BASED ON" at bounding box center [511, 309] width 229 height 51
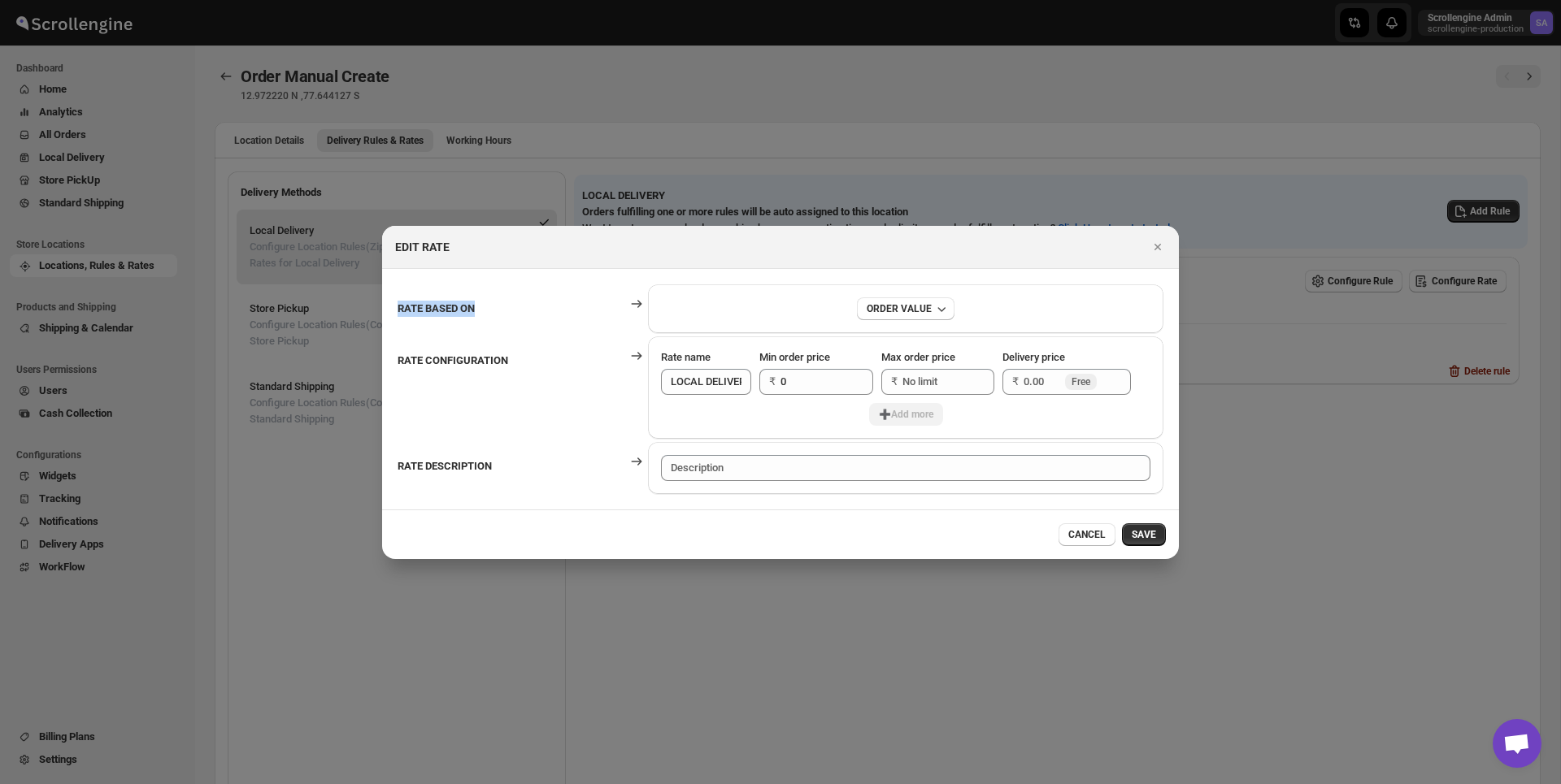
drag, startPoint x: 397, startPoint y: 305, endPoint x: 491, endPoint y: 305, distance: 94.0
click at [491, 305] on th "RATE BASED ON" at bounding box center [511, 309] width 229 height 51
drag, startPoint x: 396, startPoint y: 360, endPoint x: 569, endPoint y: 360, distance: 173.0
click at [569, 360] on table "RATE BASED ON ORDER VALUE RATE CONFIGURATION Rate name LOCAL DELIVERY Min order…" at bounding box center [780, 389] width 770 height 215
